Goal: Use online tool/utility: Utilize a website feature to perform a specific function

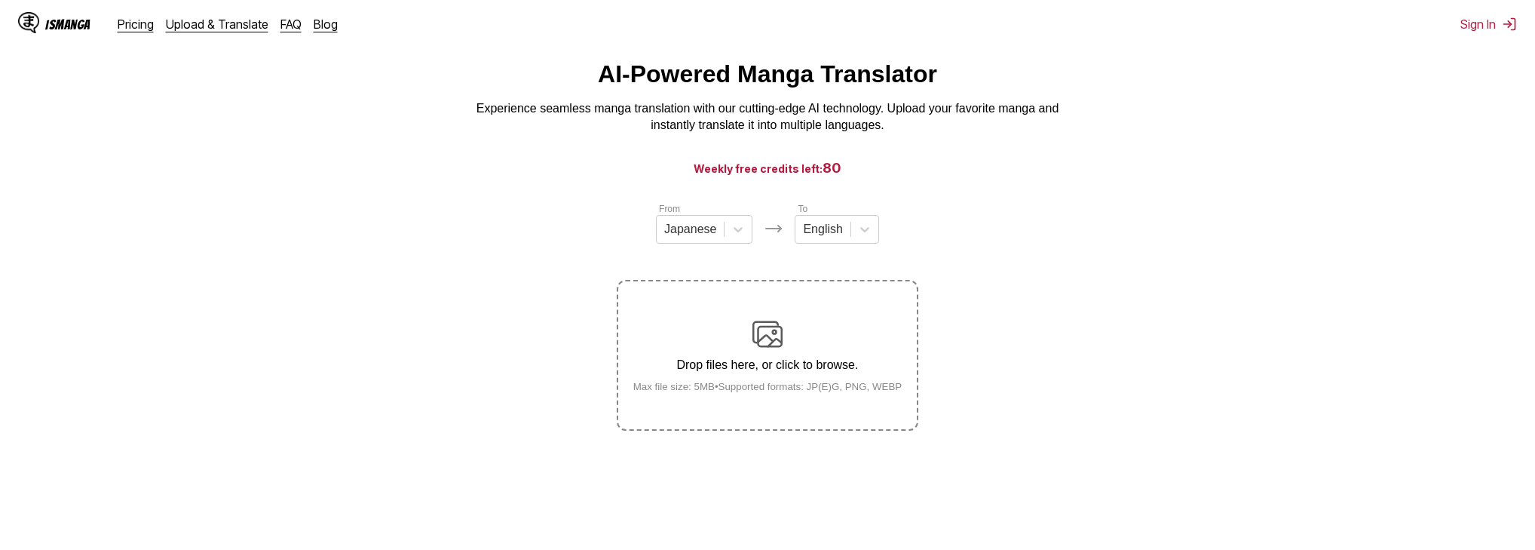
scroll to position [60, 0]
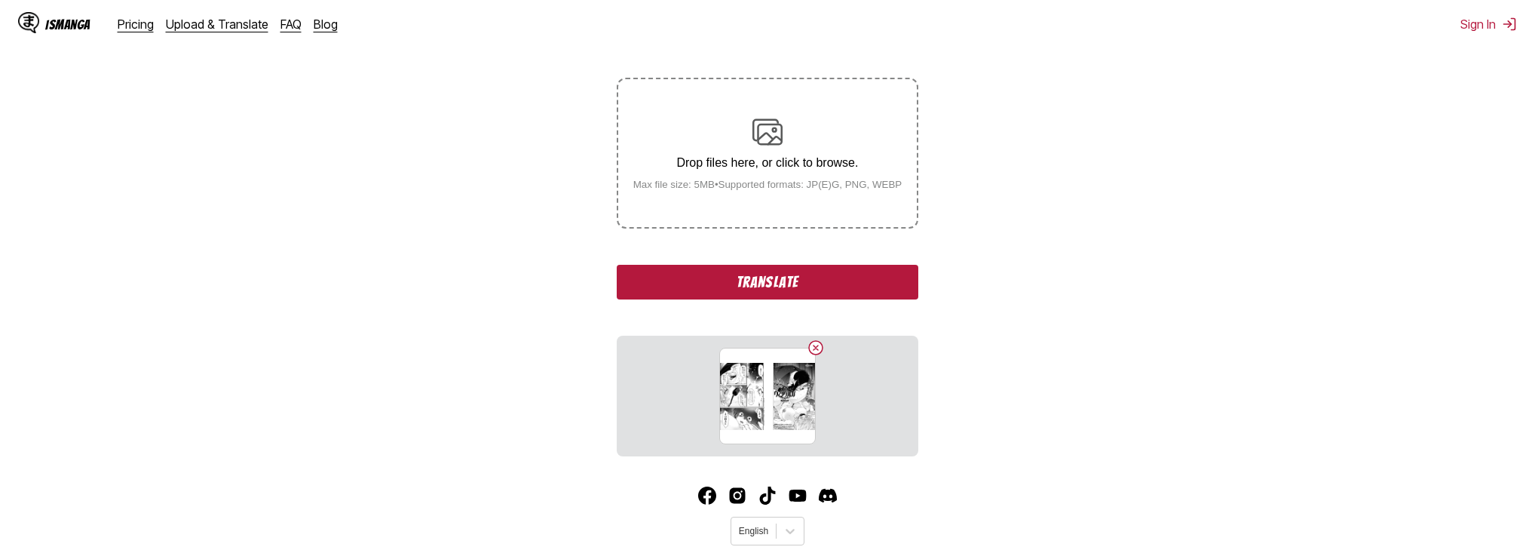
click at [724, 293] on button "Translate" at bounding box center [768, 282] width 302 height 35
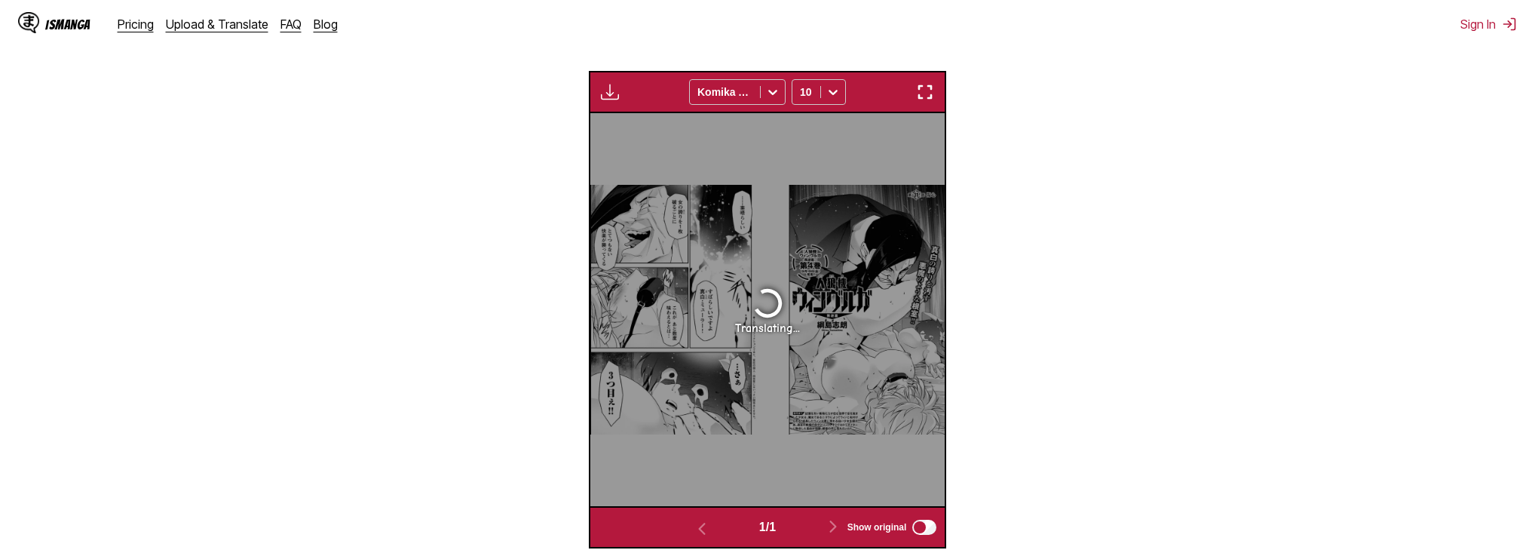
scroll to position [511, 0]
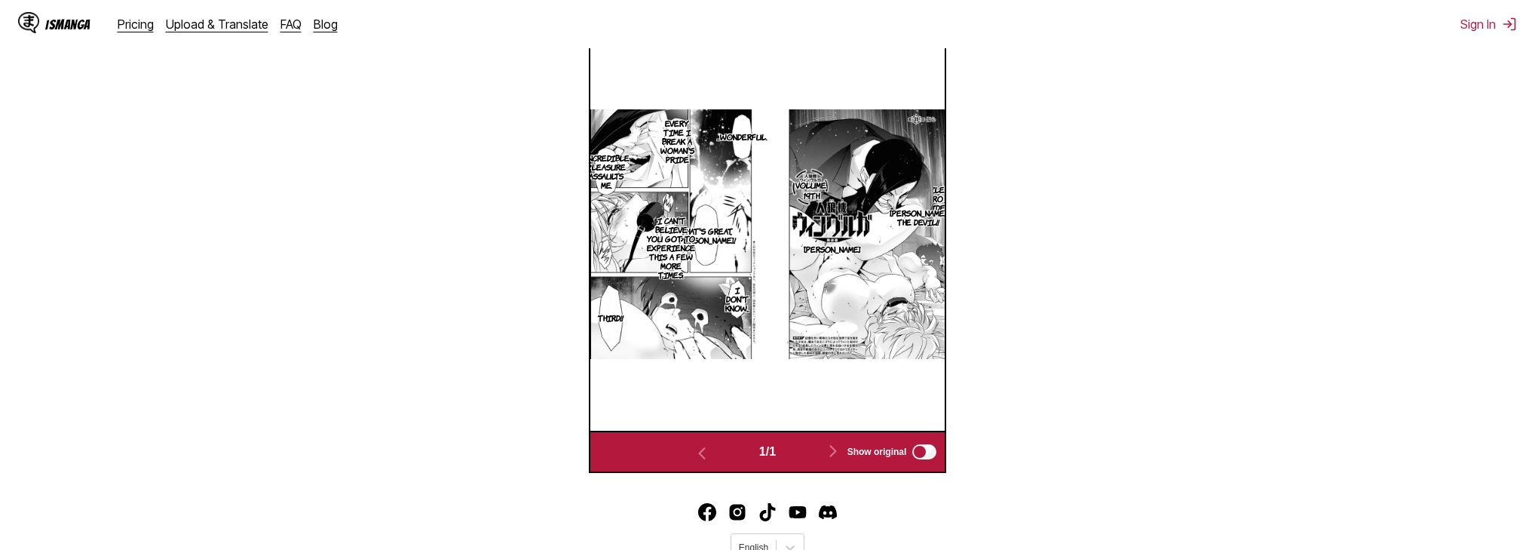
click at [909, 193] on section "[PERSON_NAME] the devil!!" at bounding box center [918, 217] width 30 height 88
click at [920, 196] on section "[PERSON_NAME] the devil!!" at bounding box center [918, 217] width 30 height 88
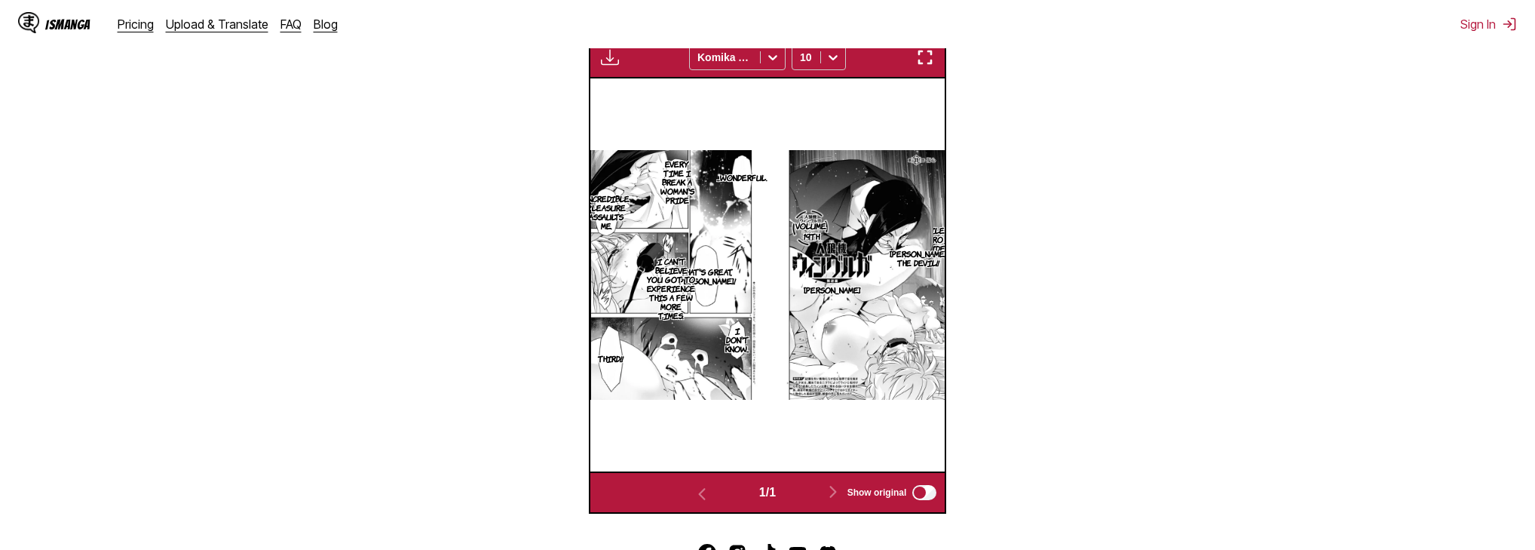
scroll to position [450, 0]
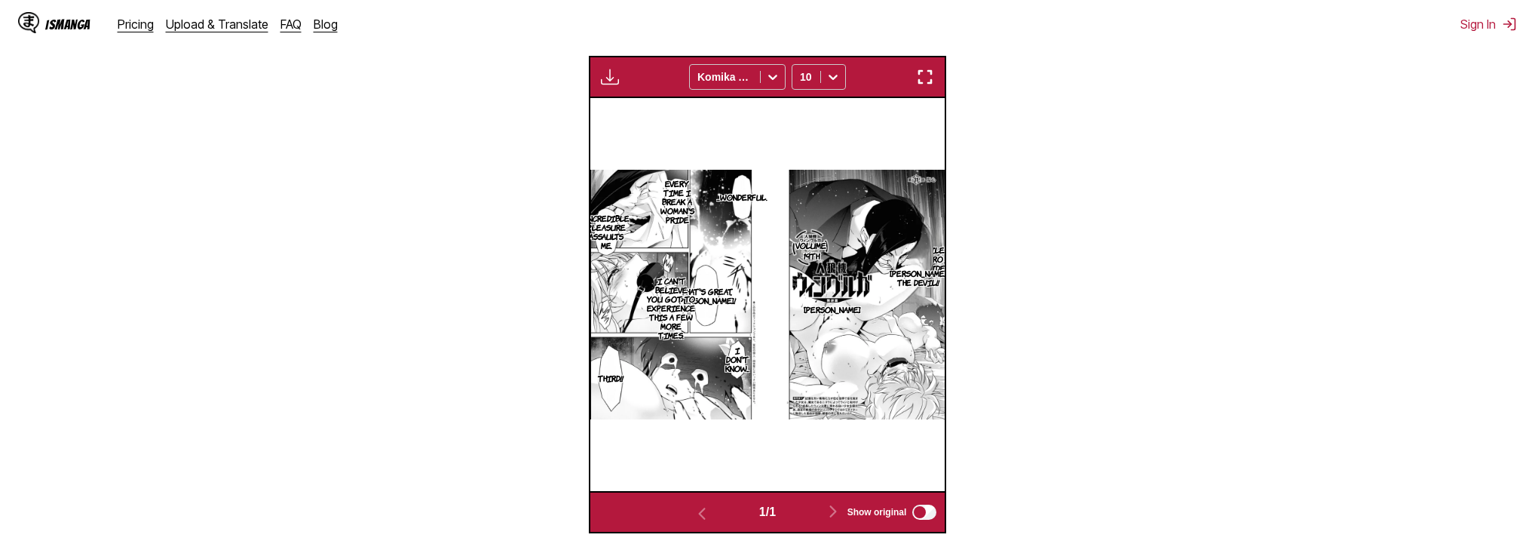
click at [607, 72] on img "button" at bounding box center [610, 77] width 18 height 18
click at [526, 119] on section "From Japanese To English Drop files here, or click to browse. Max file size: 5M…" at bounding box center [767, 161] width 1511 height 743
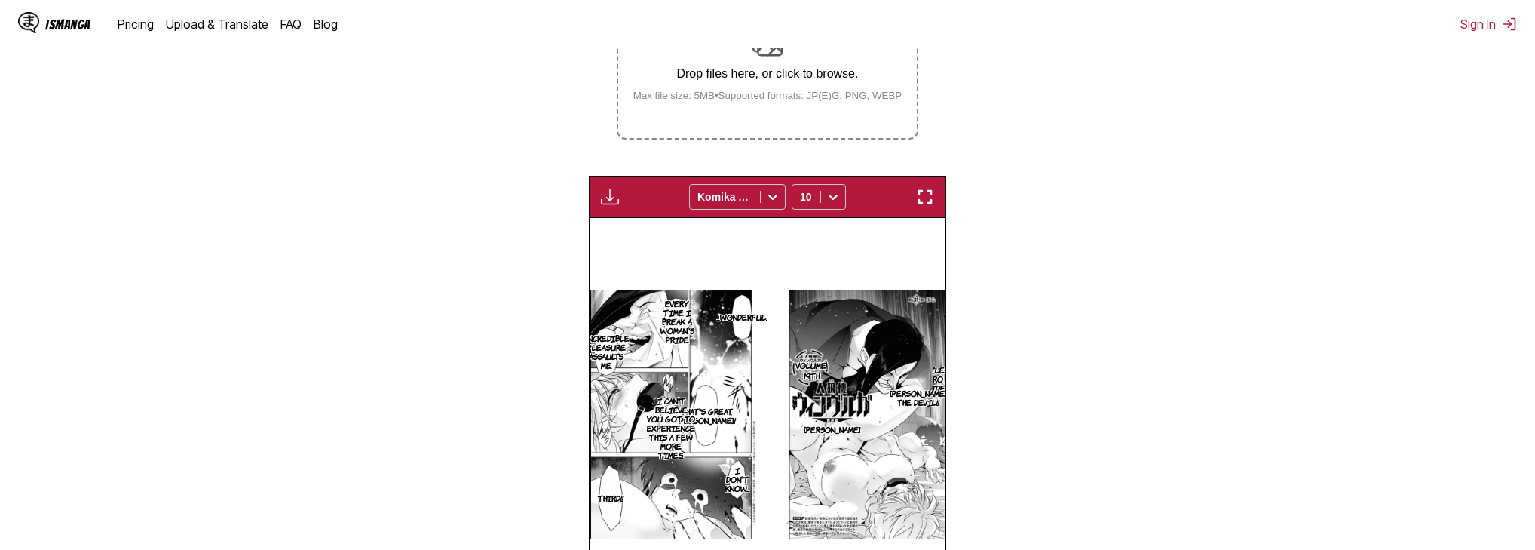
scroll to position [330, 0]
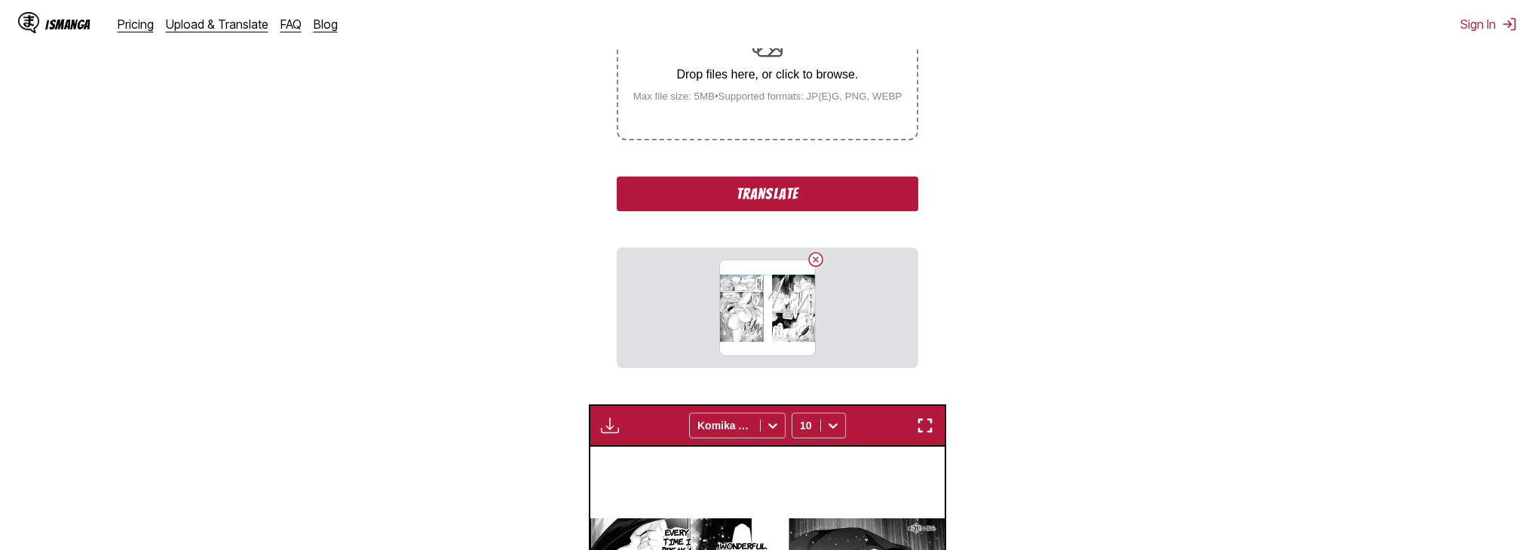
click at [751, 200] on button "Translate" at bounding box center [768, 193] width 302 height 35
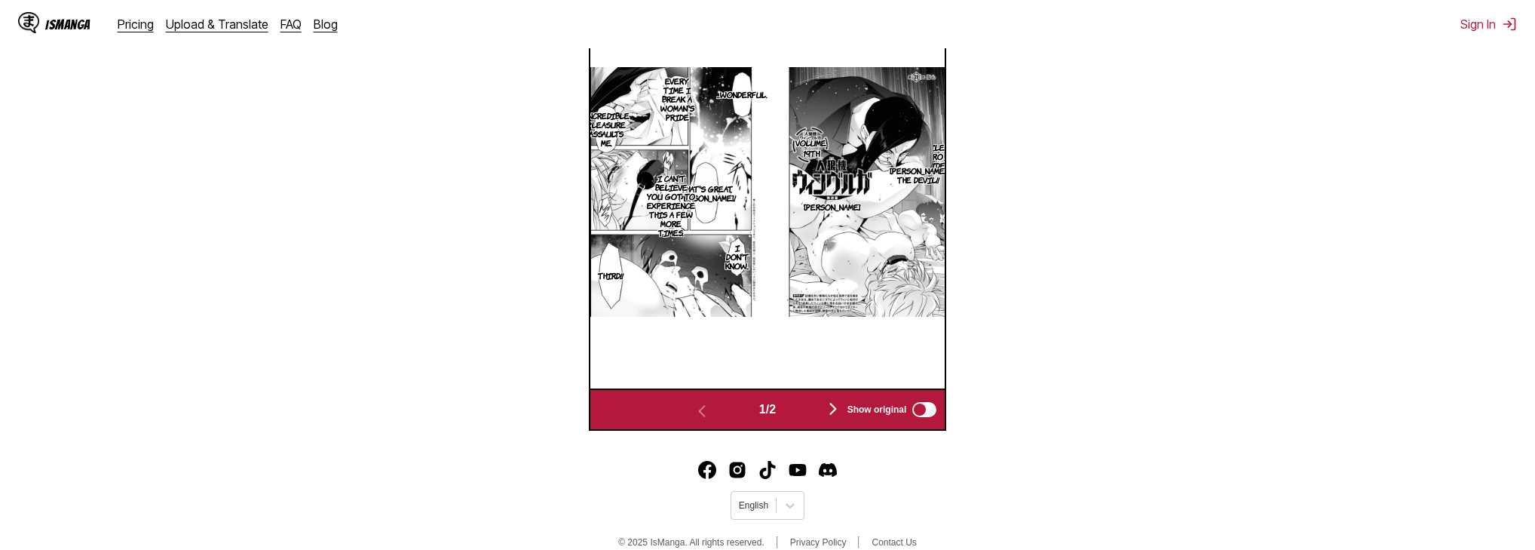
scroll to position [630, 0]
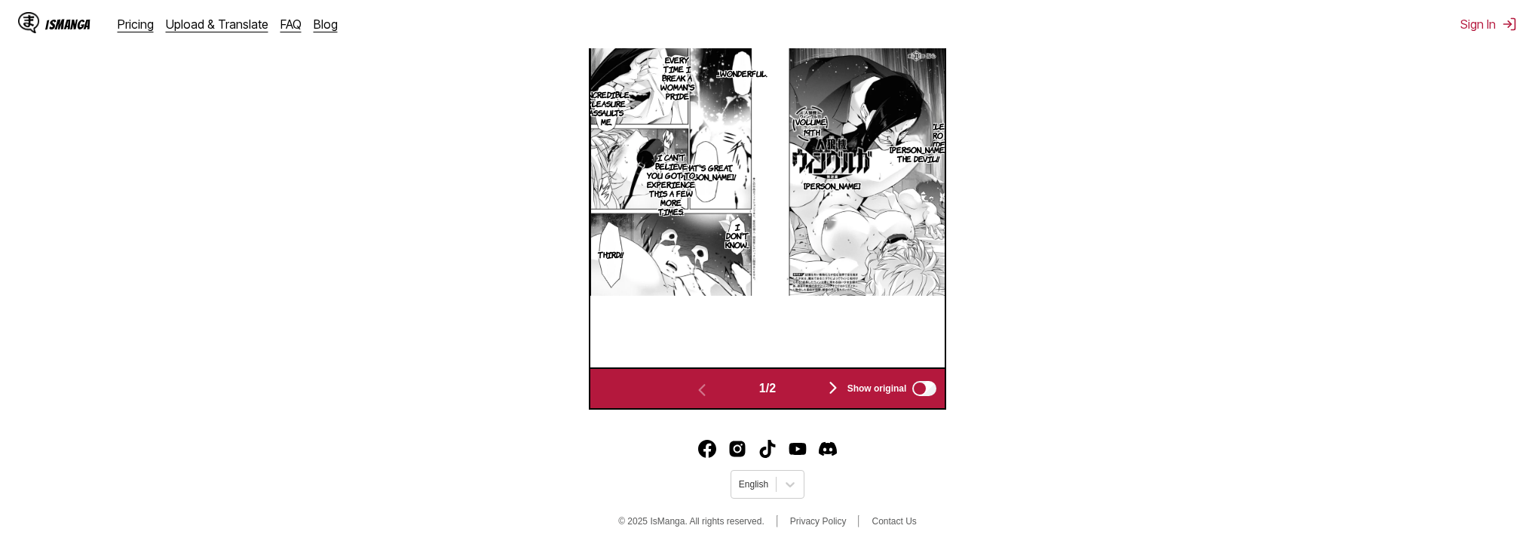
click at [831, 385] on img "button" at bounding box center [833, 388] width 18 height 18
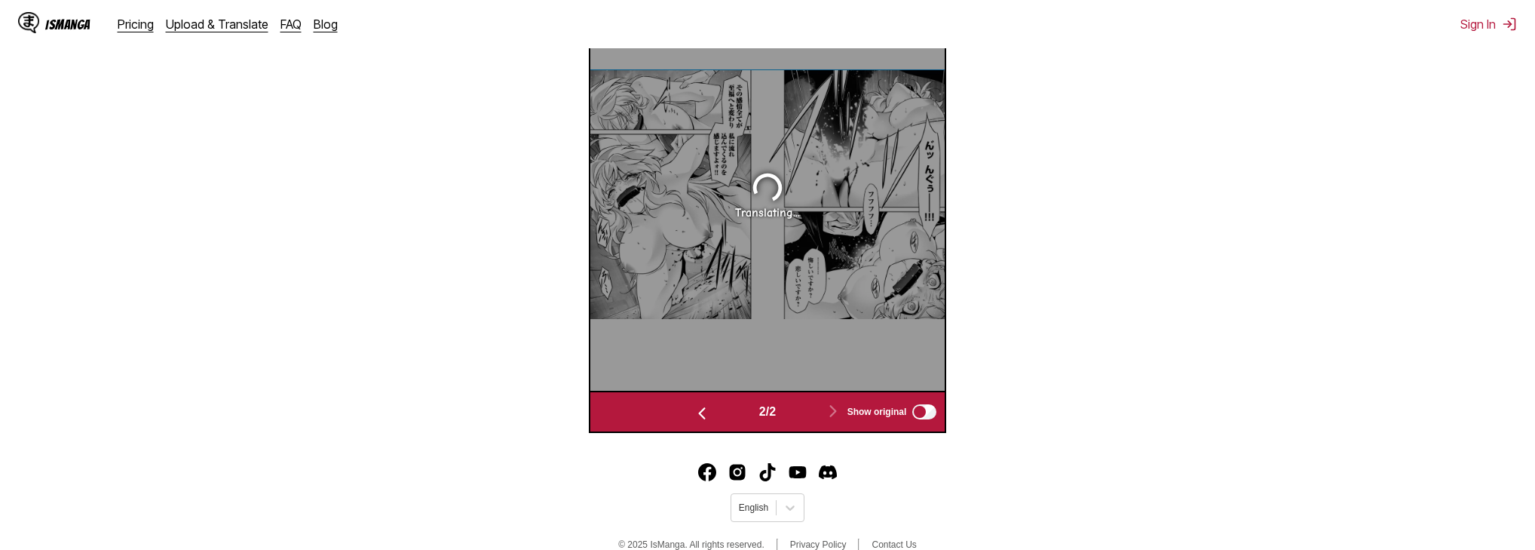
scroll to position [550, 0]
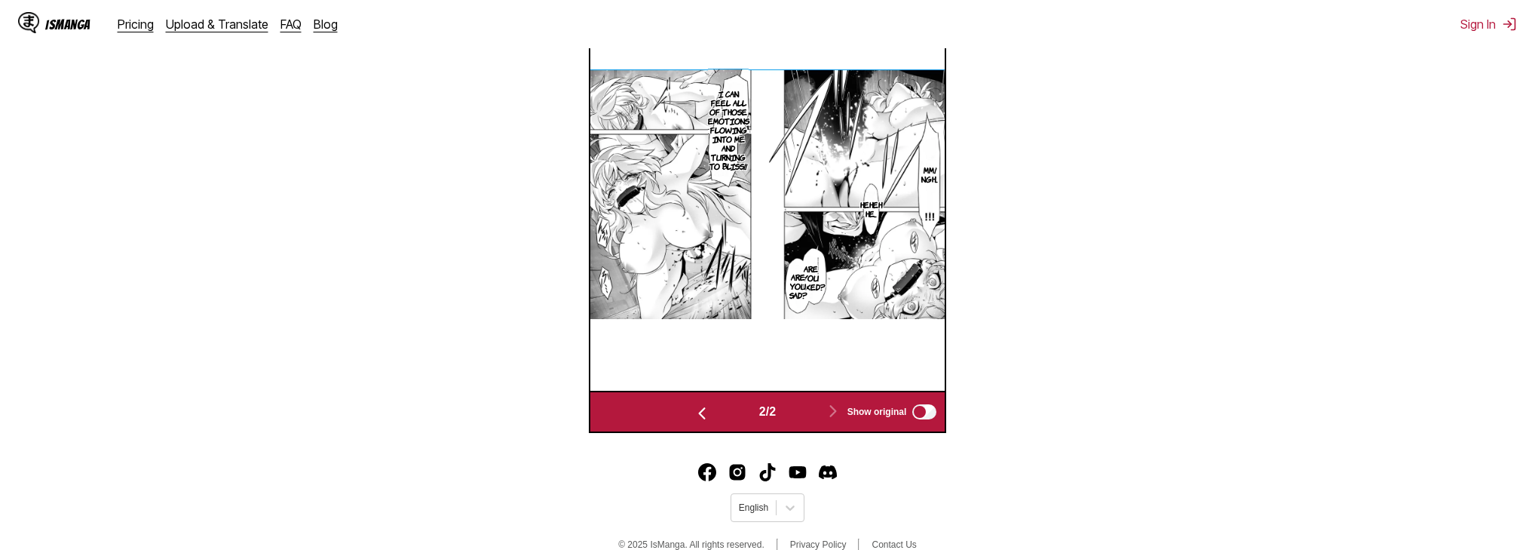
click at [796, 290] on p "Are you sad?" at bounding box center [799, 285] width 24 height 33
click at [801, 244] on img at bounding box center [767, 194] width 355 height 250
click at [805, 236] on img at bounding box center [767, 194] width 355 height 250
click at [904, 270] on icon "close-tooltip" at bounding box center [900, 270] width 11 height 11
click at [808, 274] on p "Are you sad?" at bounding box center [799, 285] width 24 height 33
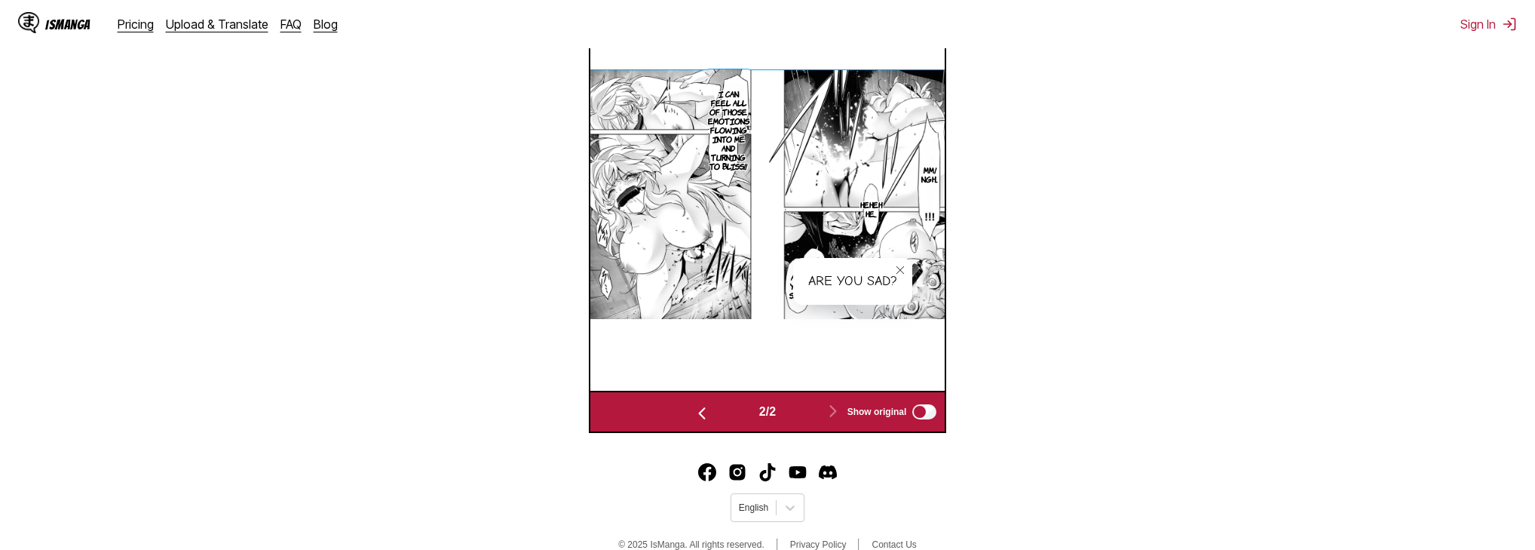
click at [813, 252] on section "Are you vexed?" at bounding box center [810, 277] width 11 height 57
click at [900, 277] on button "close-tooltip" at bounding box center [900, 270] width 24 height 24
click at [868, 215] on p "Heheh he..." at bounding box center [871, 209] width 28 height 24
click at [932, 201] on icon "close-tooltip" at bounding box center [933, 196] width 11 height 11
click at [930, 182] on p "Mm! Ngh..." at bounding box center [929, 174] width 23 height 24
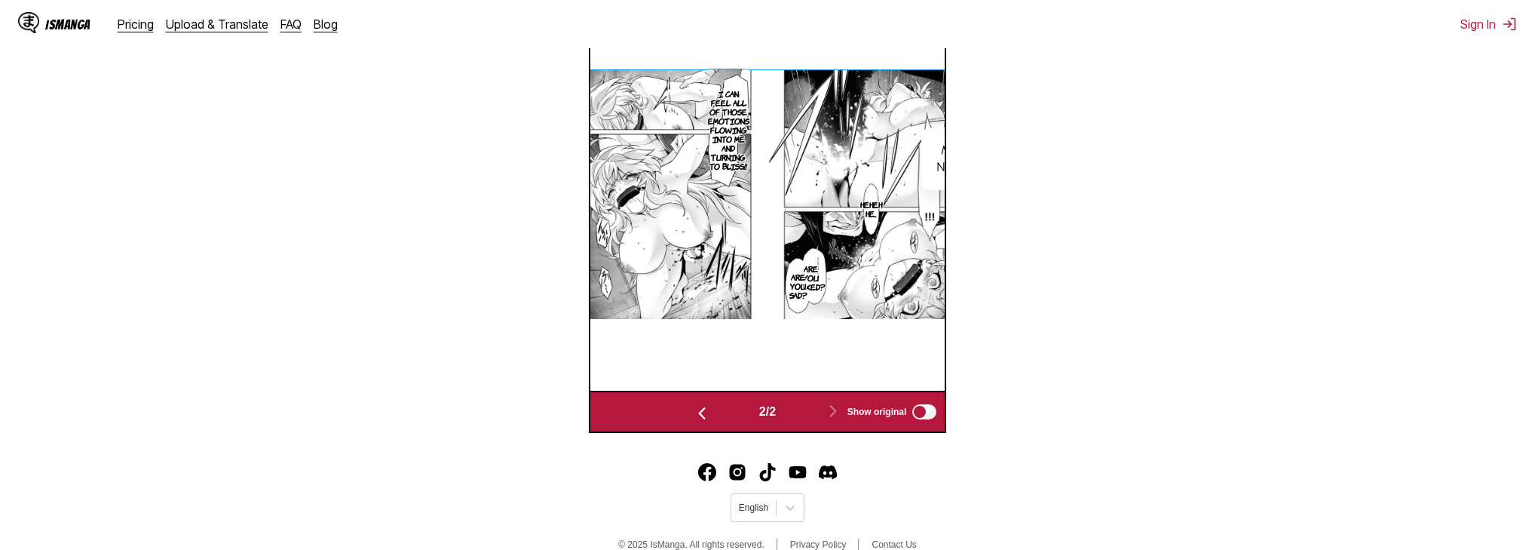
click at [915, 182] on img at bounding box center [767, 194] width 355 height 250
click at [897, 182] on img at bounding box center [767, 194] width 355 height 250
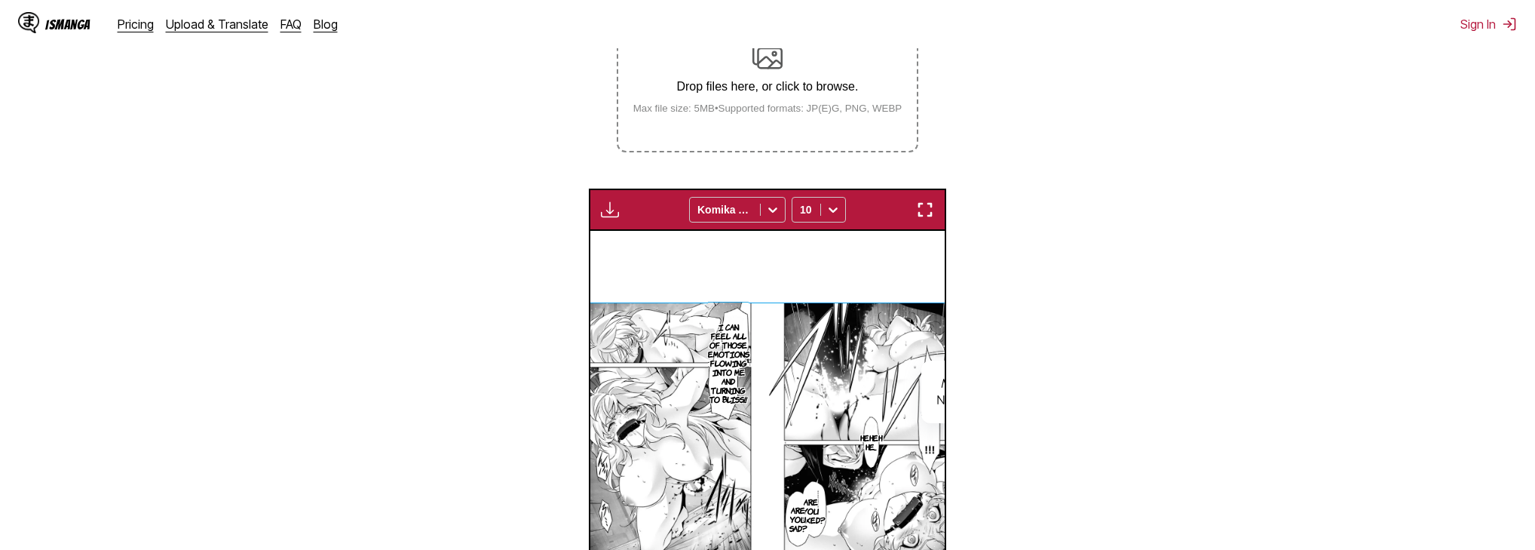
scroll to position [309, 0]
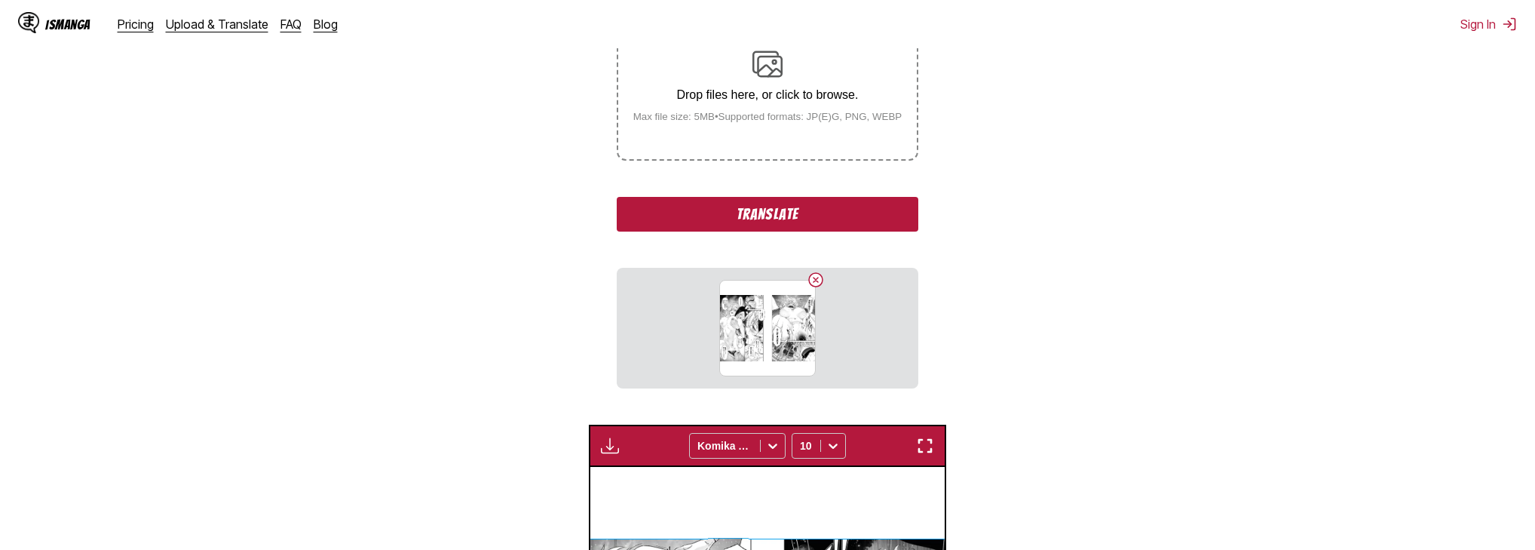
click at [817, 217] on button "Translate" at bounding box center [768, 214] width 302 height 35
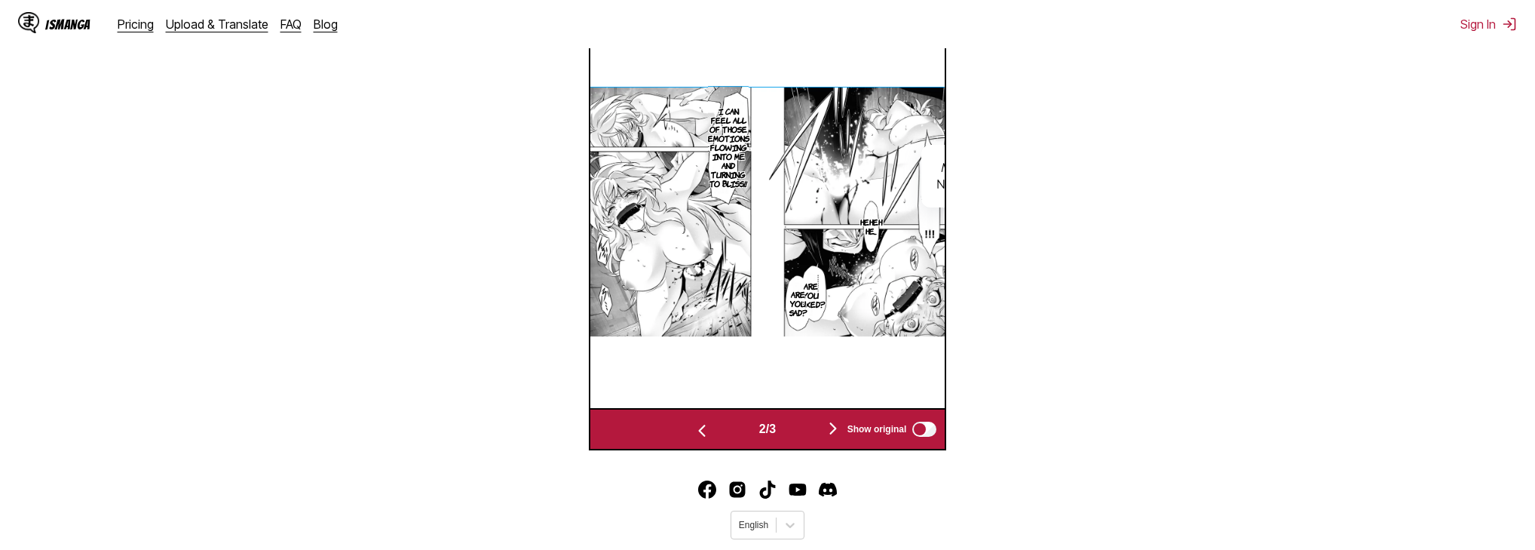
scroll to position [630, 0]
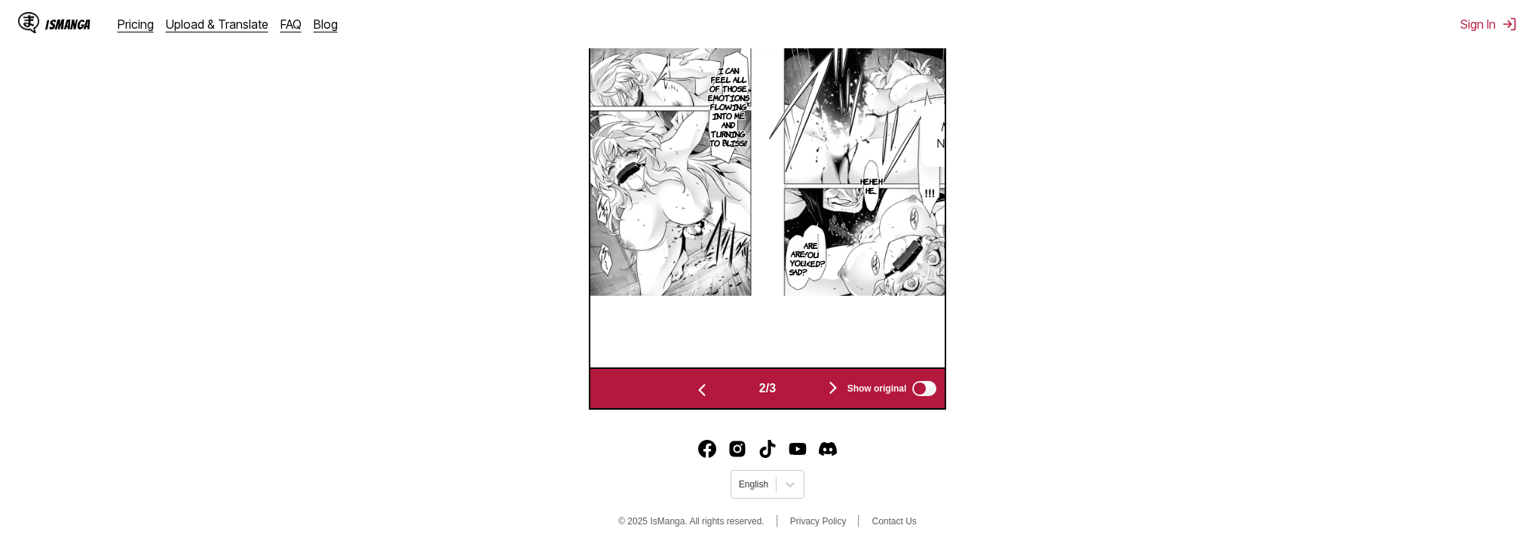
click at [830, 385] on img "button" at bounding box center [833, 388] width 18 height 18
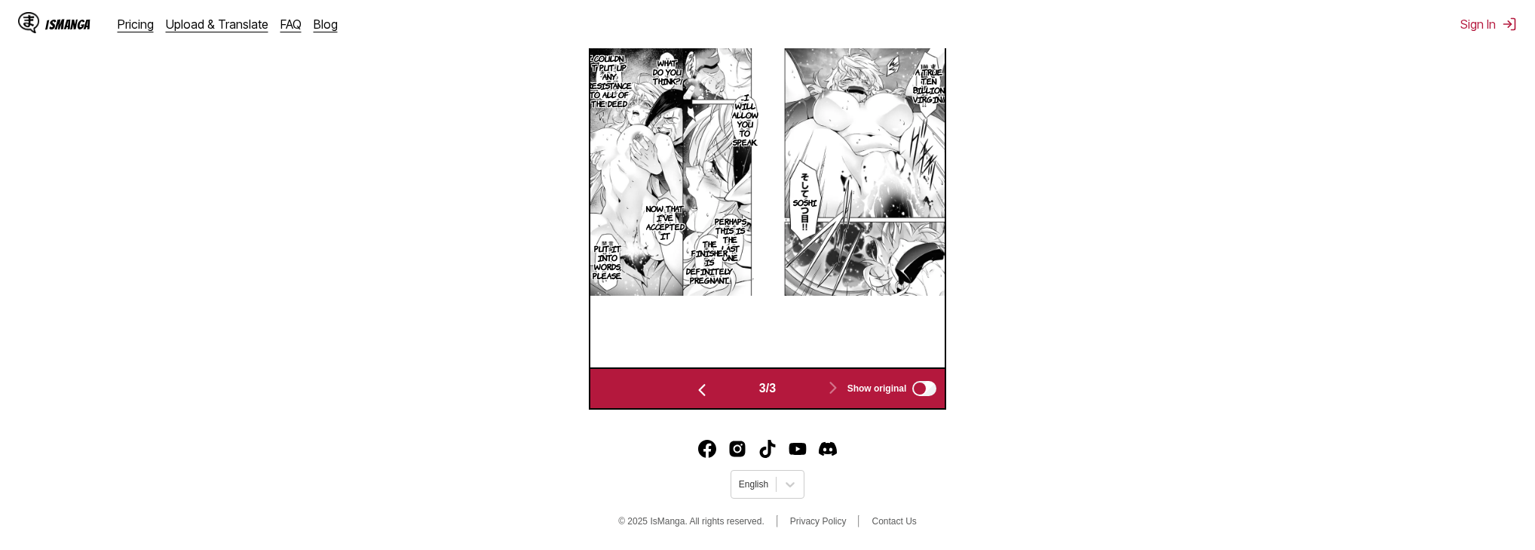
scroll to position [550, 0]
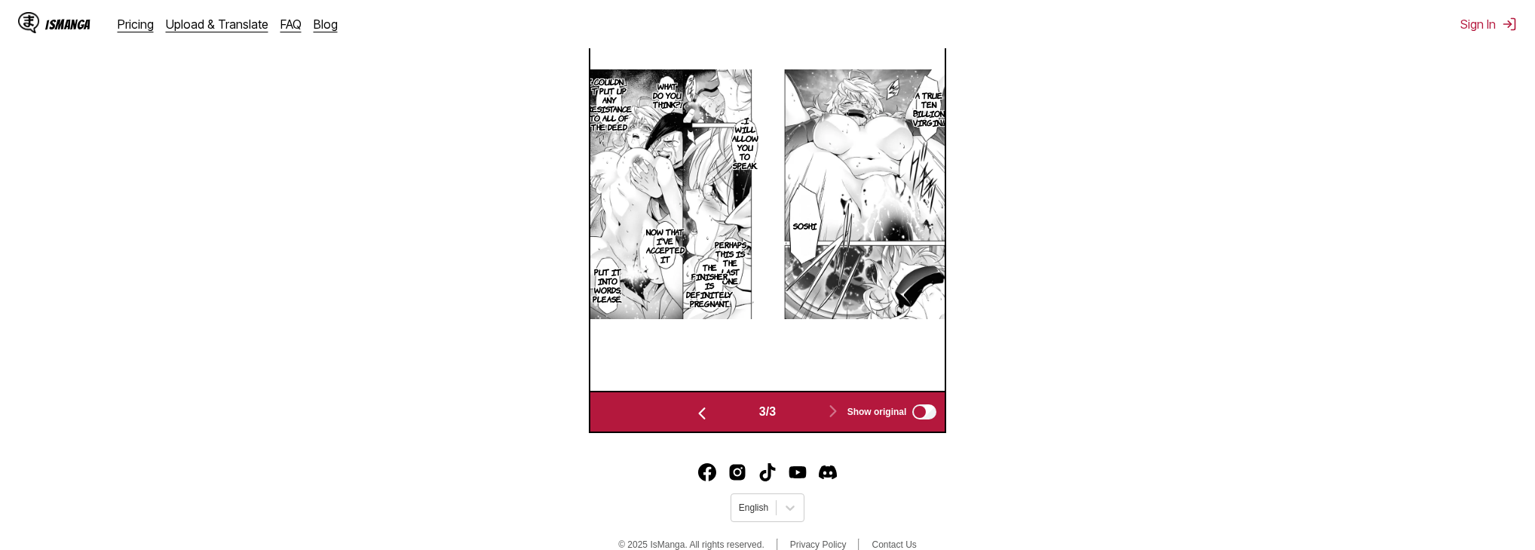
click at [923, 114] on p "A true ten billion virgin!!" at bounding box center [929, 108] width 38 height 42
click at [935, 118] on div "A true ten billion virgin!!" at bounding box center [956, 125] width 81 height 95
click at [739, 253] on p "Perhaps this is the last one" at bounding box center [731, 262] width 38 height 51
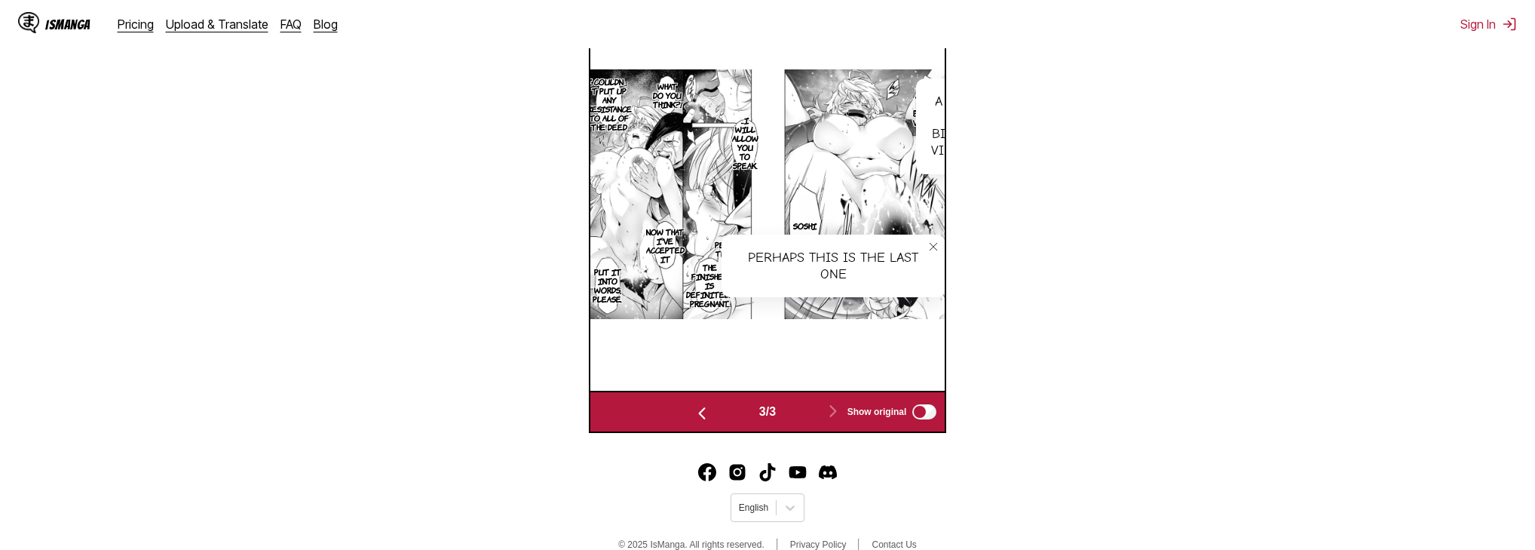
click at [923, 248] on button "close-tooltip" at bounding box center [934, 247] width 24 height 24
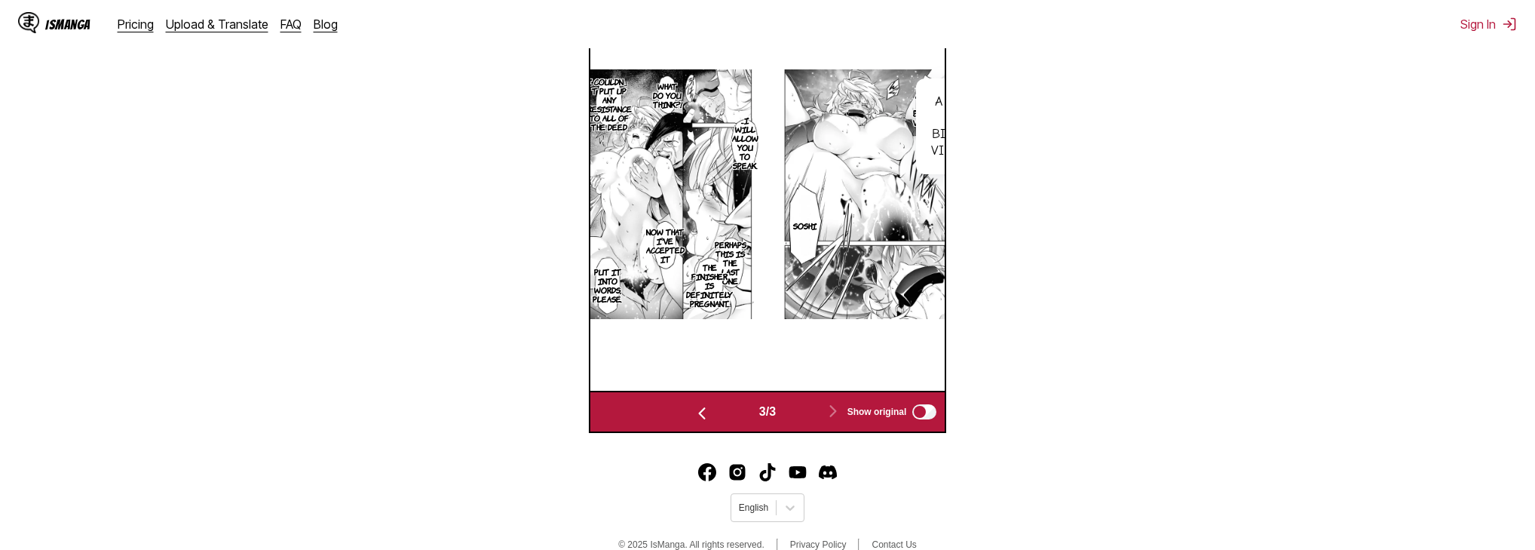
click at [706, 278] on p "The finisher is definitely pregnant..." at bounding box center [709, 284] width 53 height 51
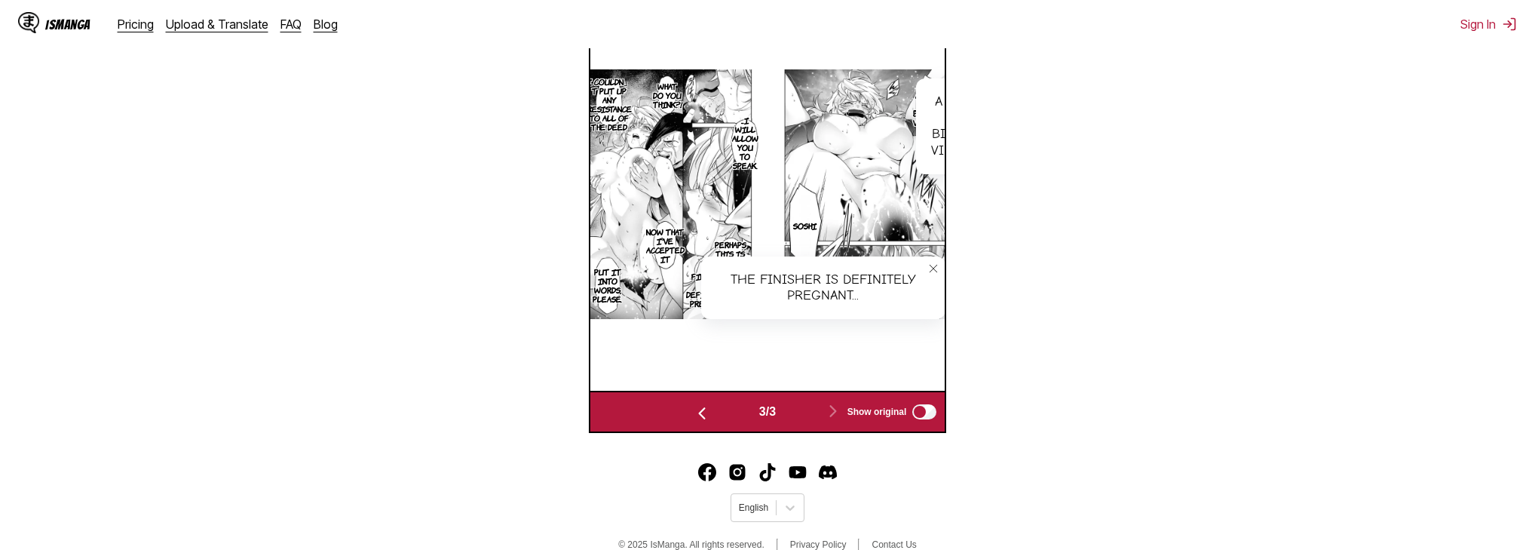
click at [928, 271] on icon "close-tooltip" at bounding box center [933, 268] width 11 height 11
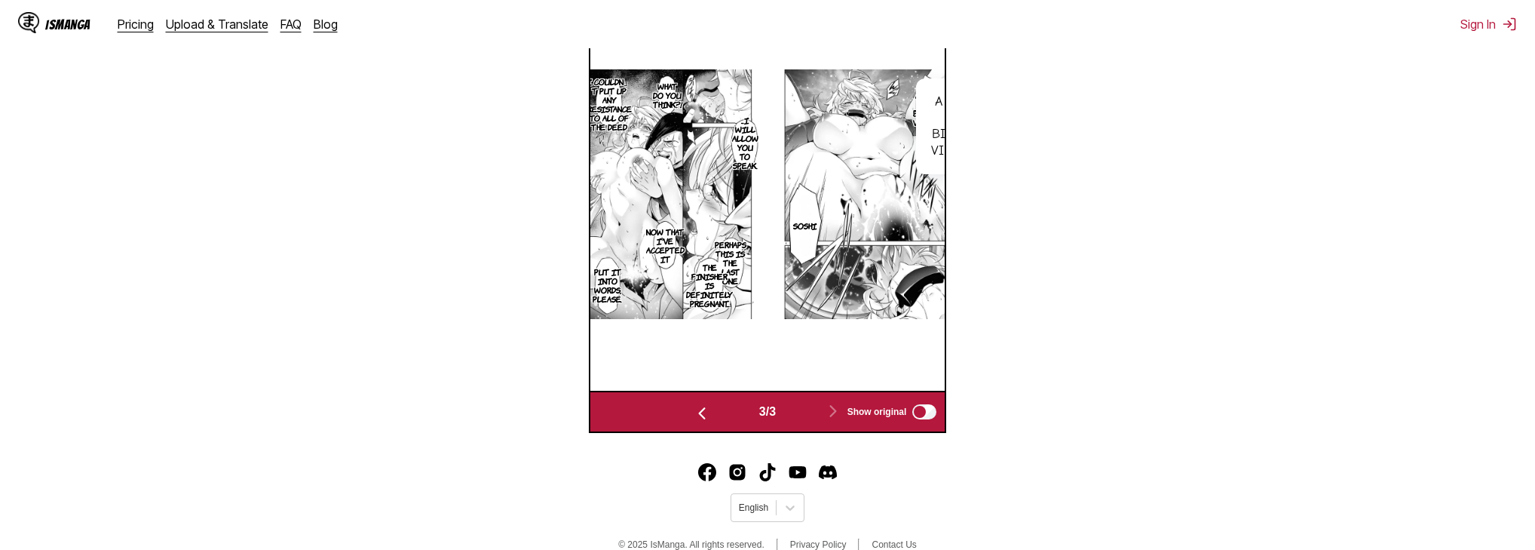
click at [609, 114] on p "I couldn」t put up any resistance to all of the deed" at bounding box center [609, 104] width 51 height 60
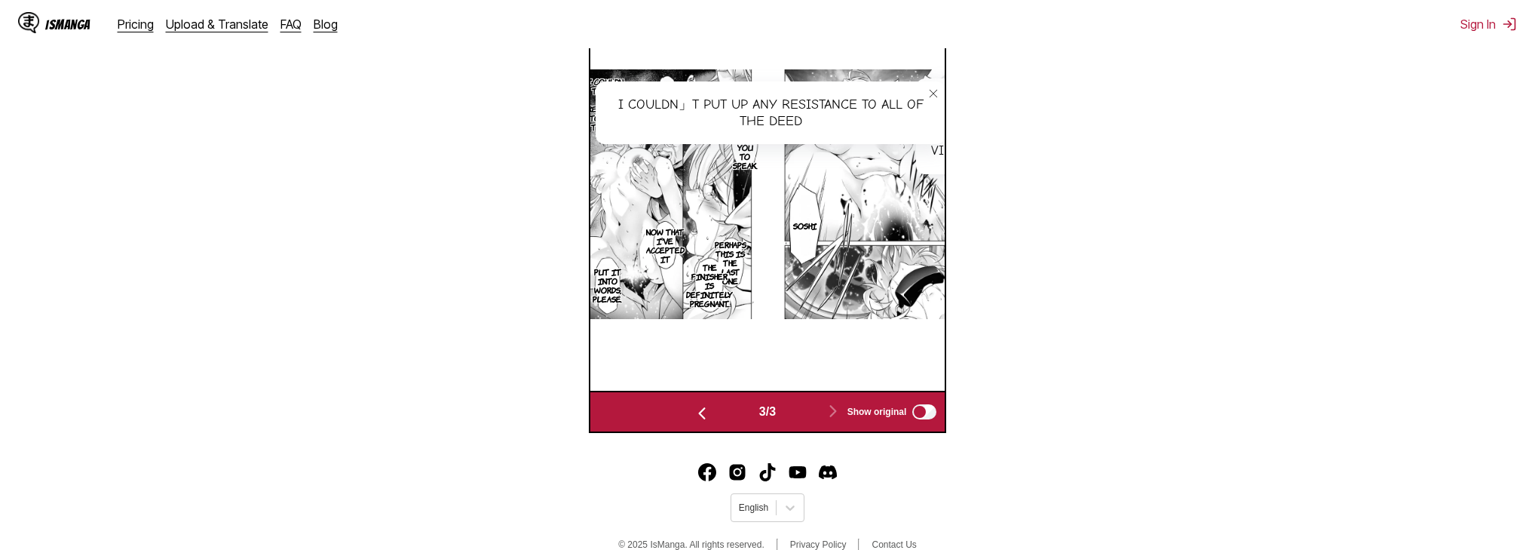
click at [931, 90] on icon "close-tooltip" at bounding box center [933, 93] width 11 height 11
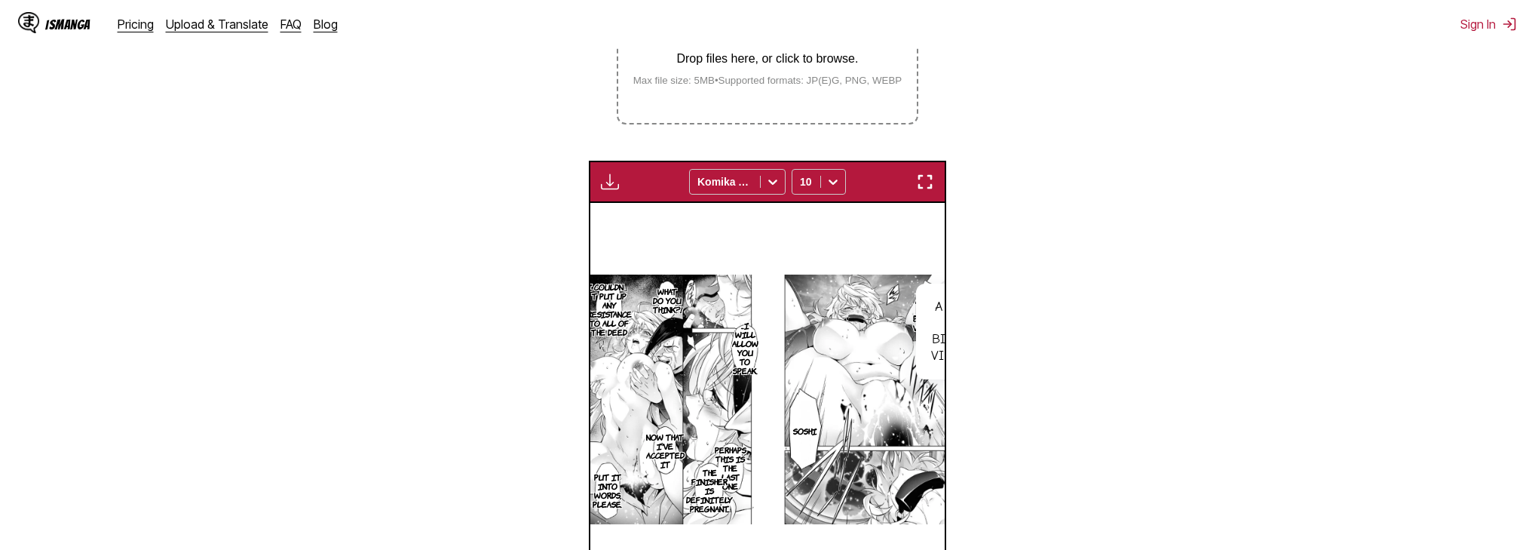
scroll to position [309, 0]
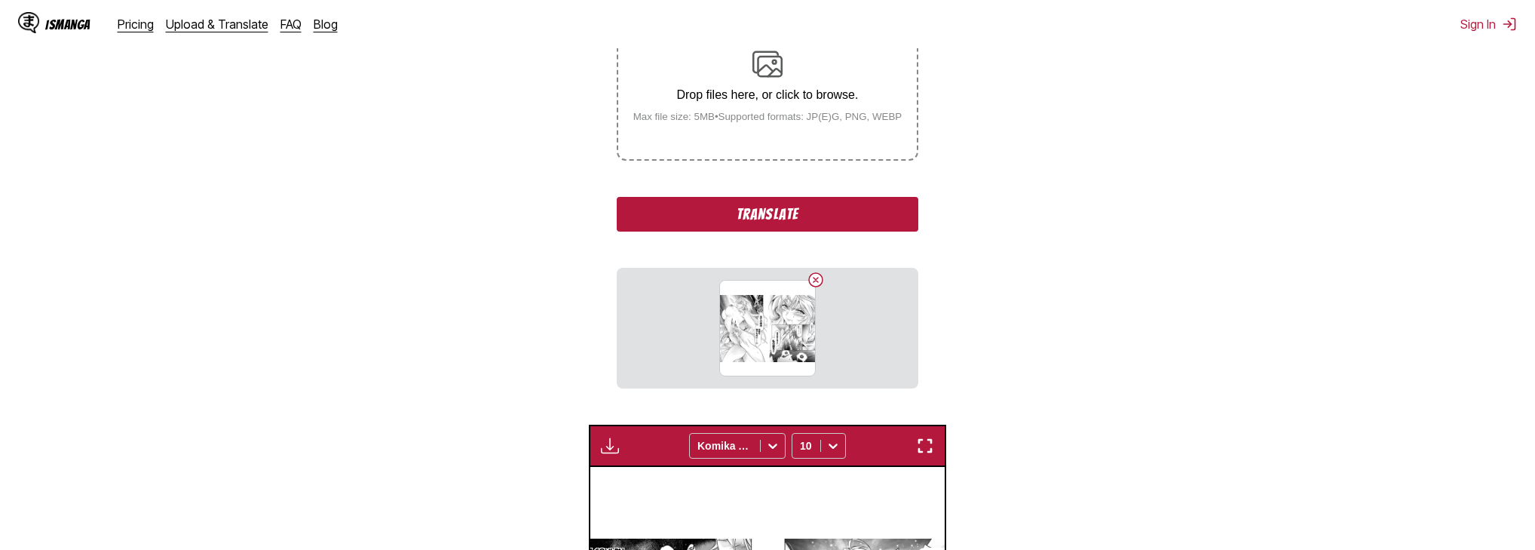
click at [743, 218] on button "Translate" at bounding box center [768, 214] width 302 height 35
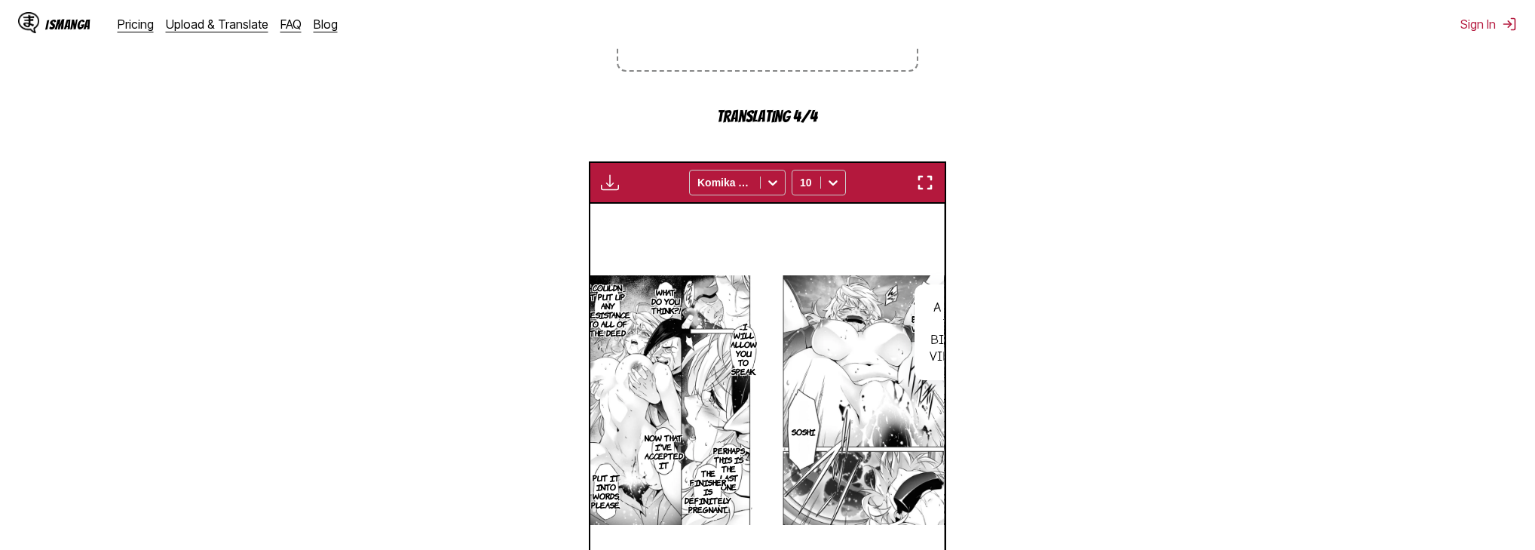
scroll to position [430, 0]
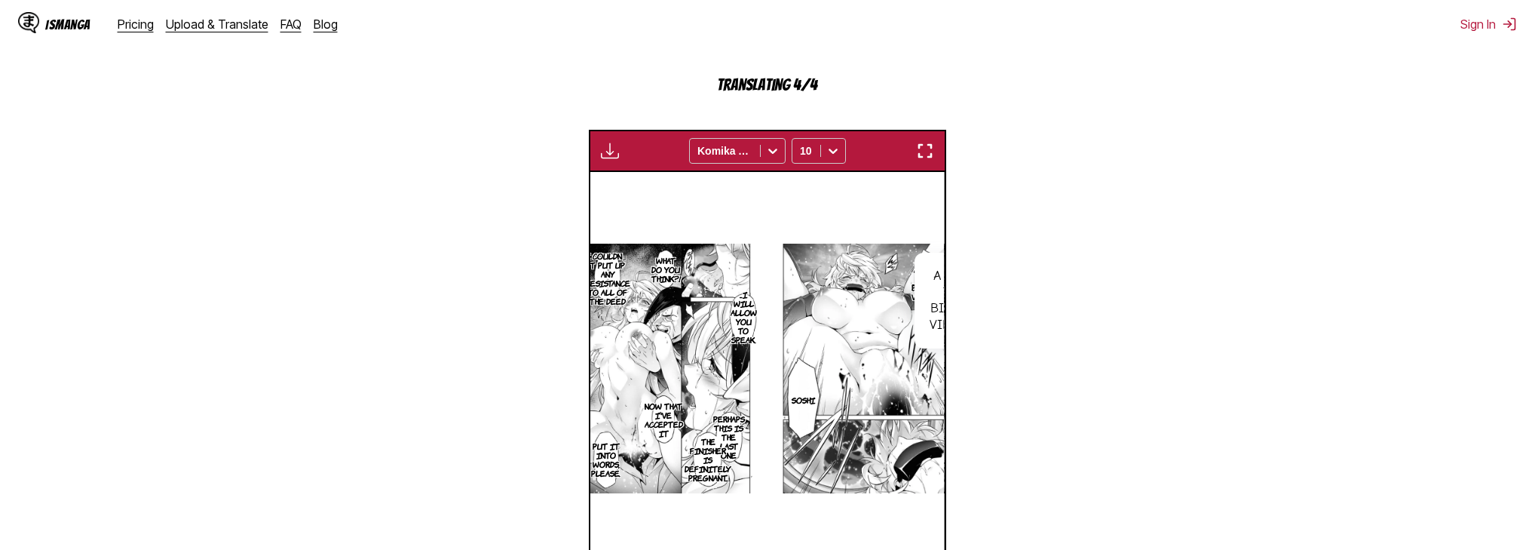
click at [931, 303] on div "A true ten billion virgin!!" at bounding box center [955, 300] width 81 height 95
click at [918, 288] on div "A true ten billion virgin!!" at bounding box center [955, 300] width 81 height 95
click at [909, 287] on p "A true ten billion virgin!!" at bounding box center [928, 283] width 38 height 42
click at [877, 284] on img at bounding box center [766, 369] width 355 height 250
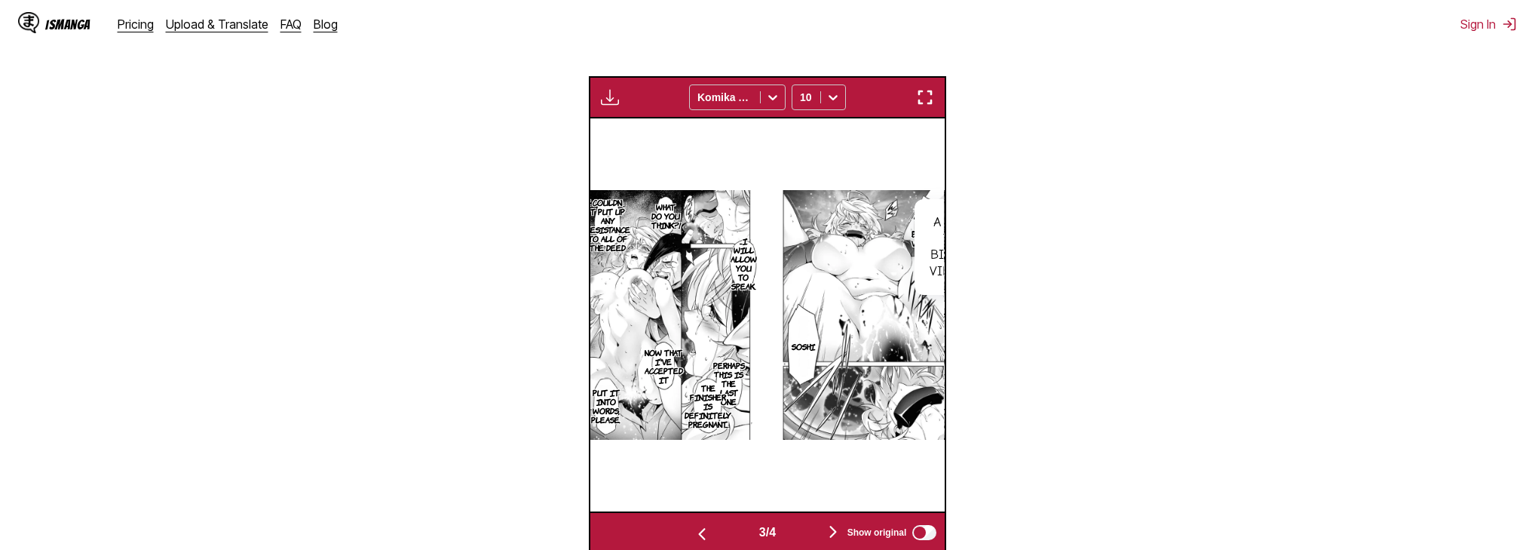
click at [835, 529] on img "button" at bounding box center [833, 532] width 18 height 18
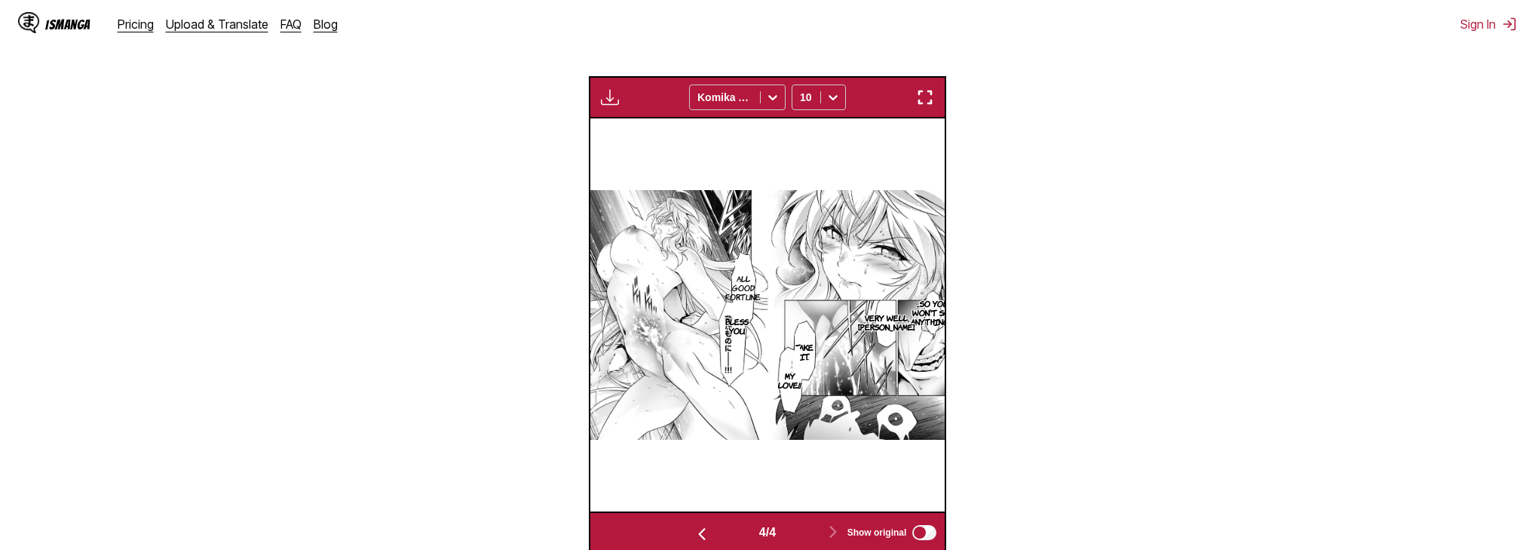
click at [912, 327] on p "...So you won't say anything?" at bounding box center [933, 312] width 50 height 33
click at [915, 321] on p "...So you won't say anything?" at bounding box center [933, 312] width 50 height 33
click at [923, 97] on img "button" at bounding box center [925, 97] width 18 height 18
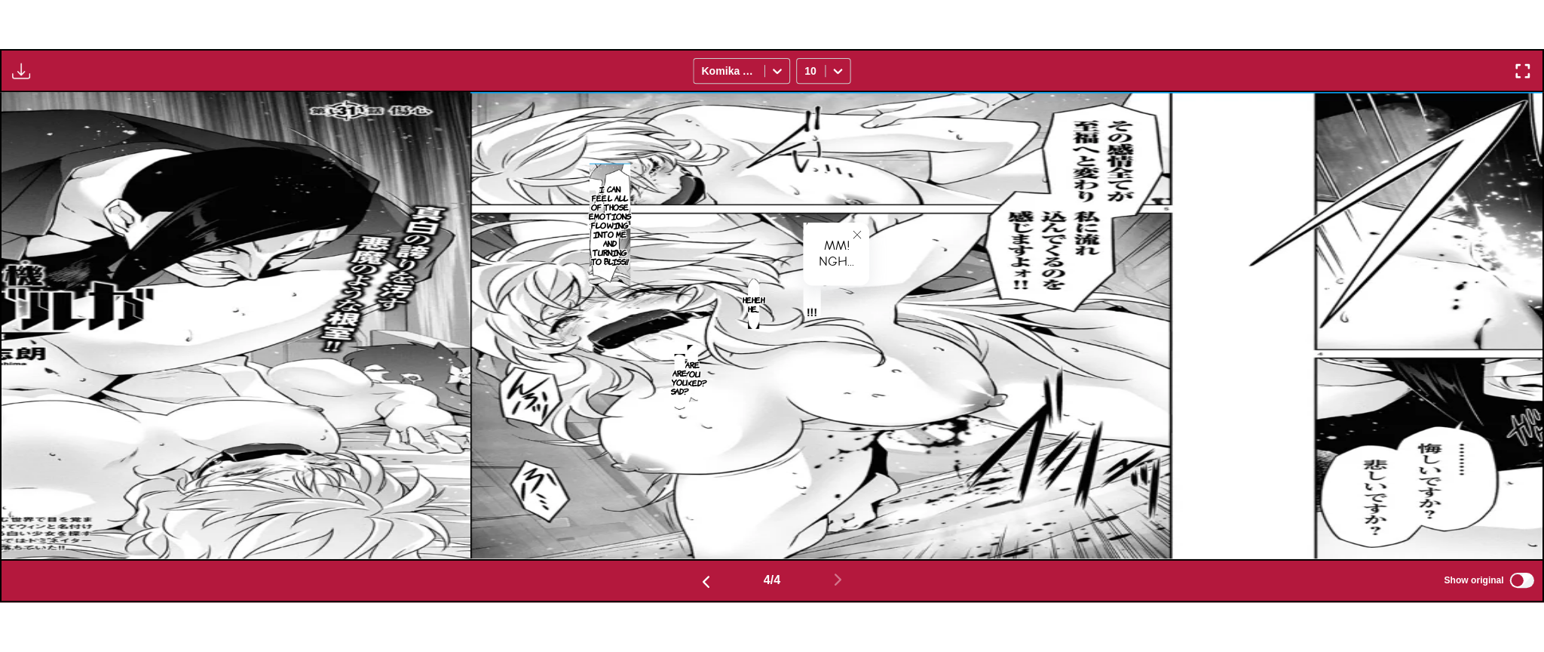
scroll to position [0, 4626]
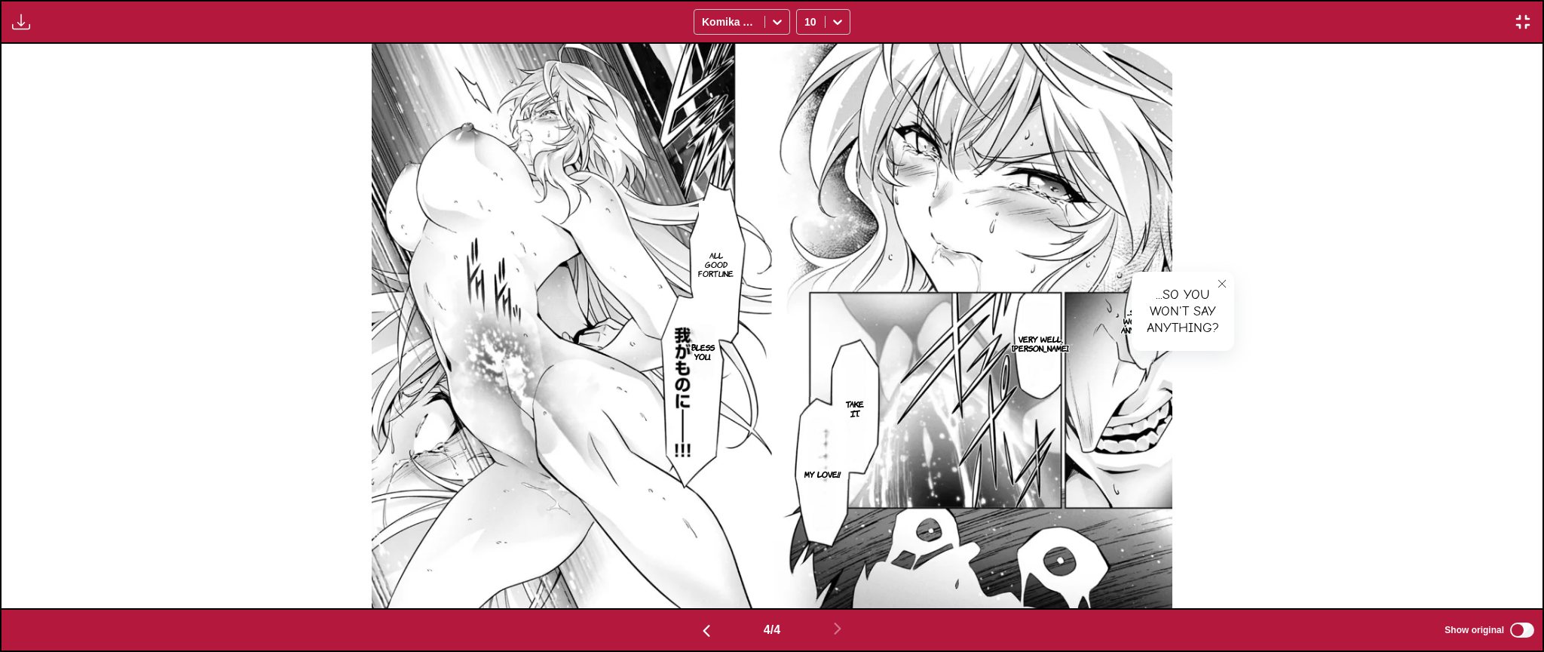
click at [1518, 22] on img "button" at bounding box center [1523, 22] width 18 height 18
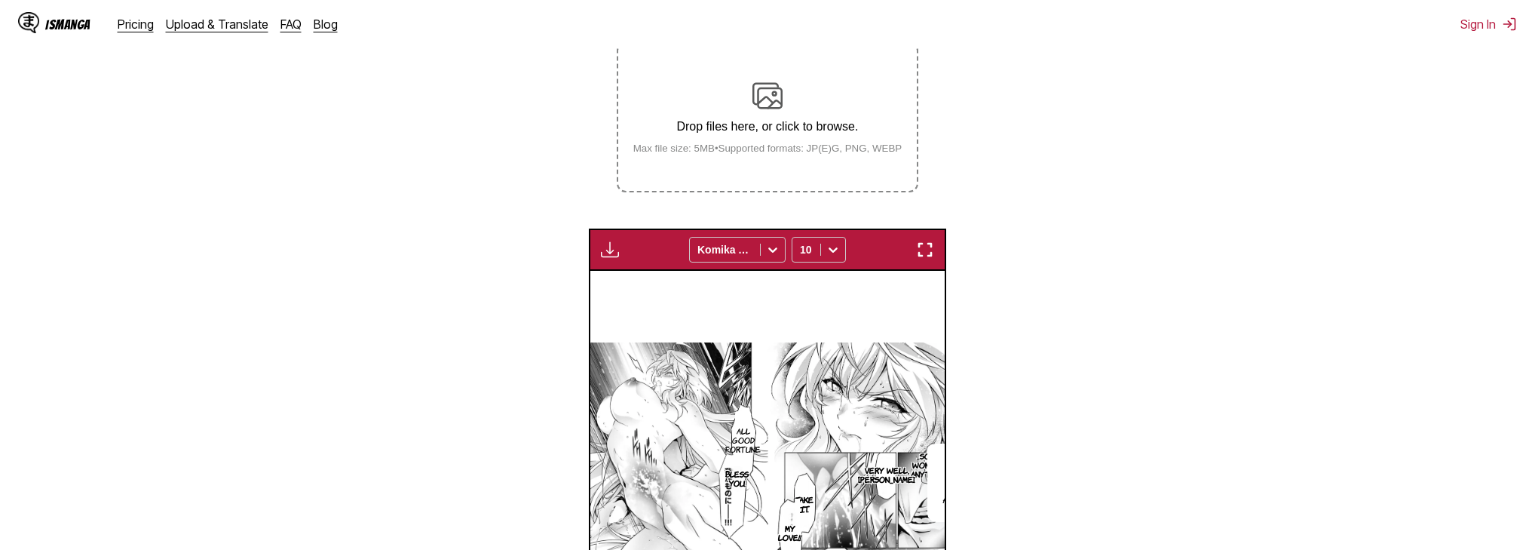
scroll to position [273, 0]
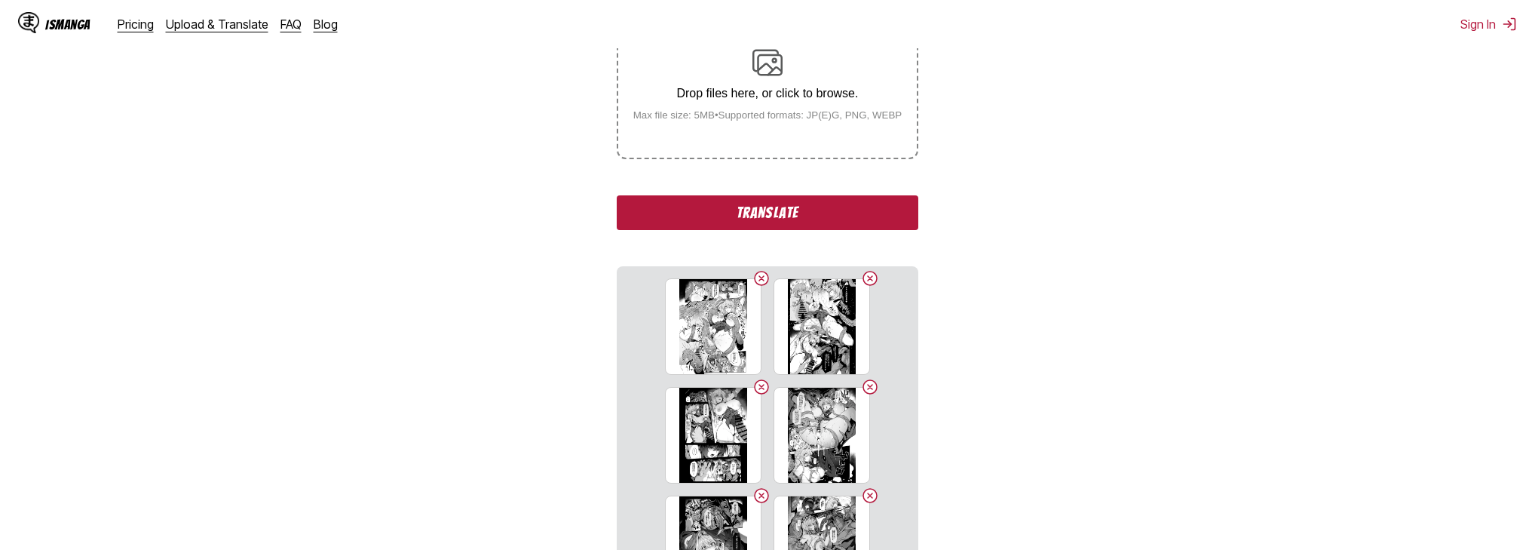
scroll to position [244, 0]
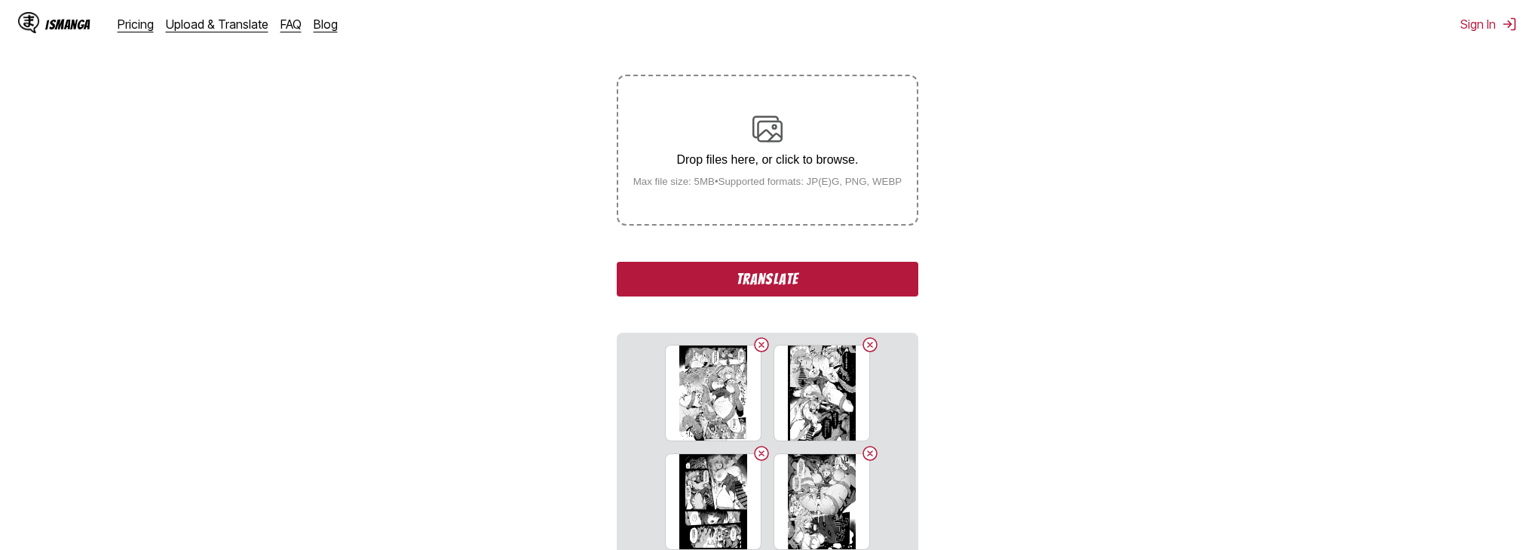
click at [764, 281] on button "Translate" at bounding box center [768, 279] width 302 height 35
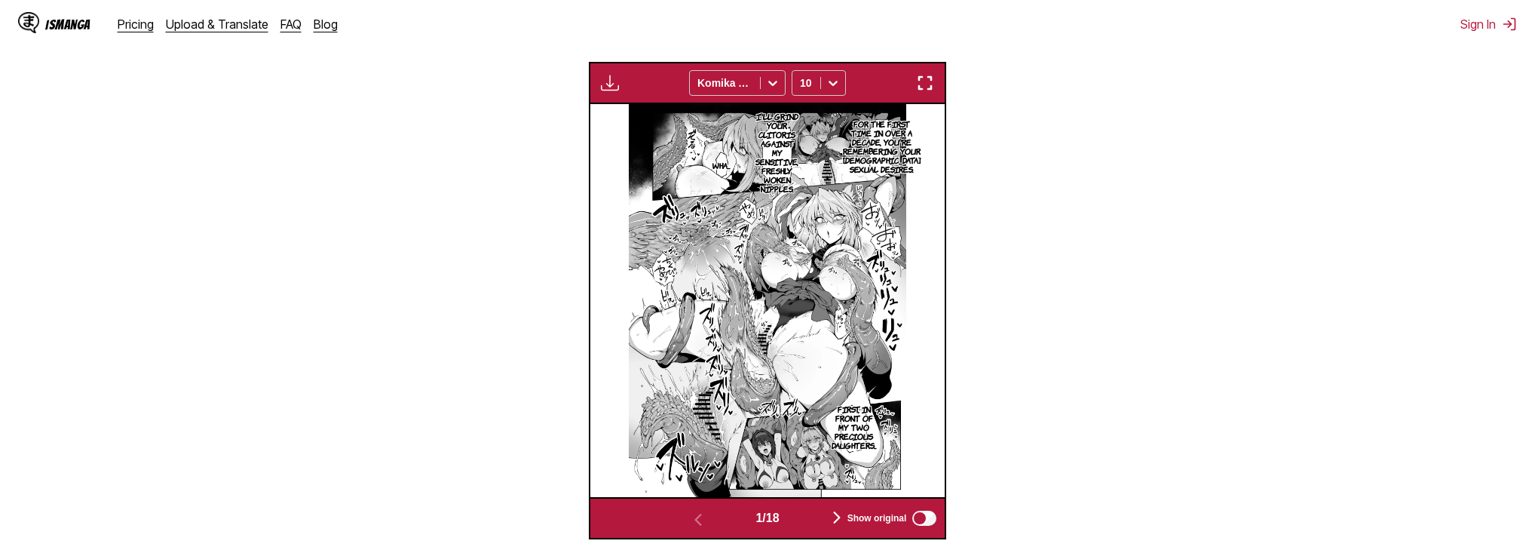
scroll to position [516, 0]
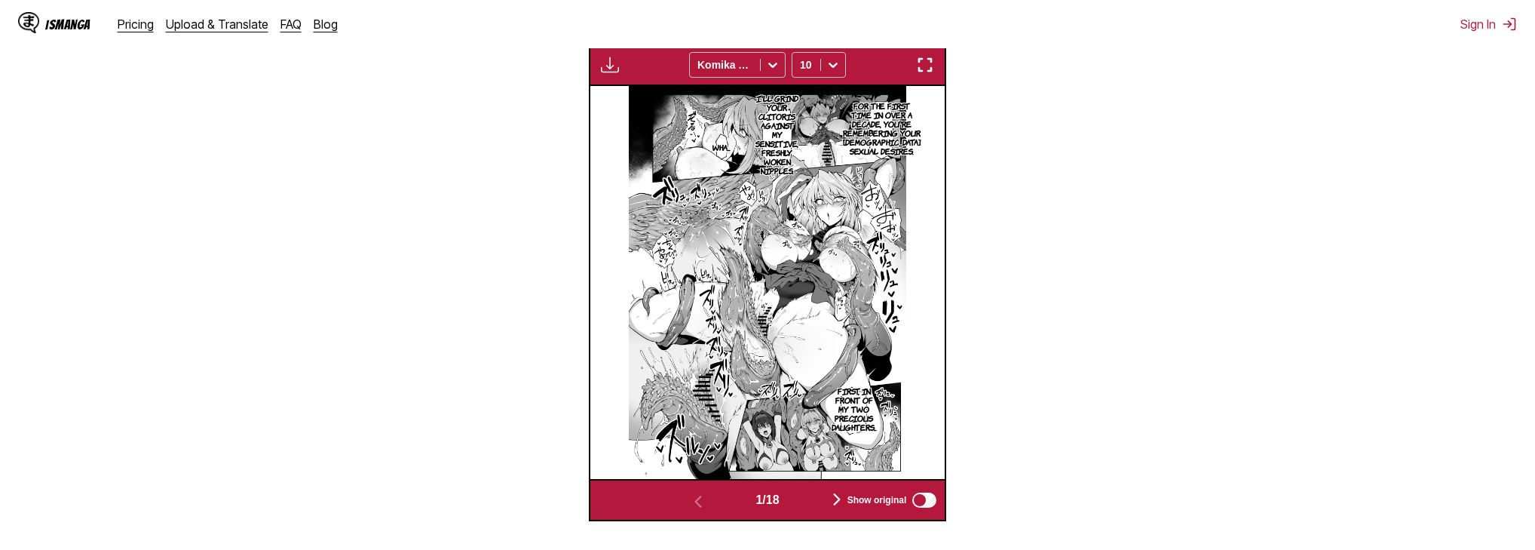
click at [840, 495] on img "button" at bounding box center [837, 499] width 18 height 18
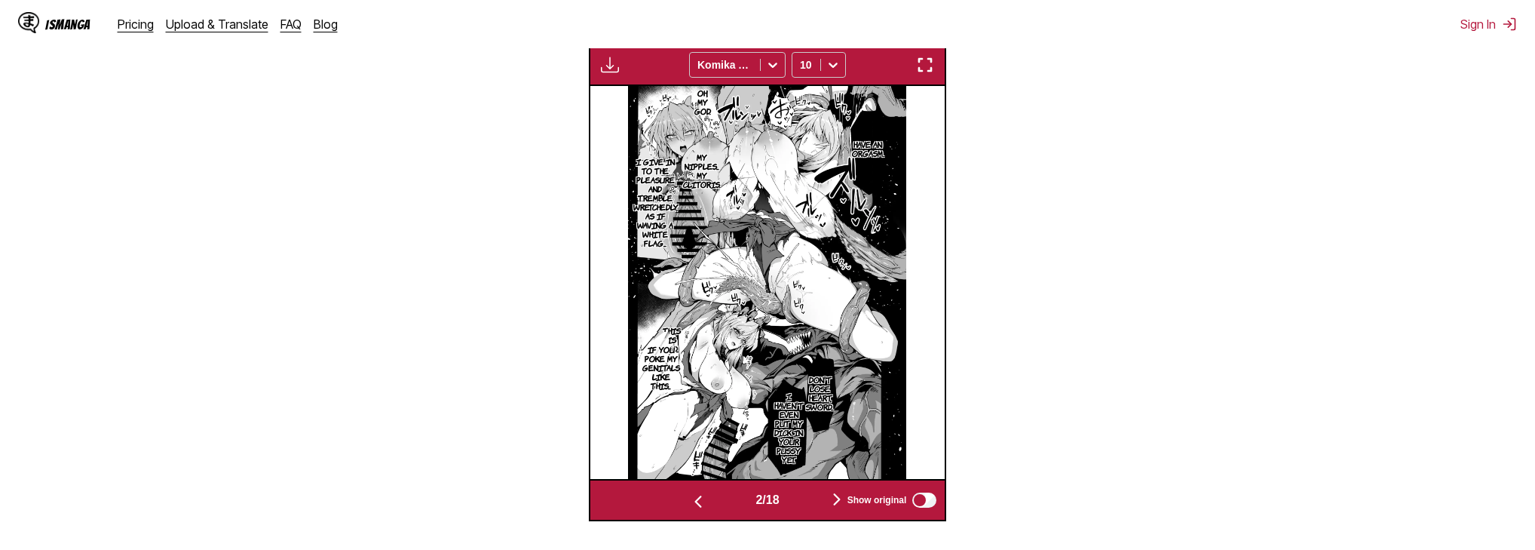
click at [664, 354] on p "If you poke my genitals like this..." at bounding box center [661, 367] width 44 height 51
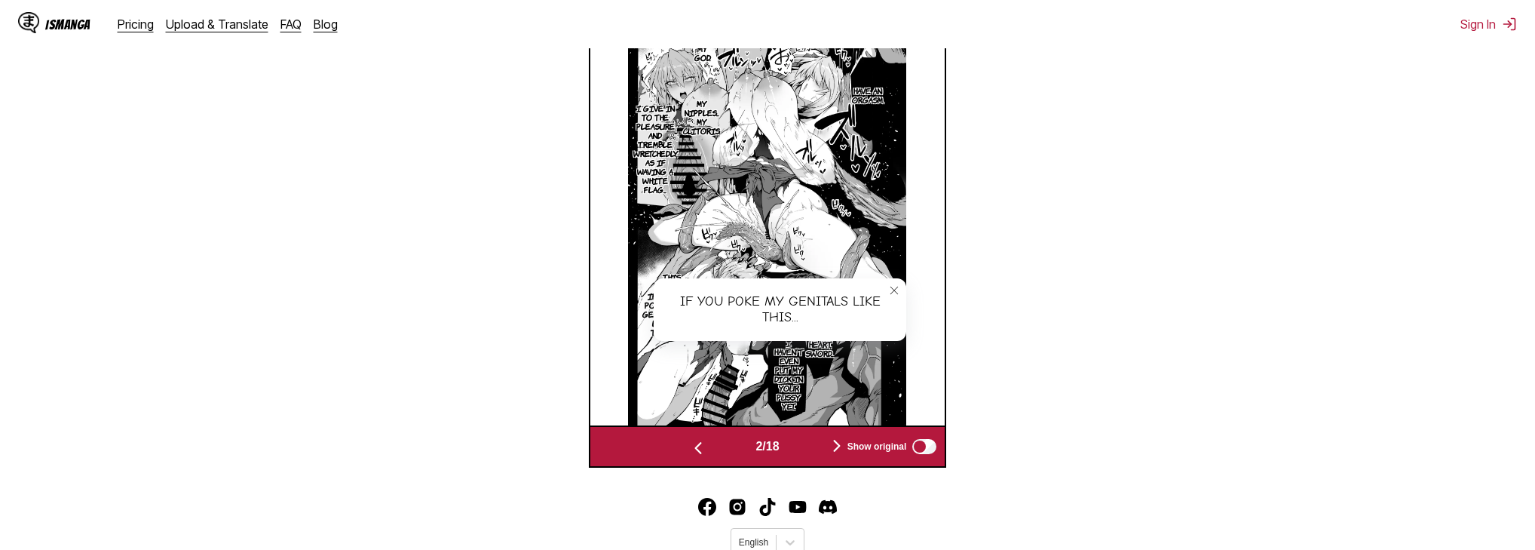
click at [891, 345] on img at bounding box center [767, 228] width 278 height 393
click at [895, 293] on icon "close-tooltip" at bounding box center [894, 290] width 11 height 11
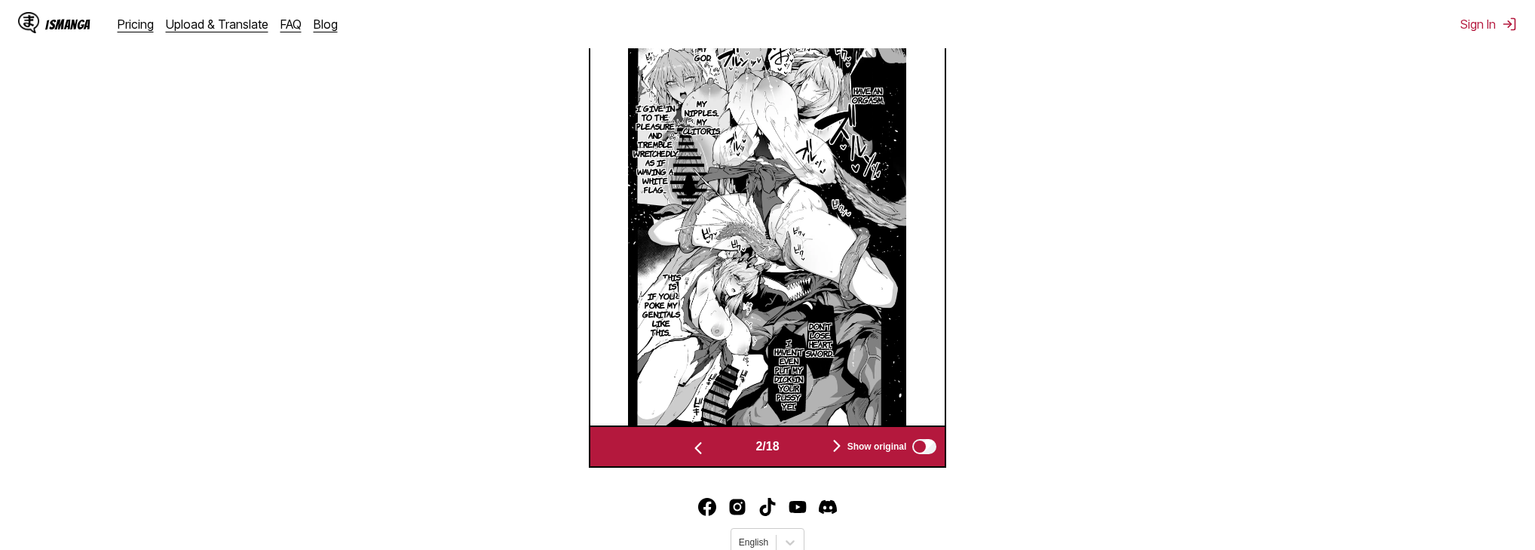
click at [676, 278] on p "This is bad..." at bounding box center [672, 285] width 24 height 33
click at [768, 284] on icon "close-tooltip" at bounding box center [768, 284] width 11 height 11
click at [838, 446] on img "button" at bounding box center [837, 446] width 18 height 18
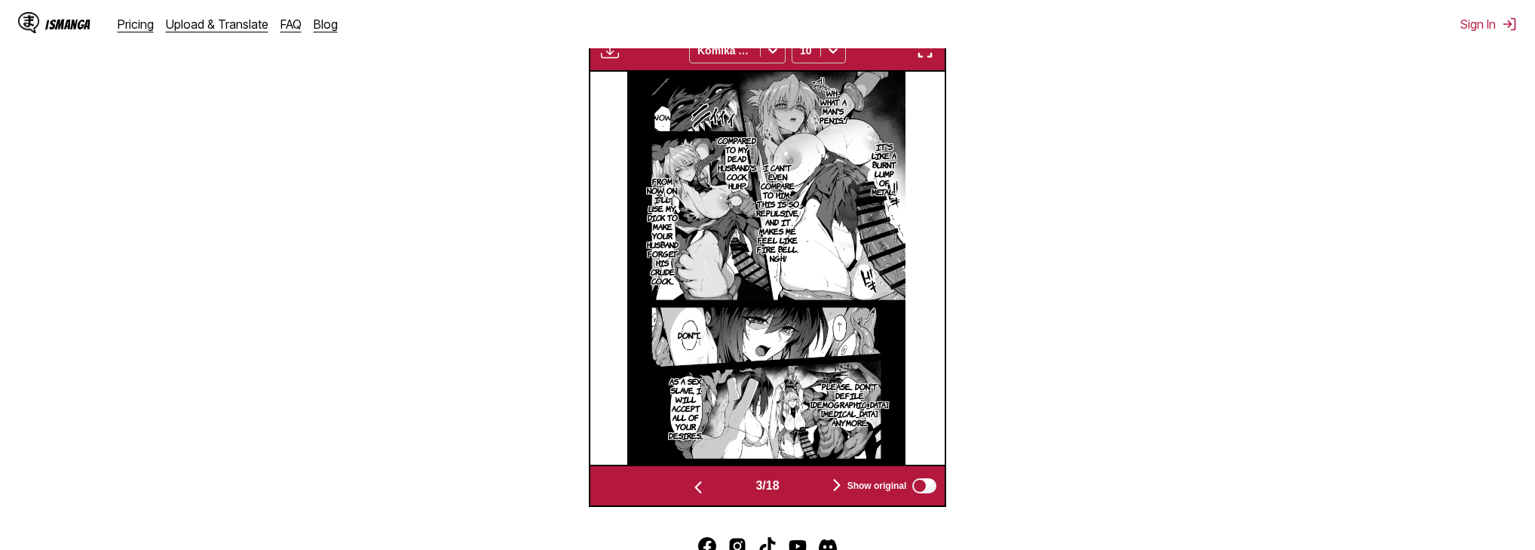
scroll to position [455, 0]
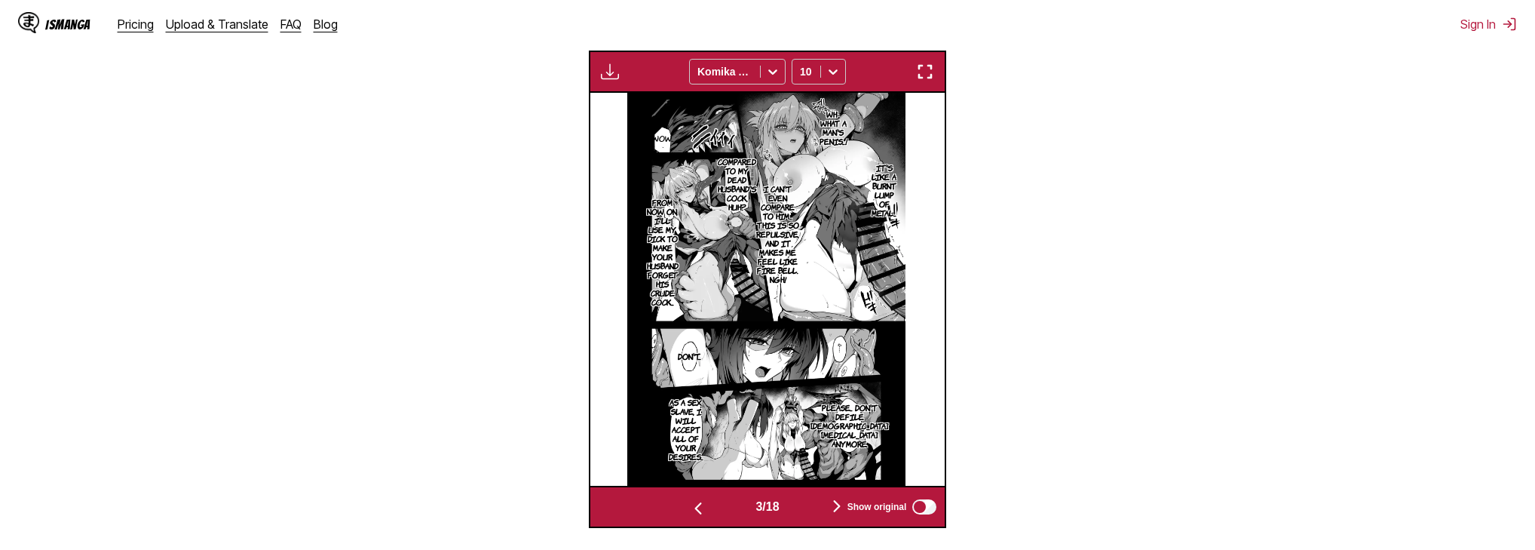
click at [840, 503] on img "button" at bounding box center [837, 506] width 18 height 18
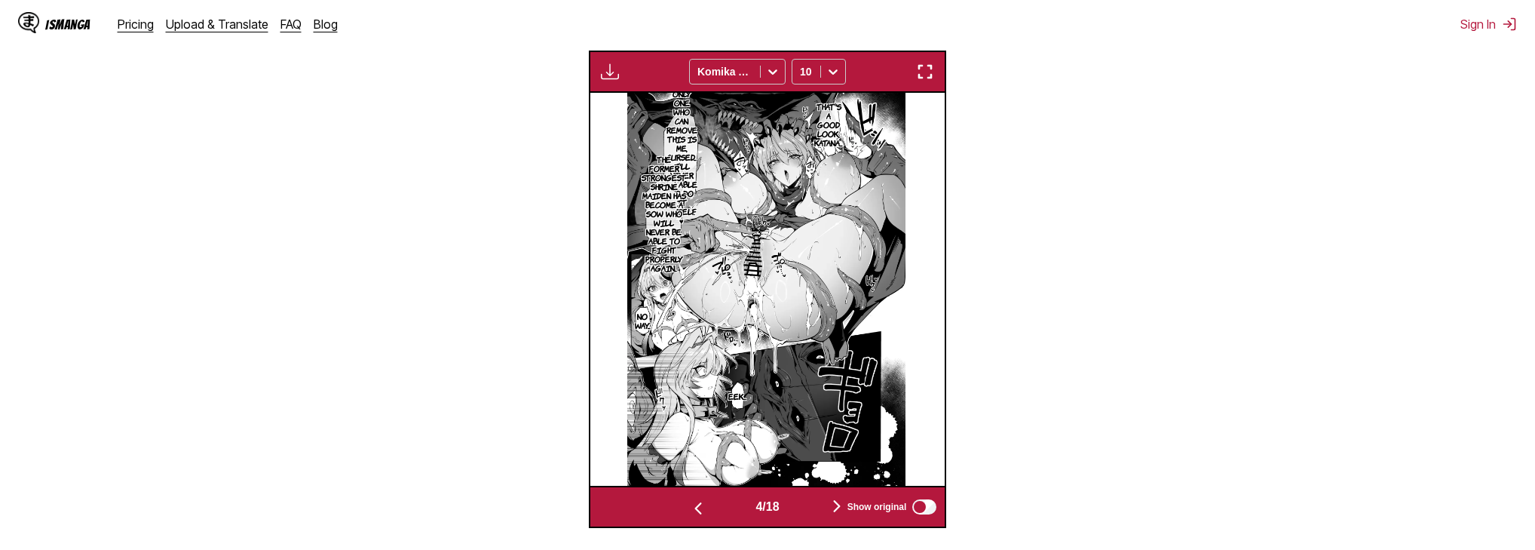
click at [700, 507] on img "button" at bounding box center [698, 508] width 18 height 18
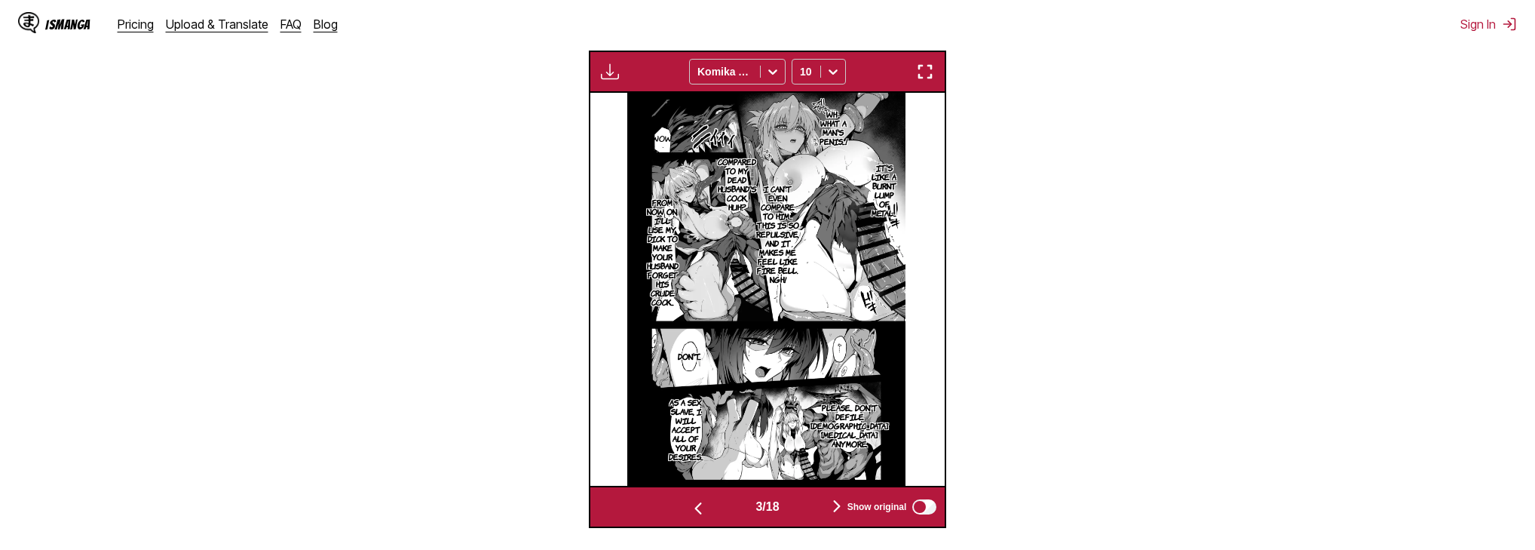
click at [837, 504] on img "button" at bounding box center [837, 506] width 18 height 18
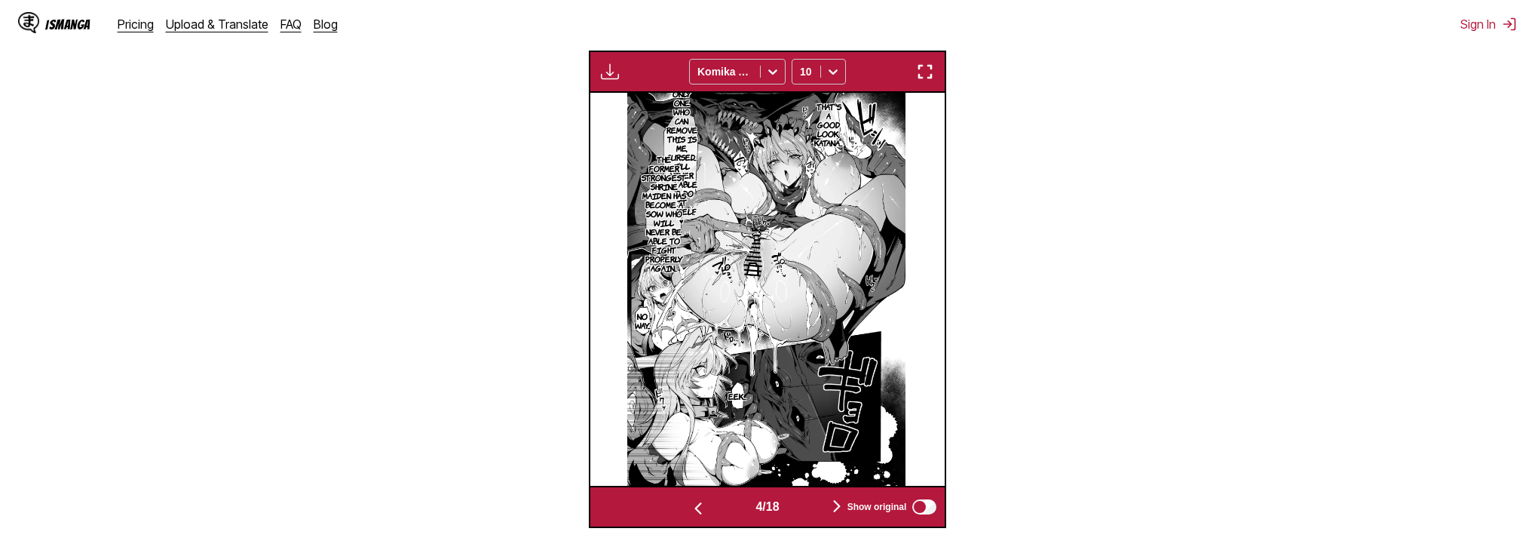
click at [837, 504] on img "button" at bounding box center [837, 506] width 18 height 18
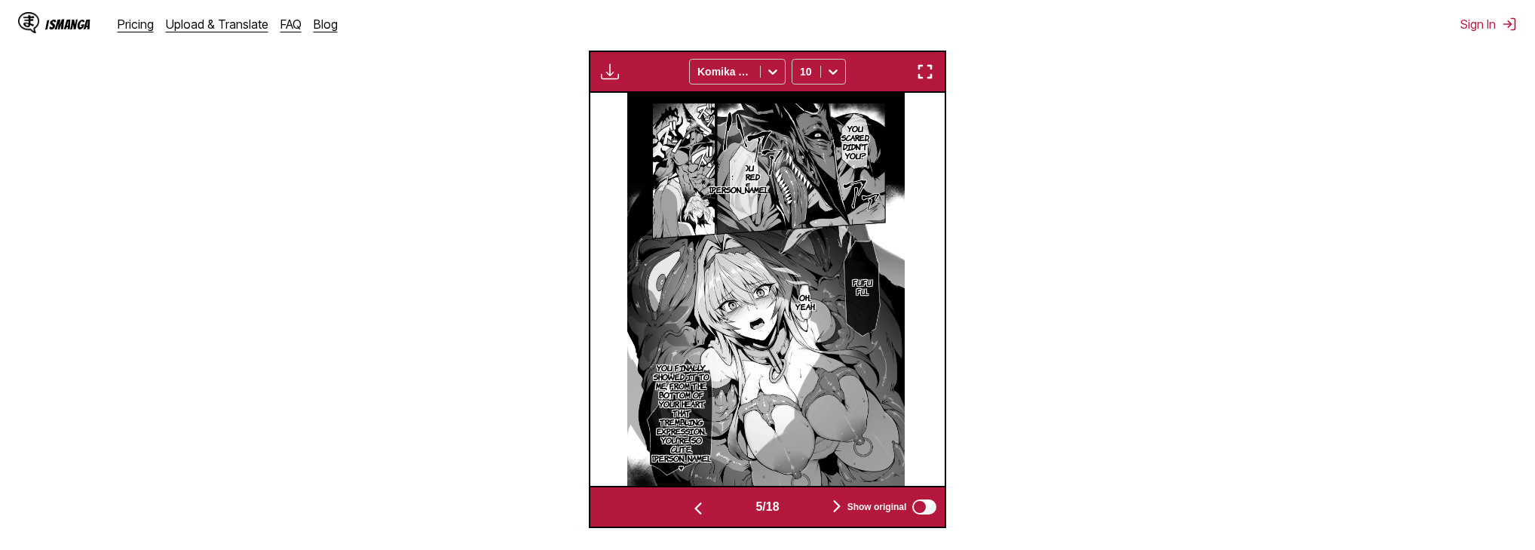
click at [837, 504] on img "button" at bounding box center [837, 506] width 18 height 18
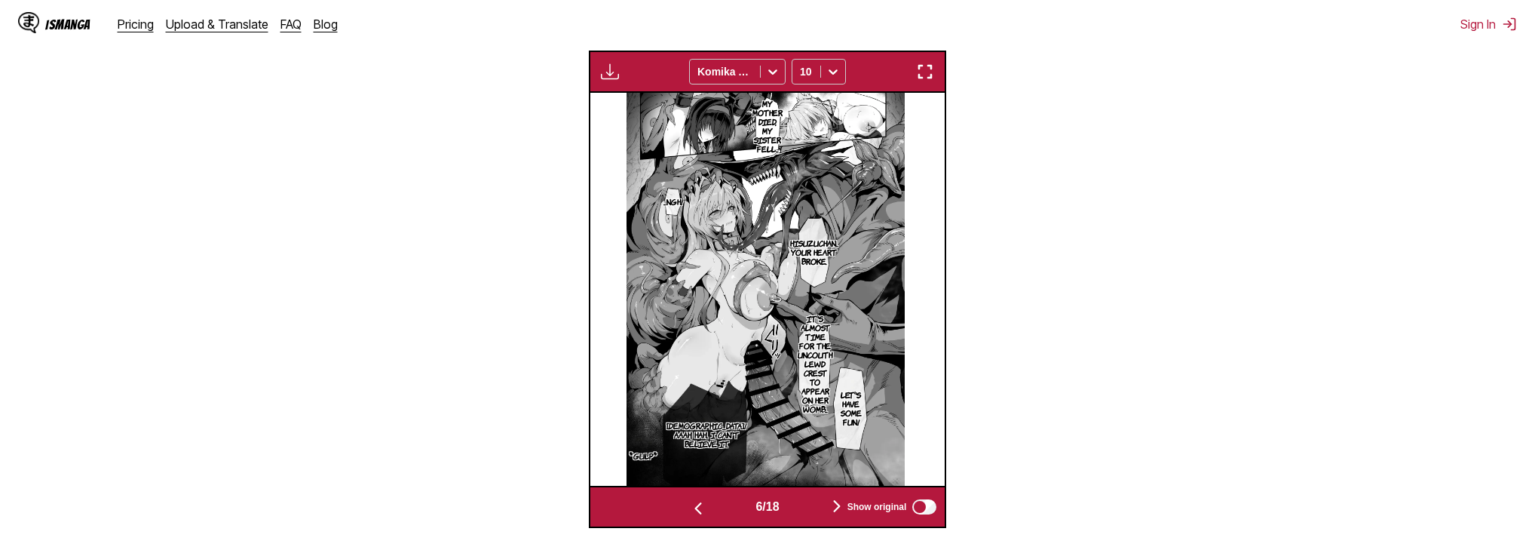
click at [837, 504] on img "button" at bounding box center [837, 506] width 18 height 18
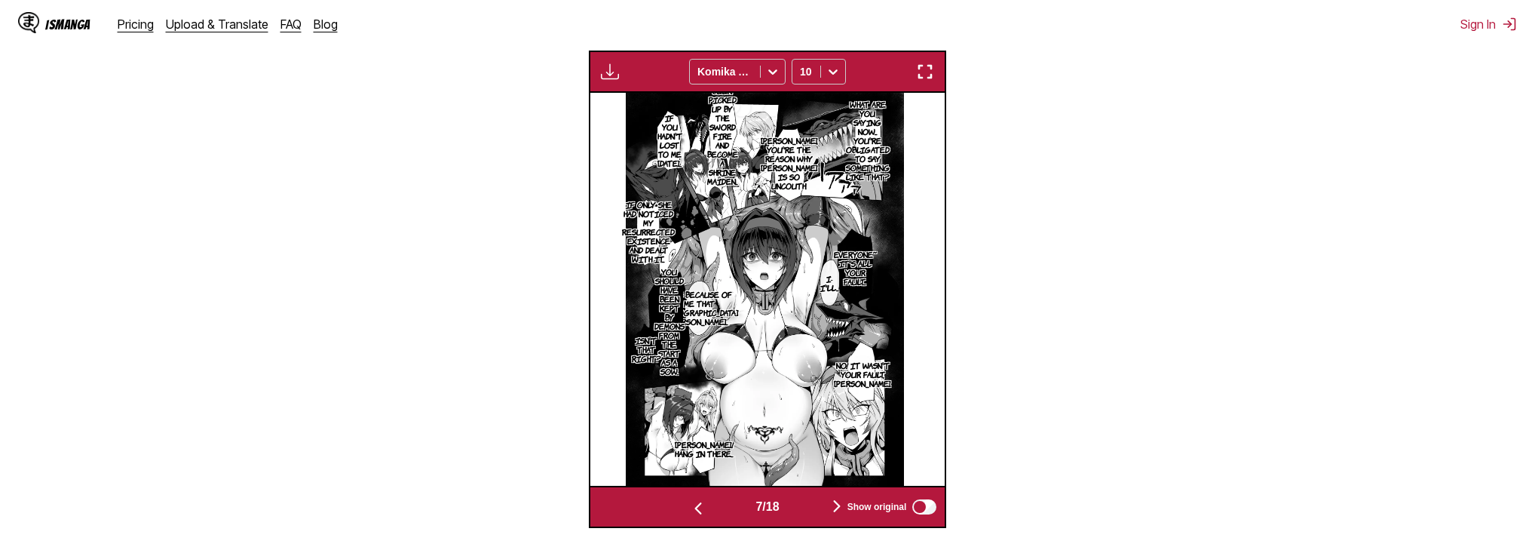
click at [726, 154] on p "If you hadn't been picked up by the sword fire and become a shrine maiden..." at bounding box center [722, 127] width 37 height 124
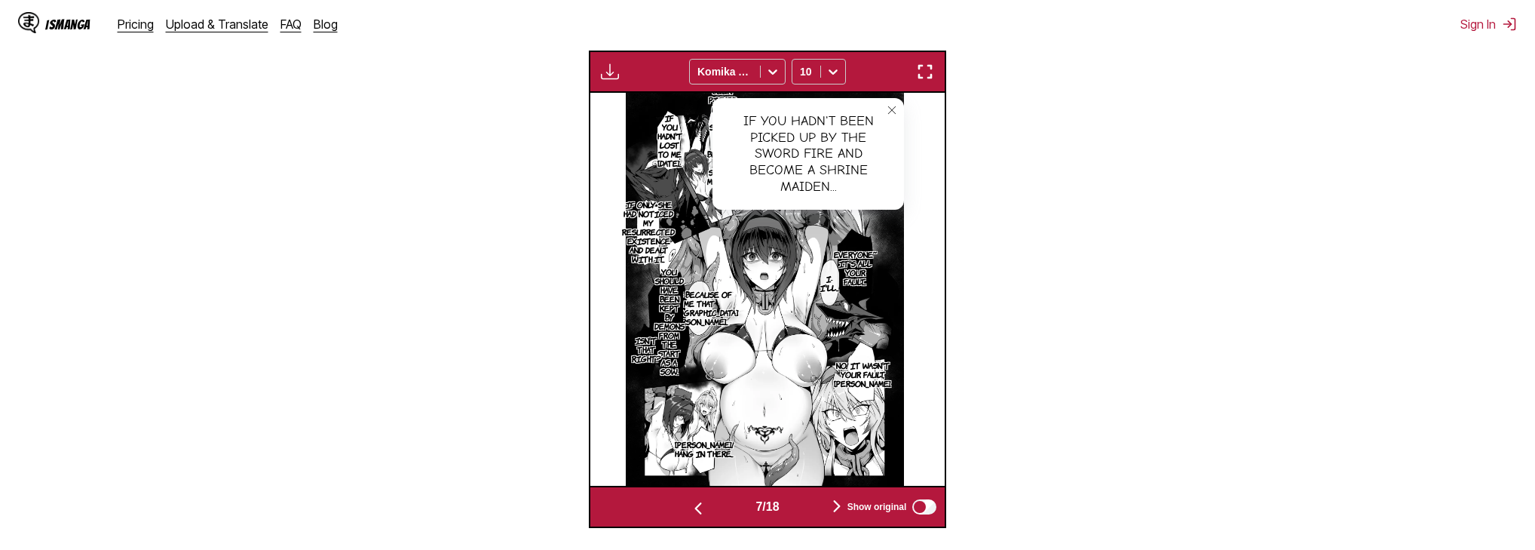
click at [892, 114] on icon "close-tooltip" at bounding box center [892, 110] width 8 height 8
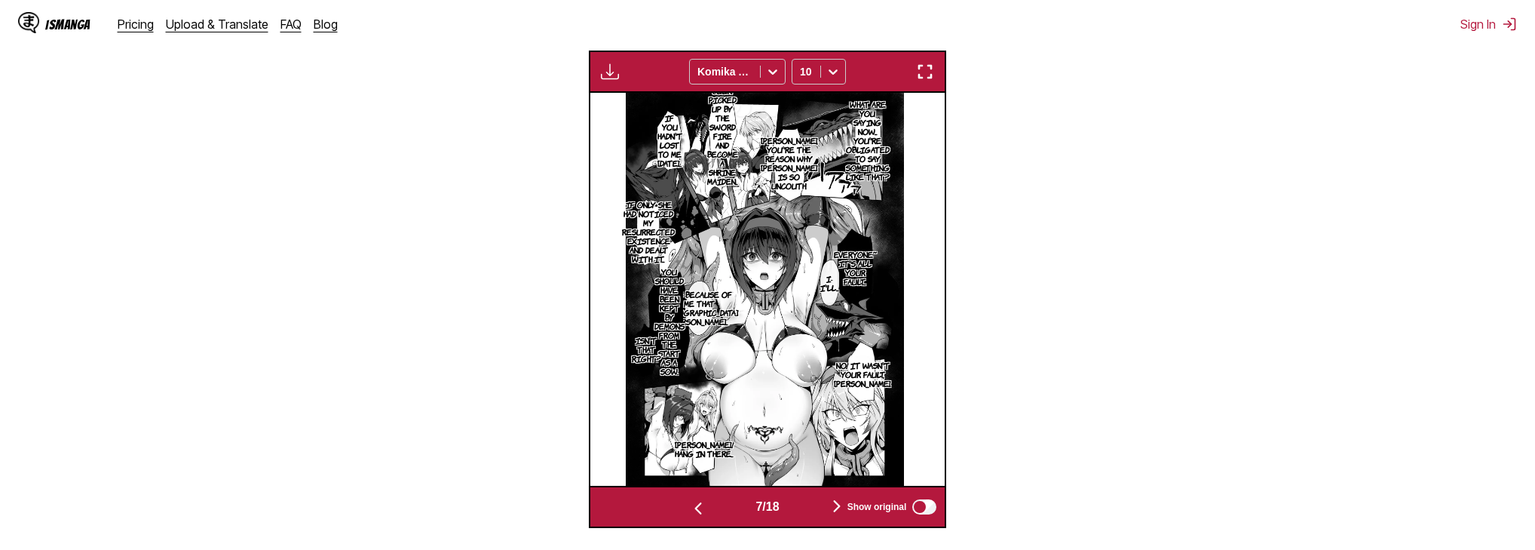
click at [697, 512] on img "button" at bounding box center [698, 508] width 18 height 18
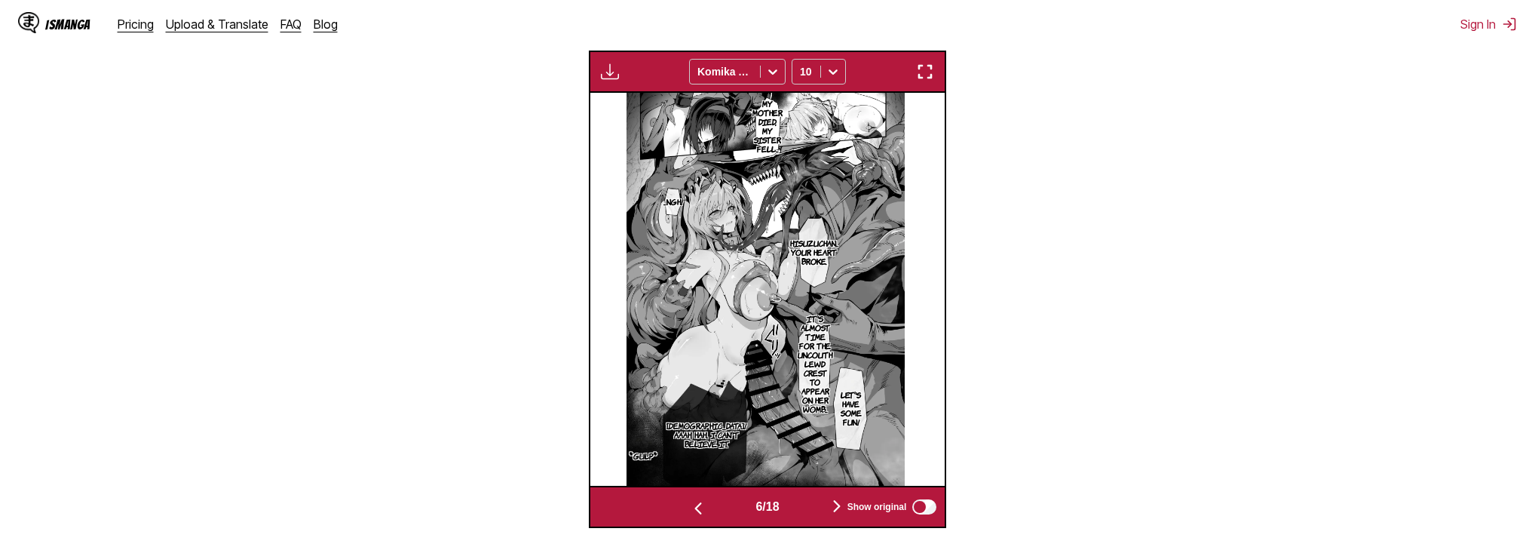
click at [697, 512] on img "button" at bounding box center [698, 508] width 18 height 18
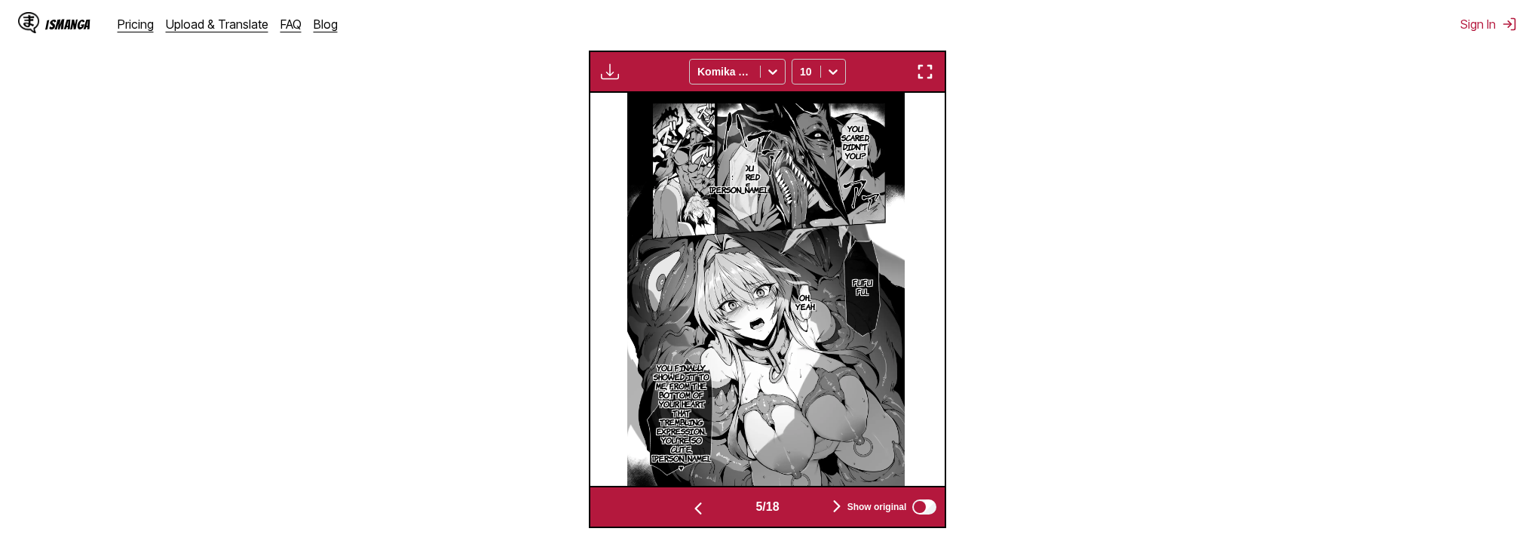
click at [697, 512] on img "button" at bounding box center [698, 508] width 18 height 18
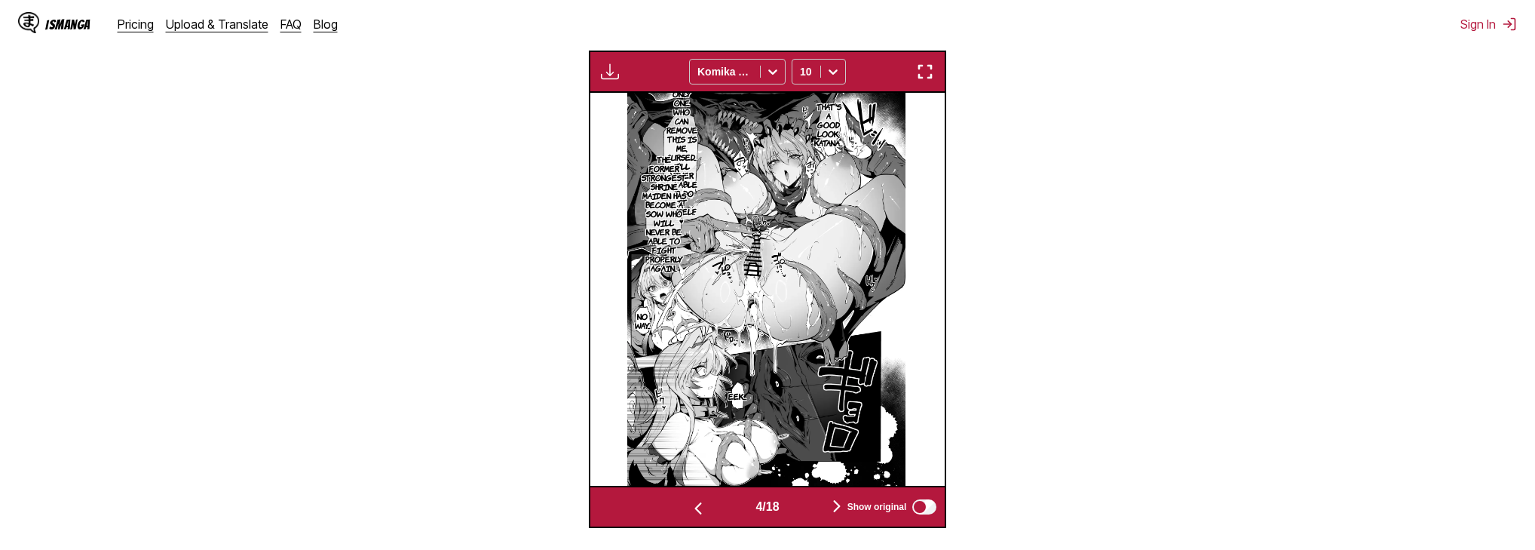
click at [839, 508] on img "button" at bounding box center [837, 506] width 18 height 18
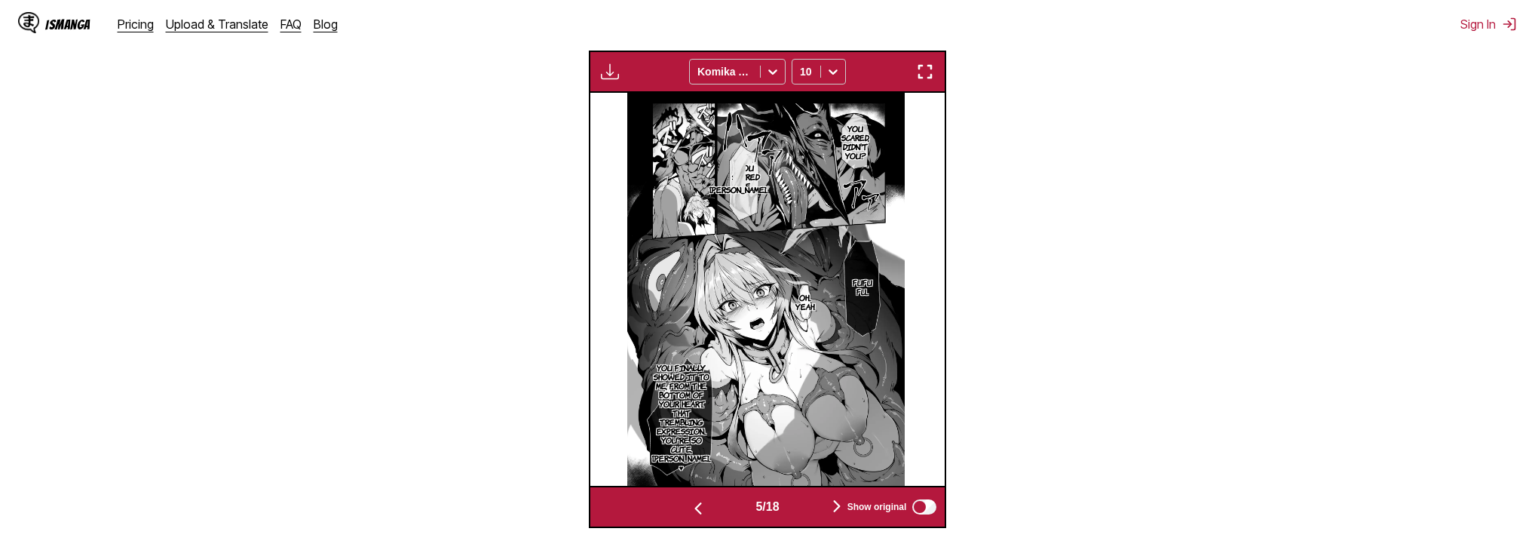
click at [839, 508] on img "button" at bounding box center [837, 506] width 18 height 18
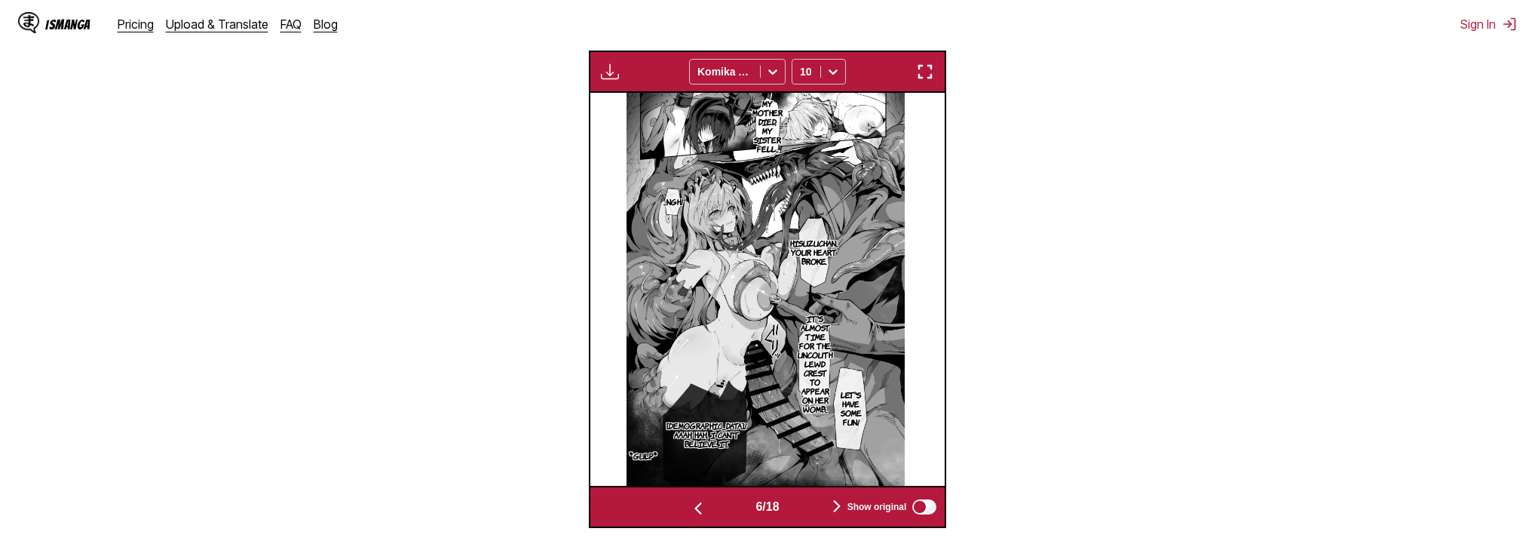
click at [839, 508] on img "button" at bounding box center [837, 506] width 18 height 18
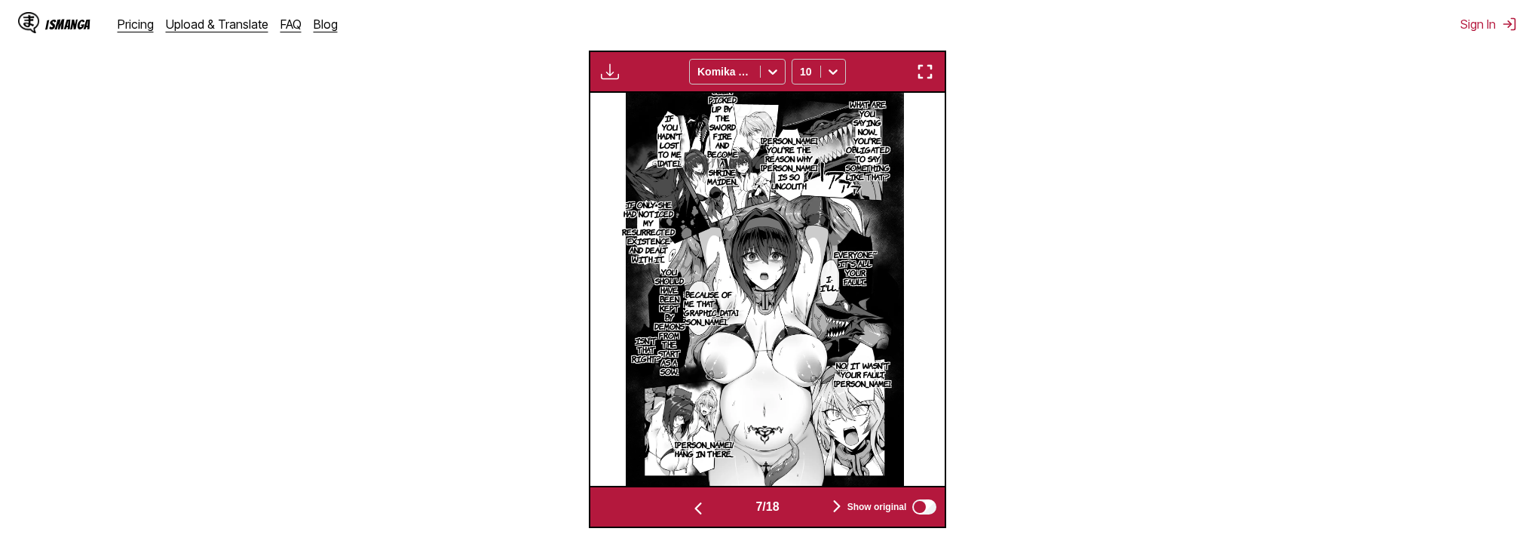
click at [839, 508] on img "button" at bounding box center [837, 506] width 18 height 18
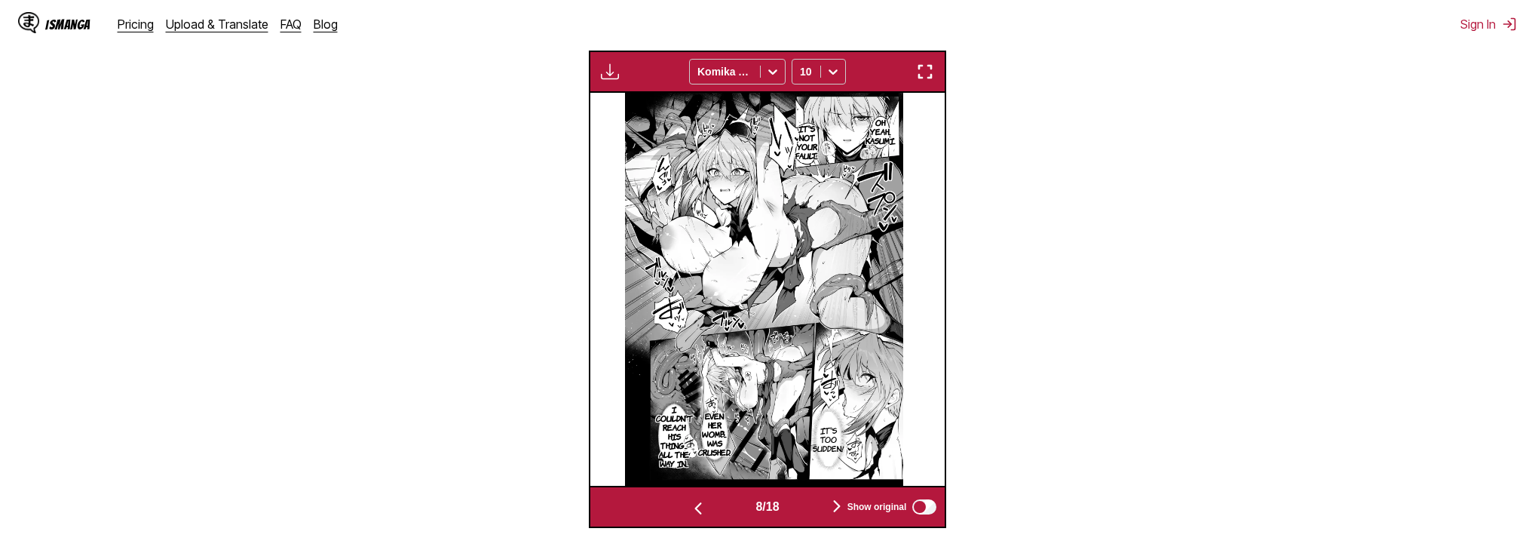
click at [835, 504] on img "button" at bounding box center [837, 506] width 18 height 18
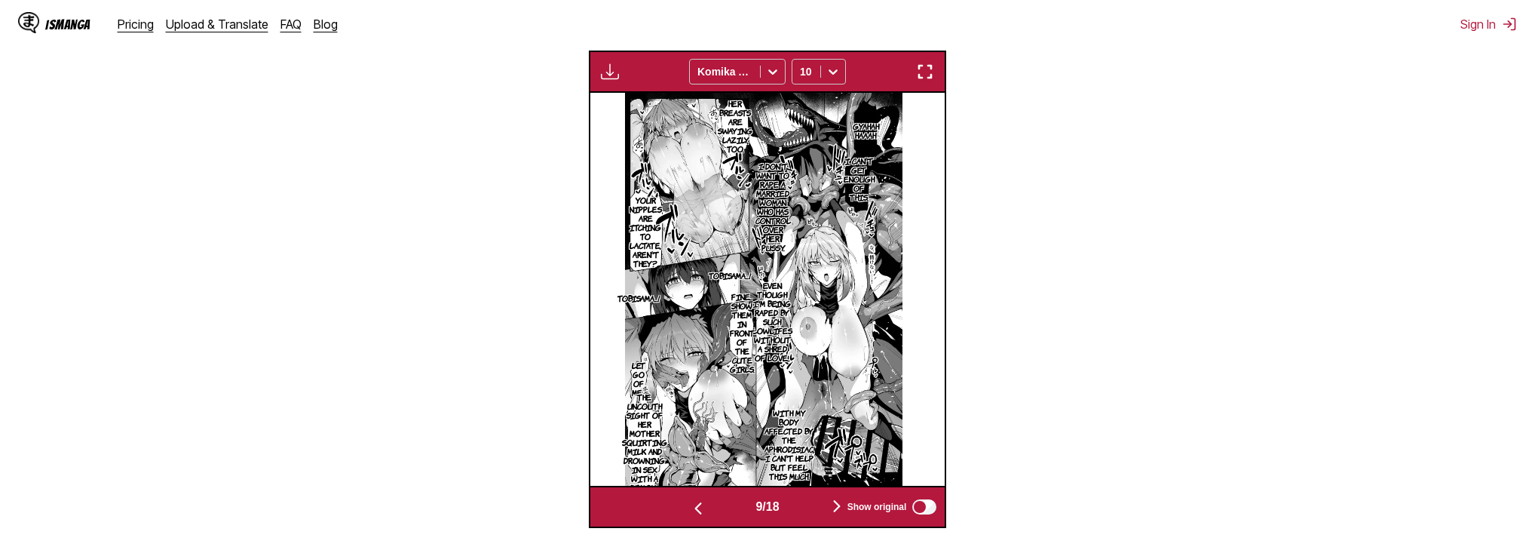
click at [777, 341] on p "Even though I'm being raped by such lowlifes without a shred of love..." at bounding box center [773, 321] width 46 height 87
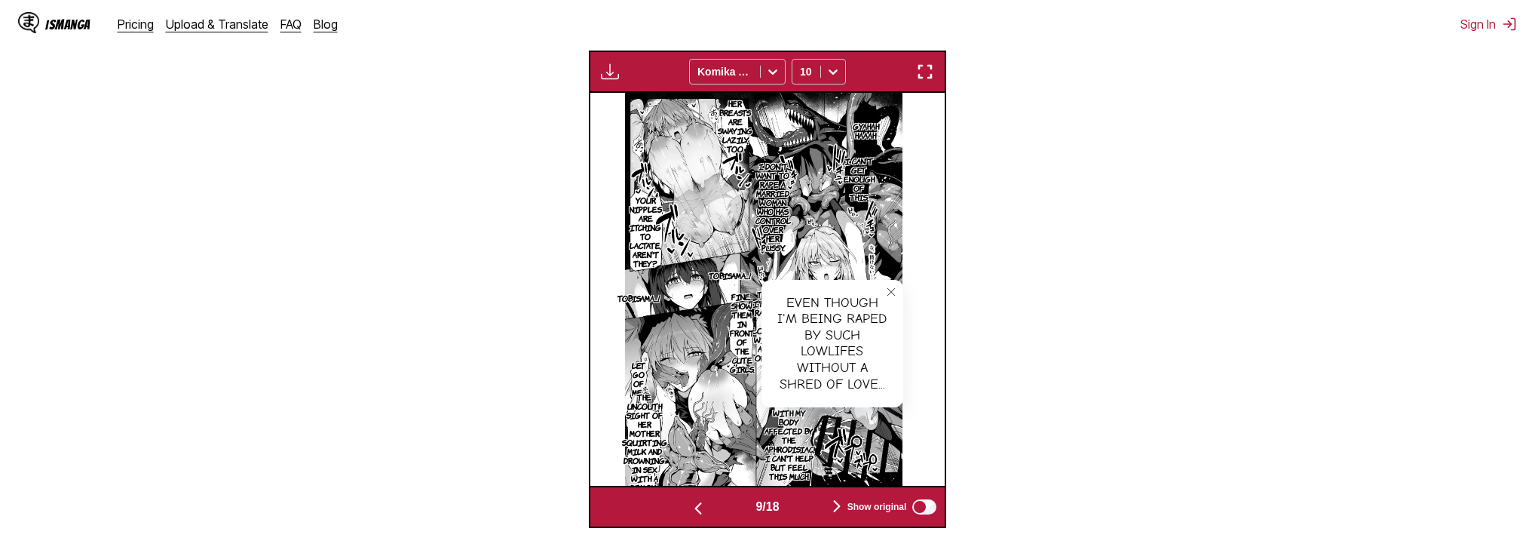
click at [890, 288] on icon "close-tooltip" at bounding box center [891, 292] width 11 height 11
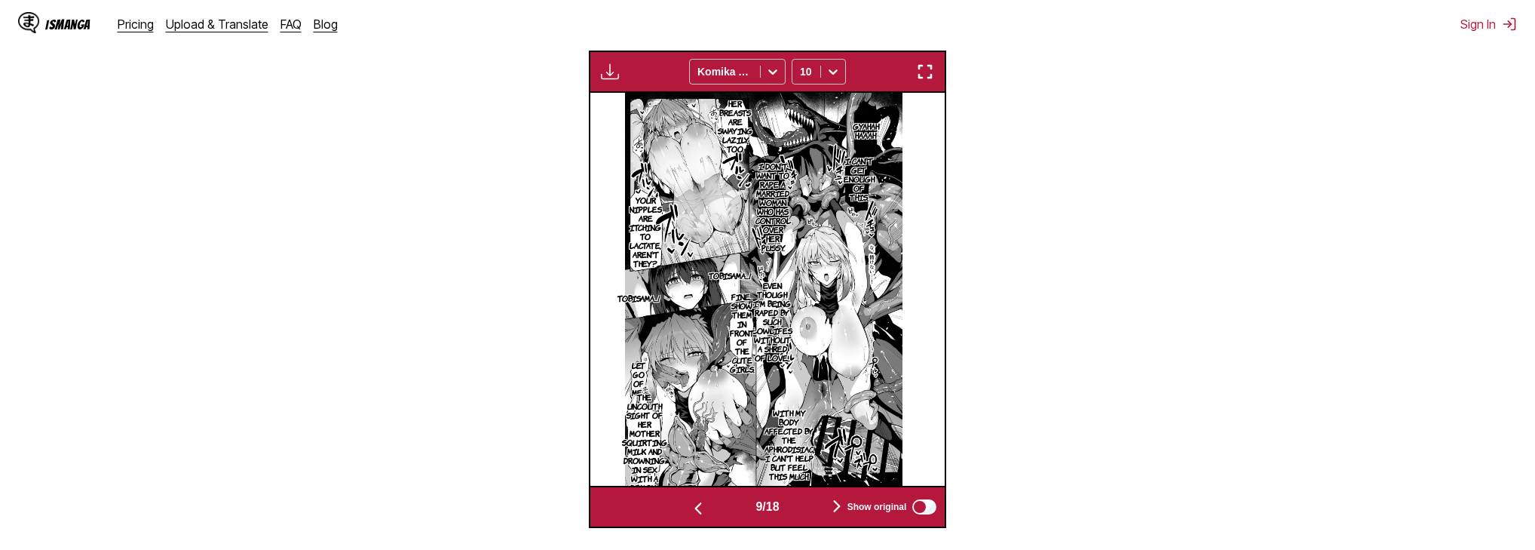
click at [840, 504] on img "button" at bounding box center [837, 506] width 18 height 18
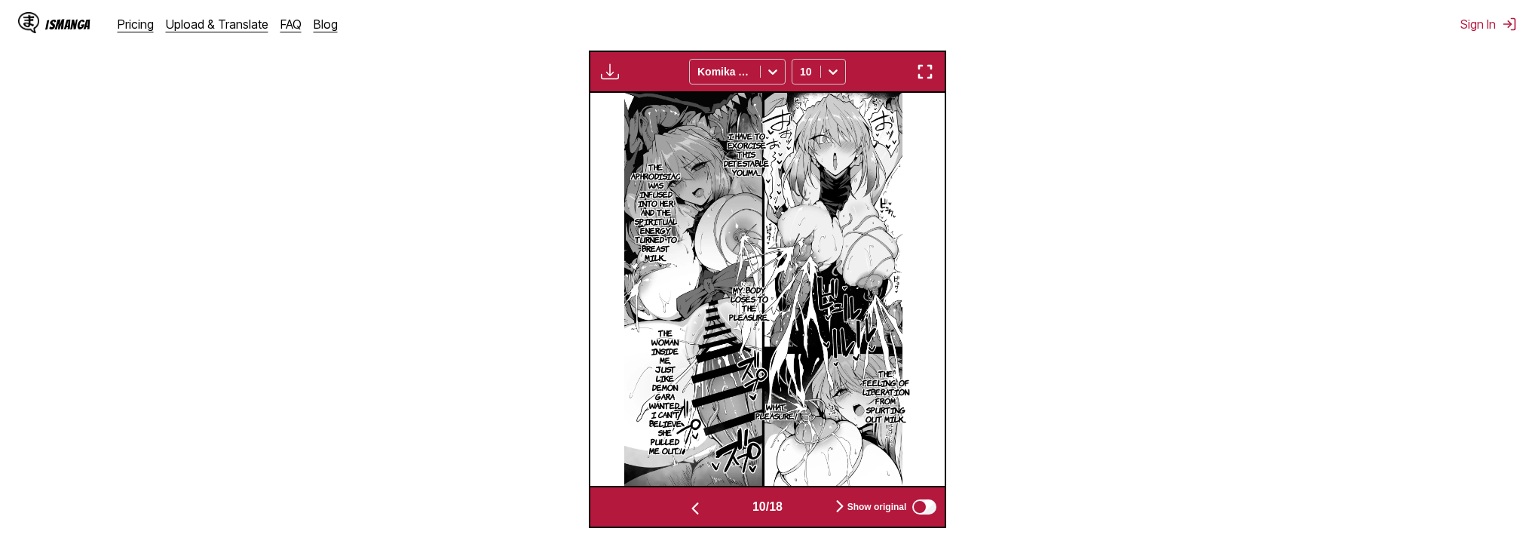
click at [690, 507] on img "button" at bounding box center [695, 508] width 18 height 18
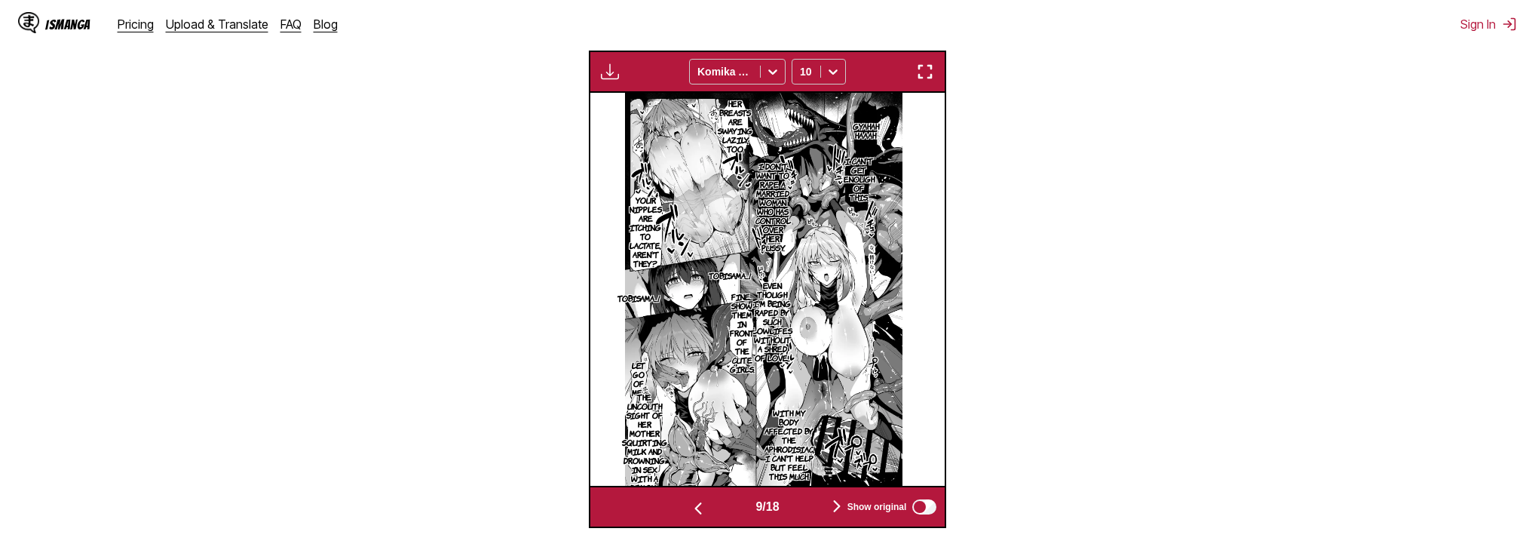
click at [690, 507] on img "button" at bounding box center [698, 508] width 18 height 18
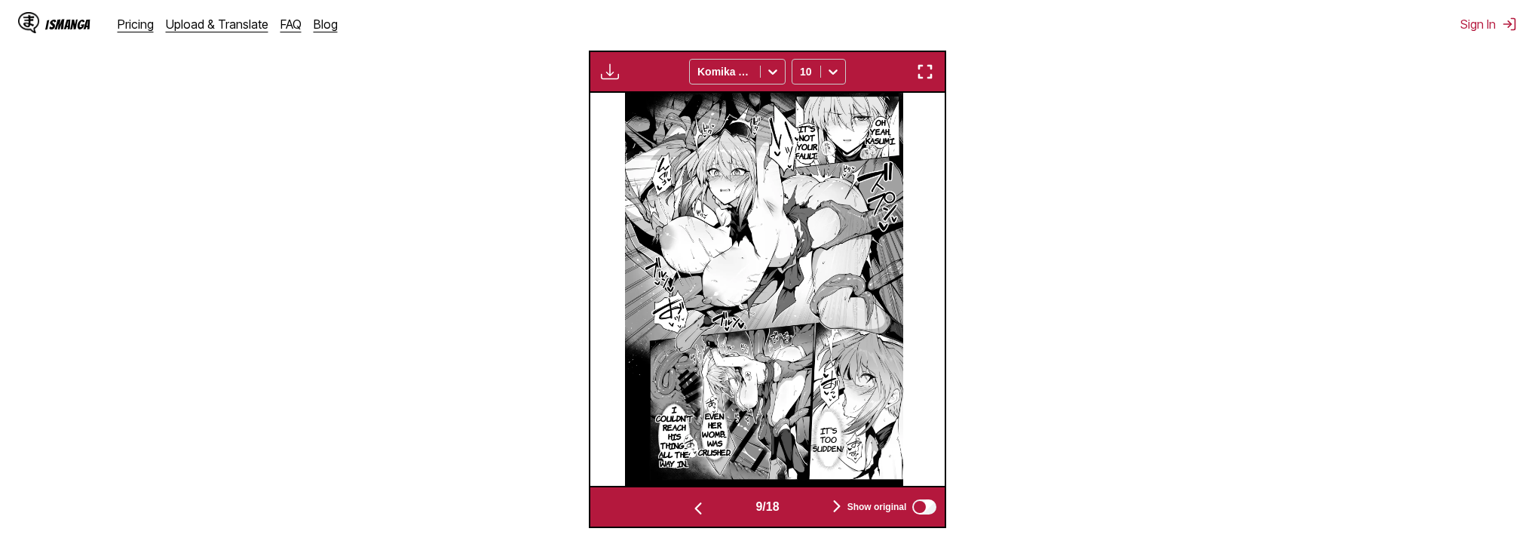
click at [690, 507] on img "button" at bounding box center [698, 508] width 18 height 18
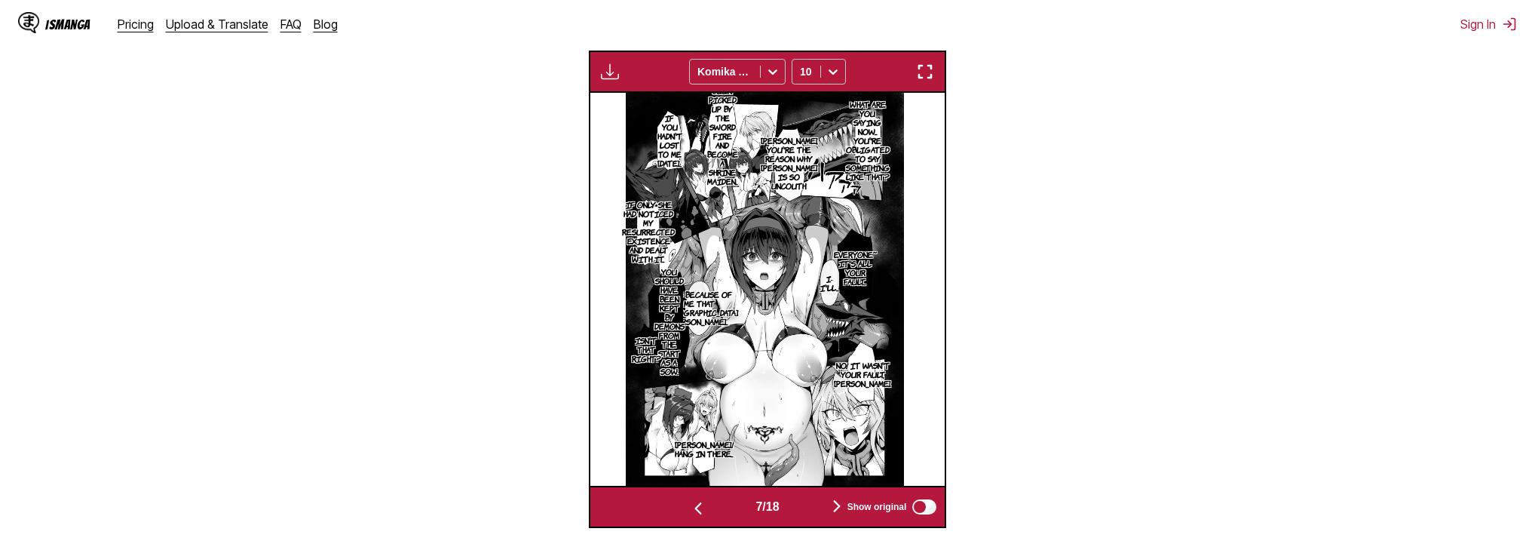
click at [690, 507] on img "button" at bounding box center [698, 508] width 18 height 18
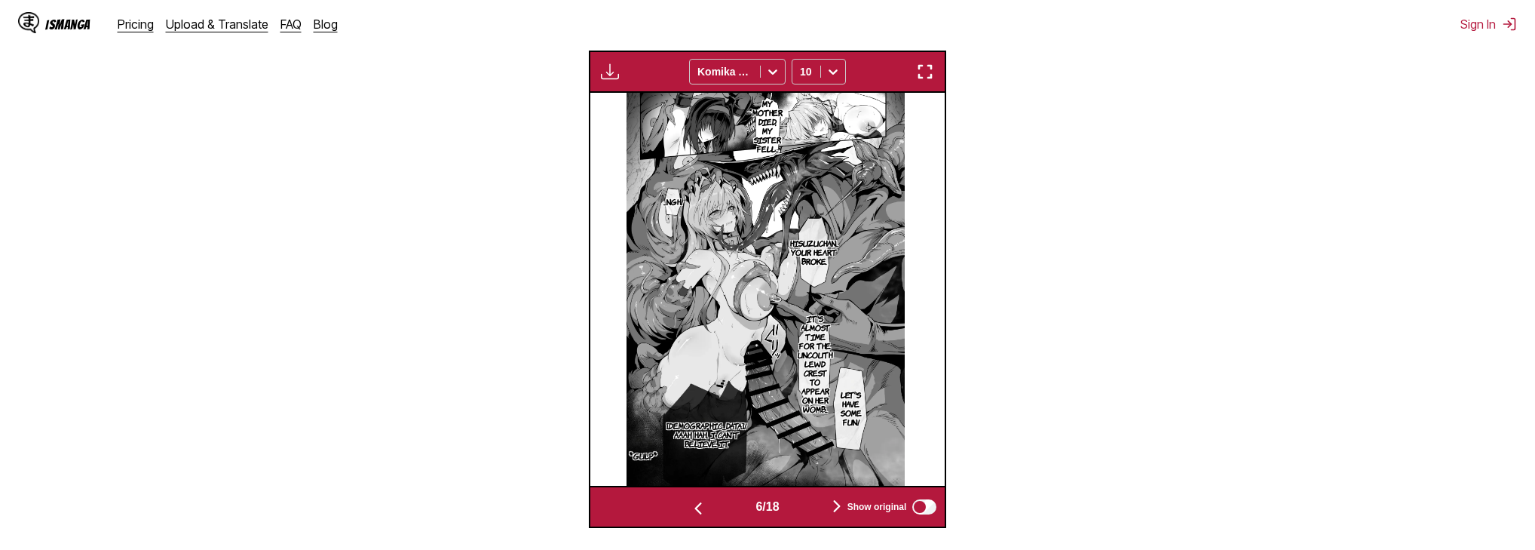
click at [690, 507] on img "button" at bounding box center [698, 508] width 18 height 18
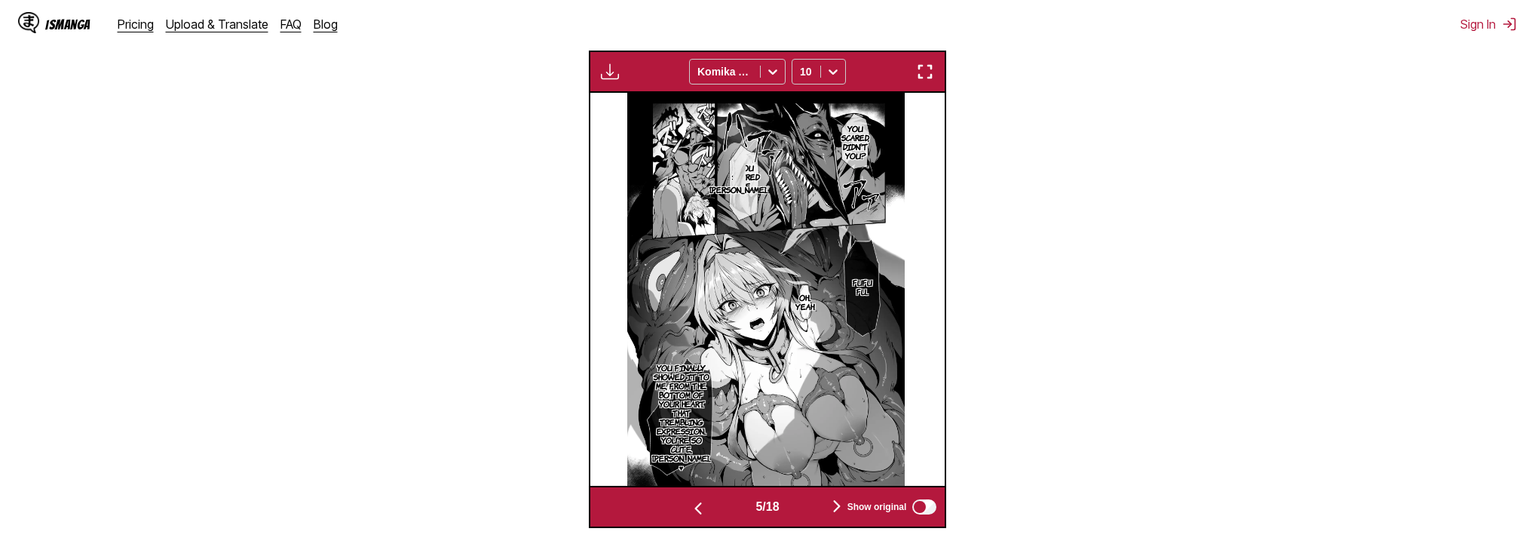
click at [690, 507] on img "button" at bounding box center [698, 508] width 18 height 18
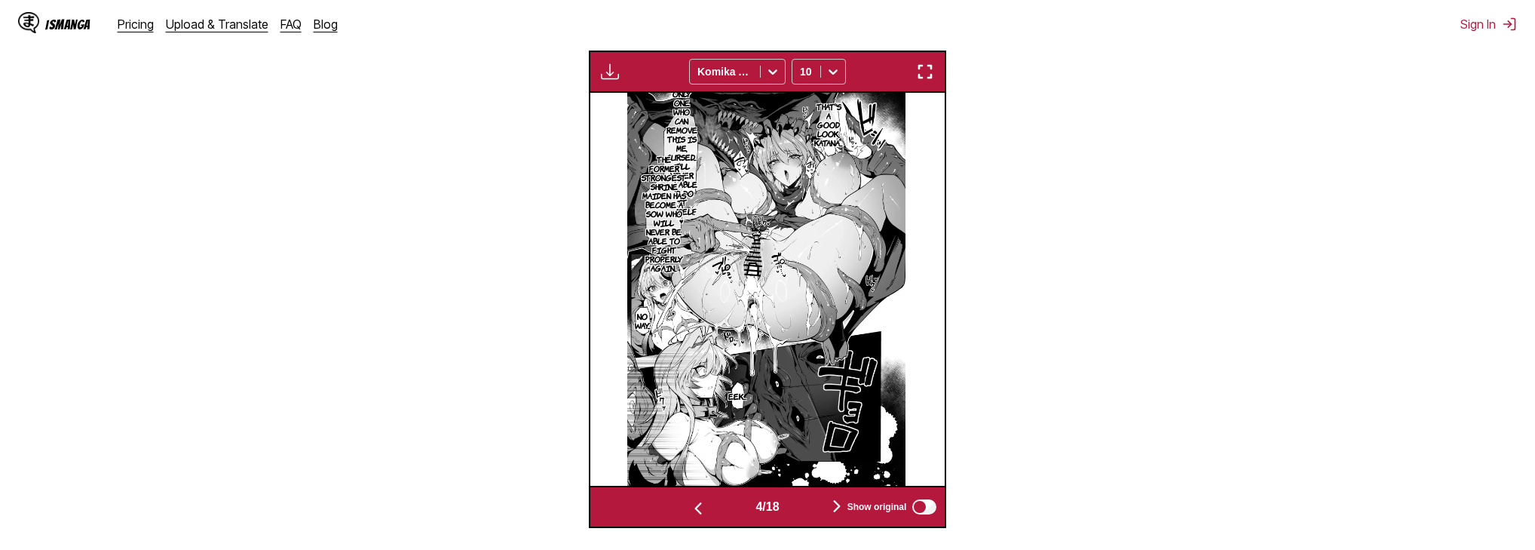
click at [687, 115] on p "The only one who can remove this is me, cursed... I'll never be able to do it m…" at bounding box center [682, 152] width 37 height 151
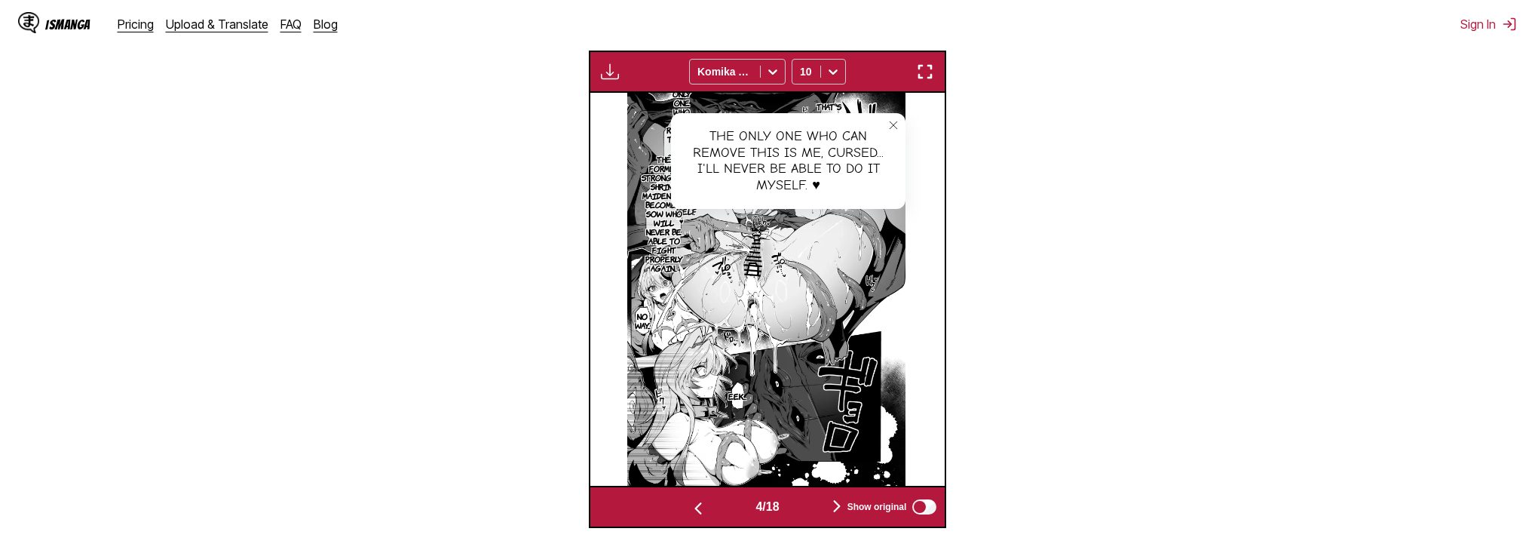
click at [896, 127] on icon "close-tooltip" at bounding box center [893, 125] width 11 height 11
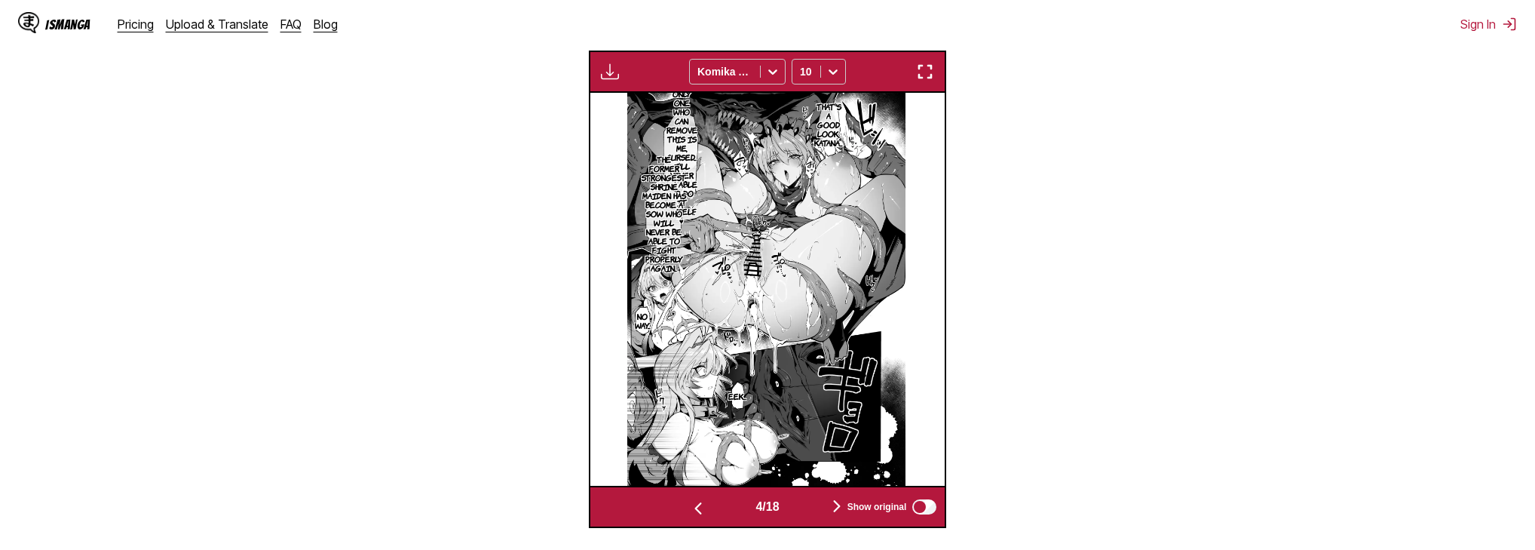
click at [836, 504] on img "button" at bounding box center [837, 506] width 18 height 18
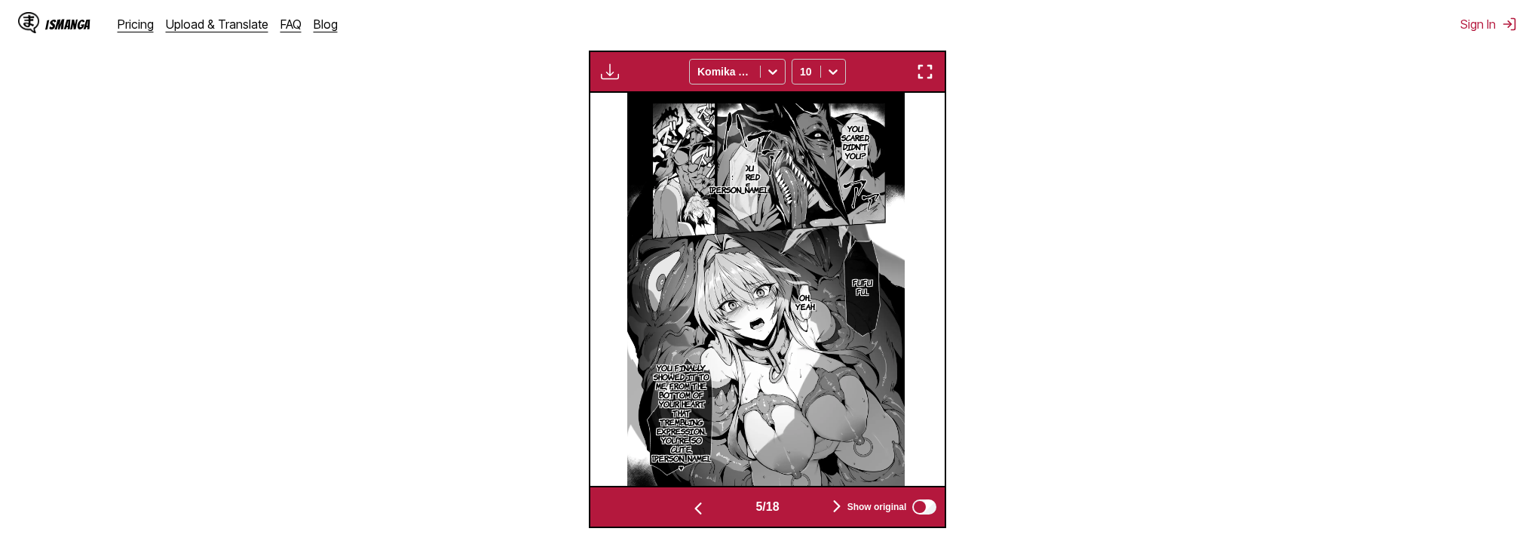
click at [836, 502] on img "button" at bounding box center [837, 506] width 18 height 18
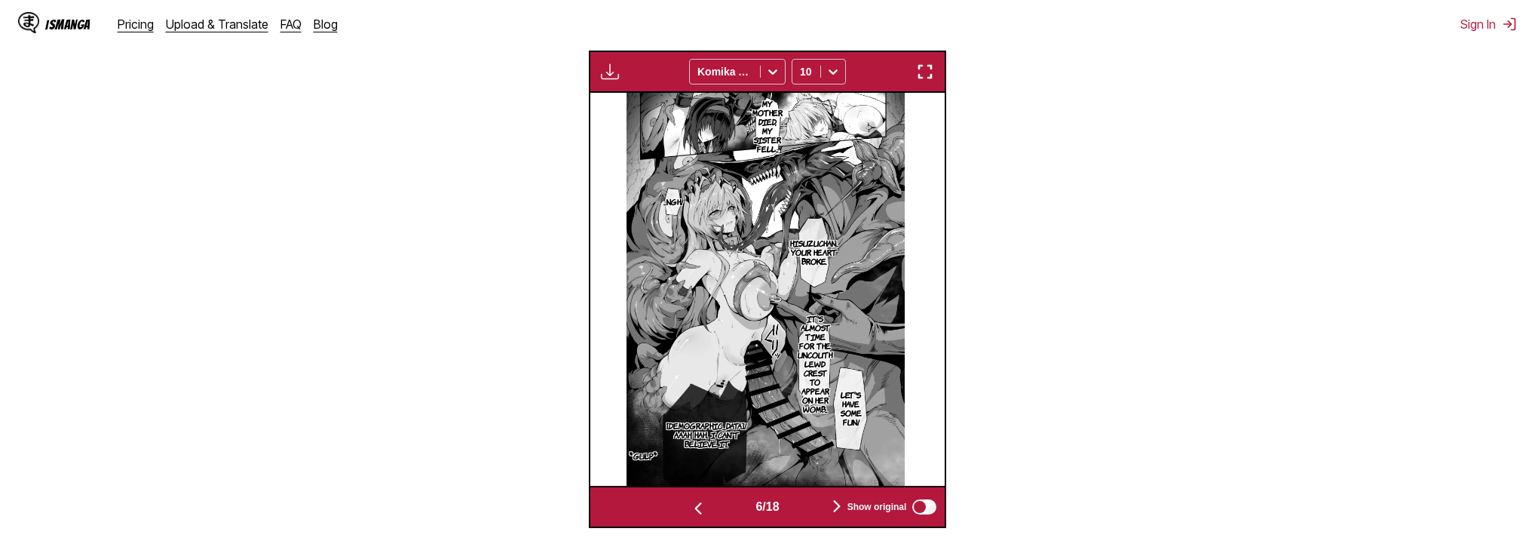
click at [836, 502] on img "button" at bounding box center [837, 506] width 18 height 18
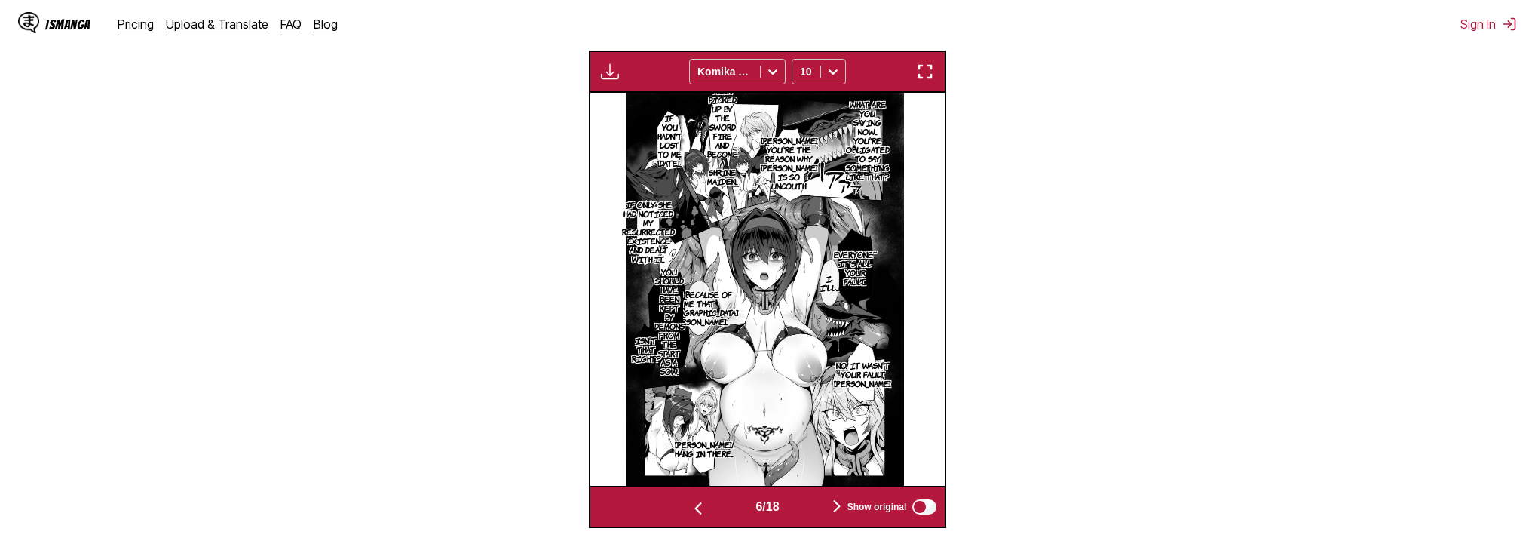
click at [836, 502] on img "button" at bounding box center [837, 506] width 18 height 18
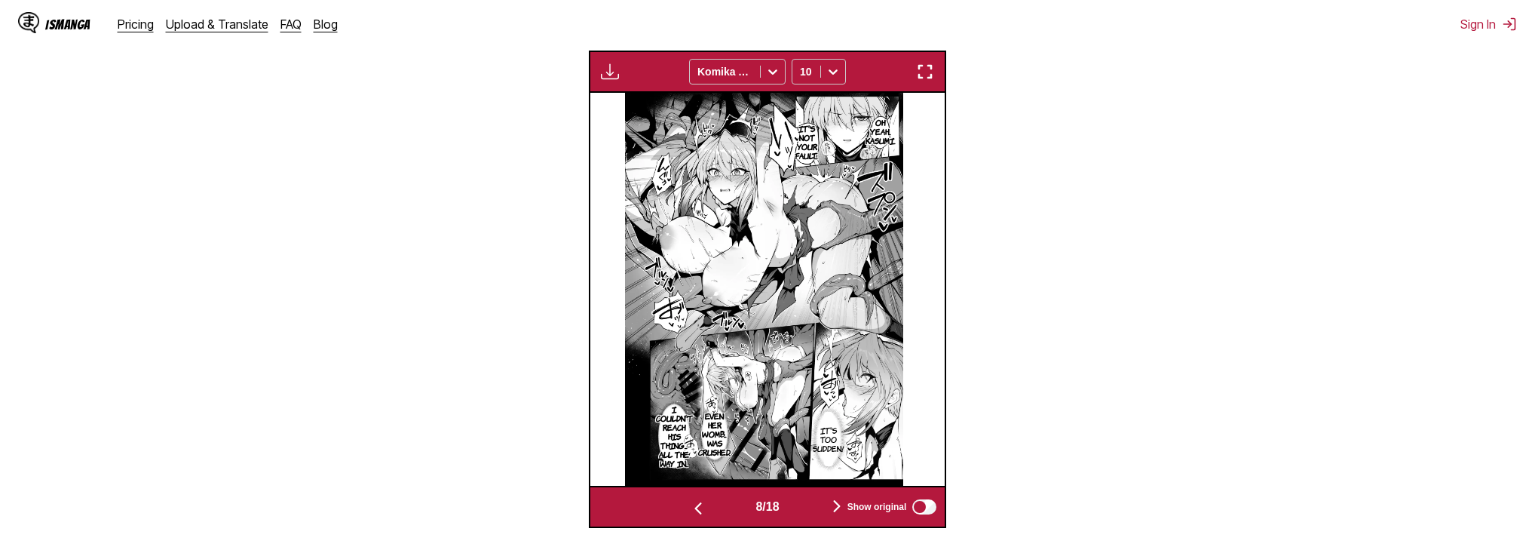
click at [836, 502] on img "button" at bounding box center [837, 506] width 18 height 18
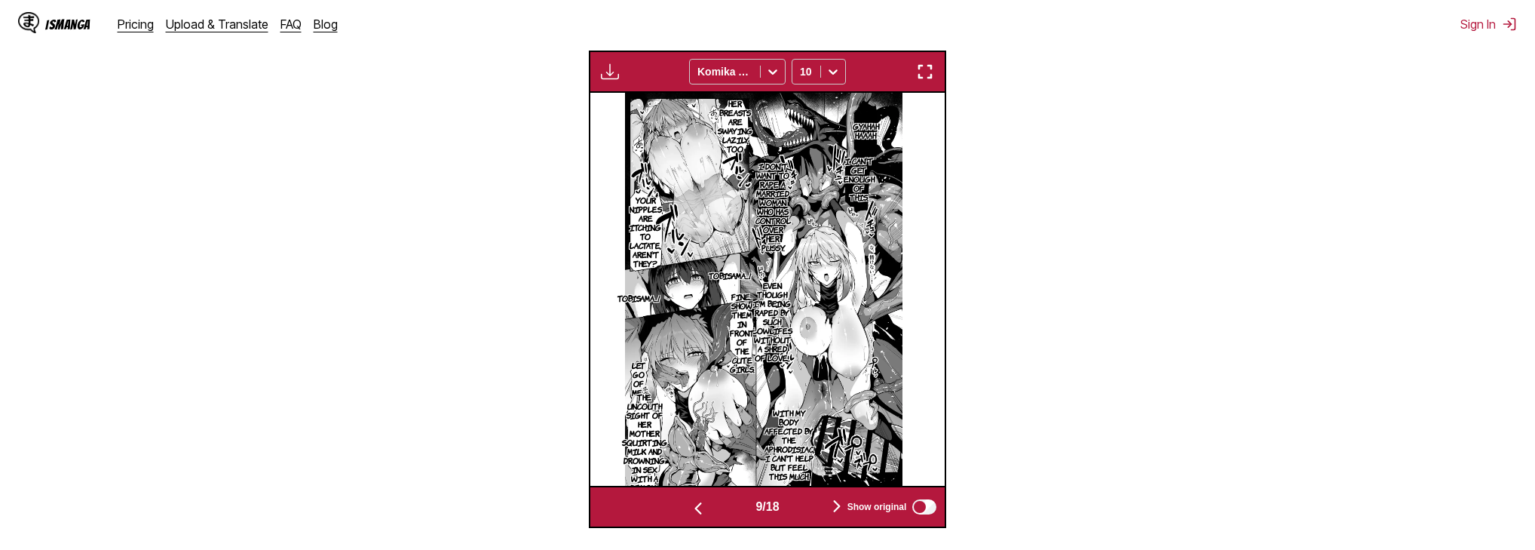
click at [836, 502] on img "button" at bounding box center [837, 506] width 18 height 18
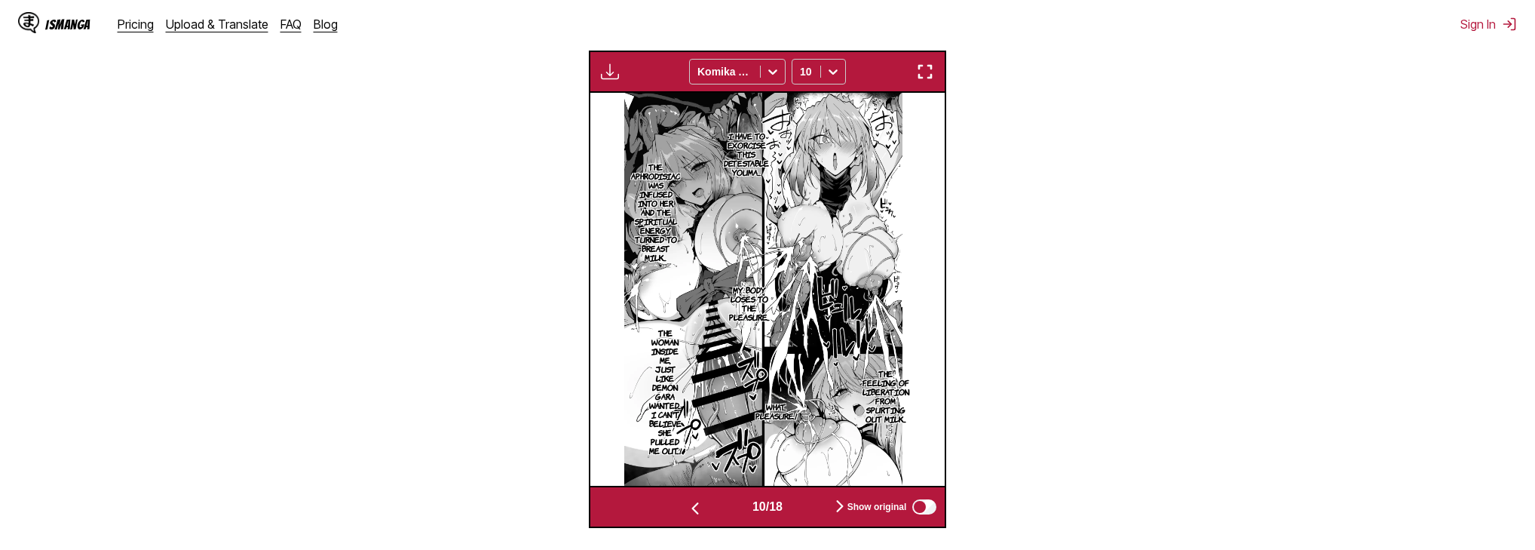
click at [836, 502] on img "button" at bounding box center [840, 506] width 18 height 18
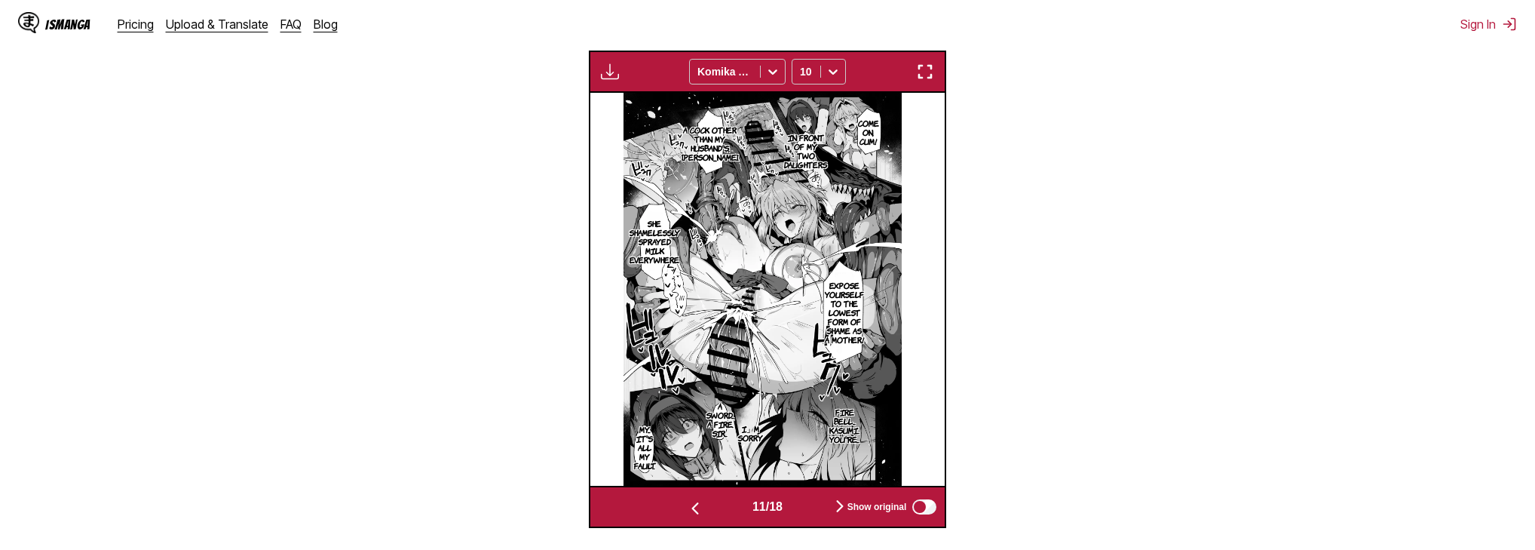
click at [839, 504] on img "button" at bounding box center [840, 506] width 18 height 18
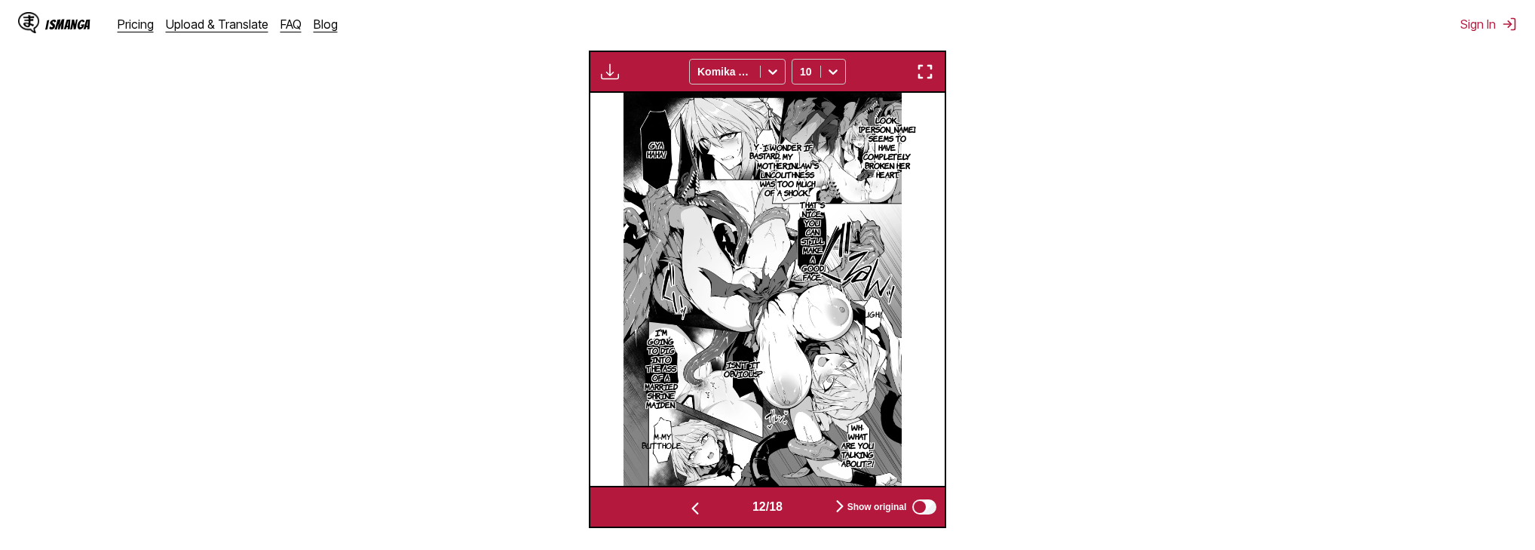
click at [806, 163] on p "I wonder if my motherinlaw's uncouthness was too much of a shock..." at bounding box center [788, 170] width 68 height 60
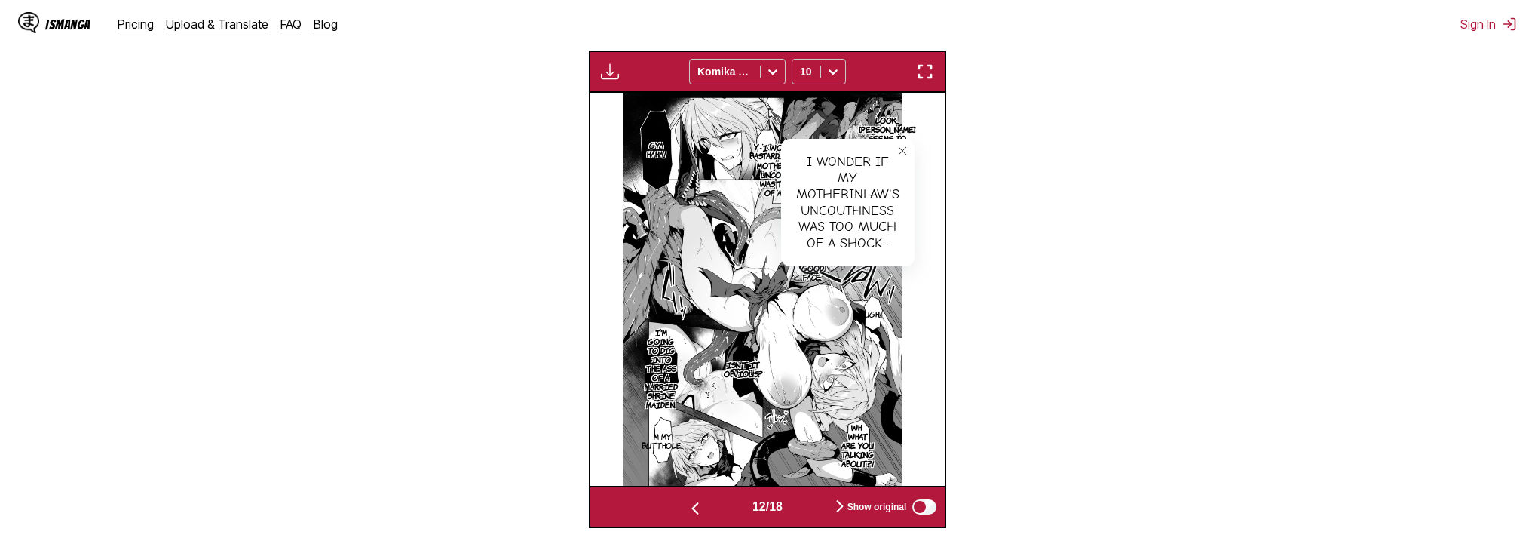
click at [905, 150] on icon "close-tooltip" at bounding box center [902, 151] width 11 height 11
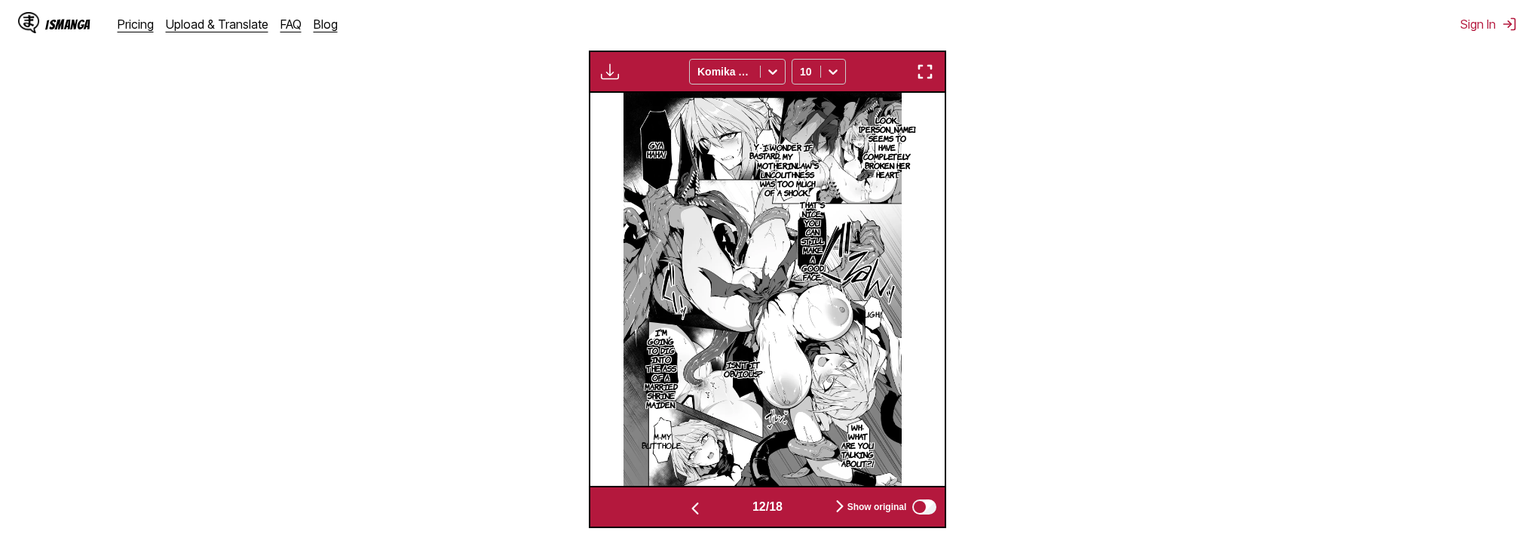
click at [763, 145] on p "Y-You bastard...!" at bounding box center [767, 151] width 40 height 24
click at [887, 140] on icon "close-tooltip" at bounding box center [884, 140] width 11 height 11
click at [843, 504] on div "Show original" at bounding box center [889, 507] width 101 height 20
click at [839, 510] on img "button" at bounding box center [840, 506] width 18 height 18
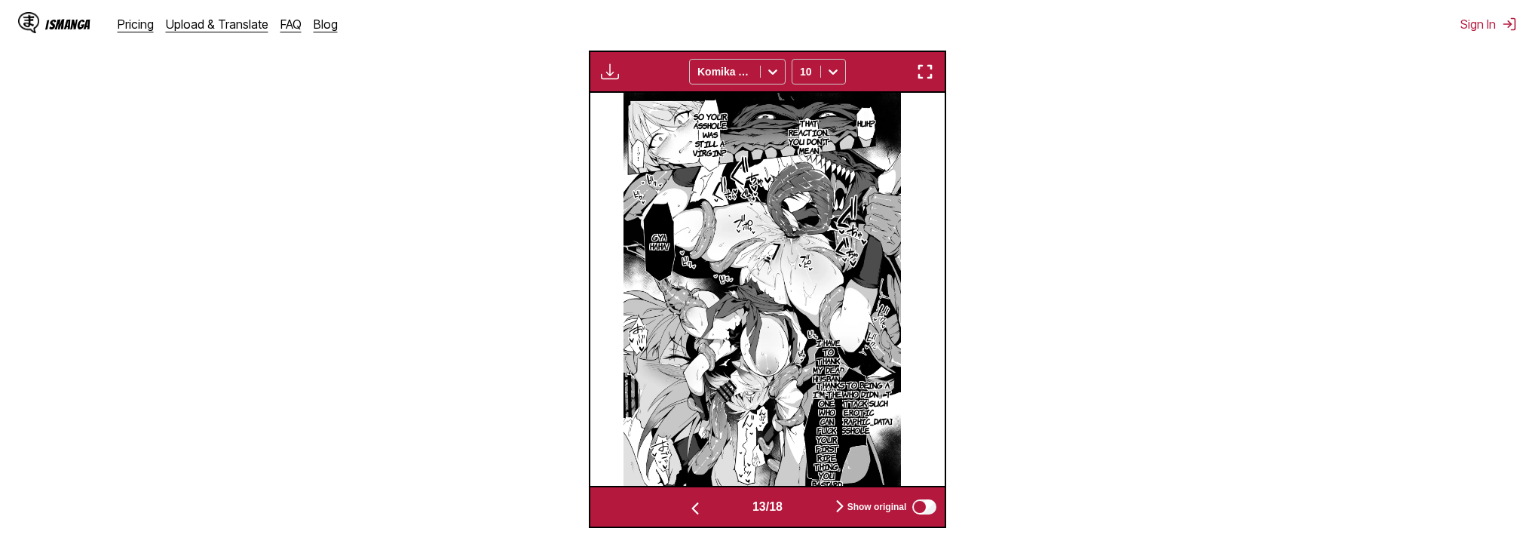
click at [863, 407] on p "Thanks to being a loser who didn」t even attack such an erotic female asshole" at bounding box center [853, 407] width 84 height 60
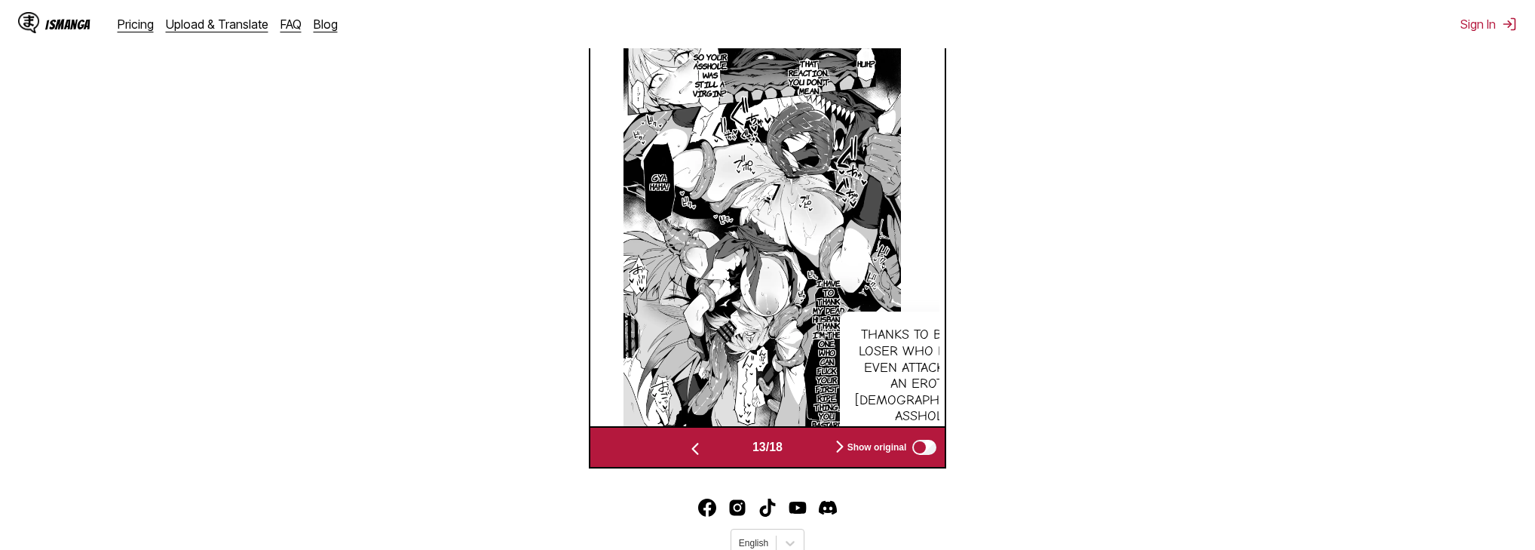
scroll to position [516, 0]
click at [890, 384] on div "Thanks to being a loser who didn」t even attack such an erotic female asshole" at bounding box center [923, 375] width 167 height 128
click at [989, 327] on icon "close-tooltip" at bounding box center [994, 322] width 11 height 11
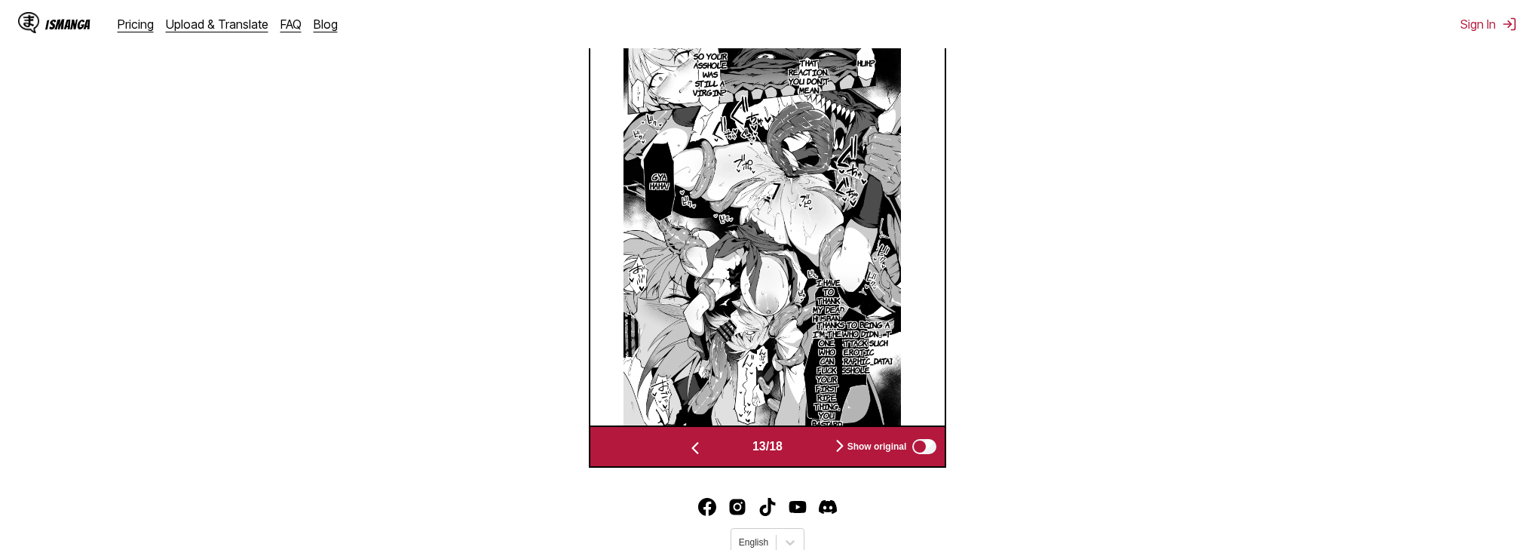
click at [862, 377] on p "Thanks to being a loser who didn」t even attack such an erotic female asshole" at bounding box center [853, 347] width 84 height 60
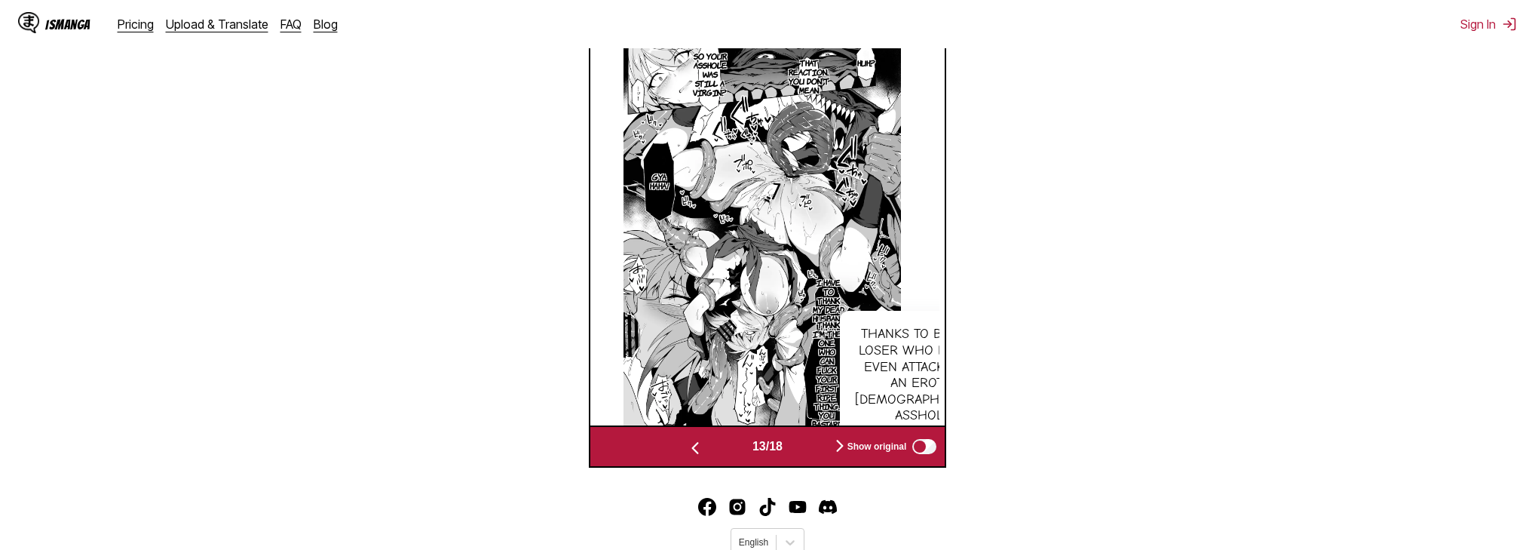
click at [864, 395] on div "Thanks to being a loser who didn」t even attack such an erotic female asshole" at bounding box center [923, 375] width 167 height 128
click at [989, 328] on icon "close-tooltip" at bounding box center [994, 322] width 11 height 11
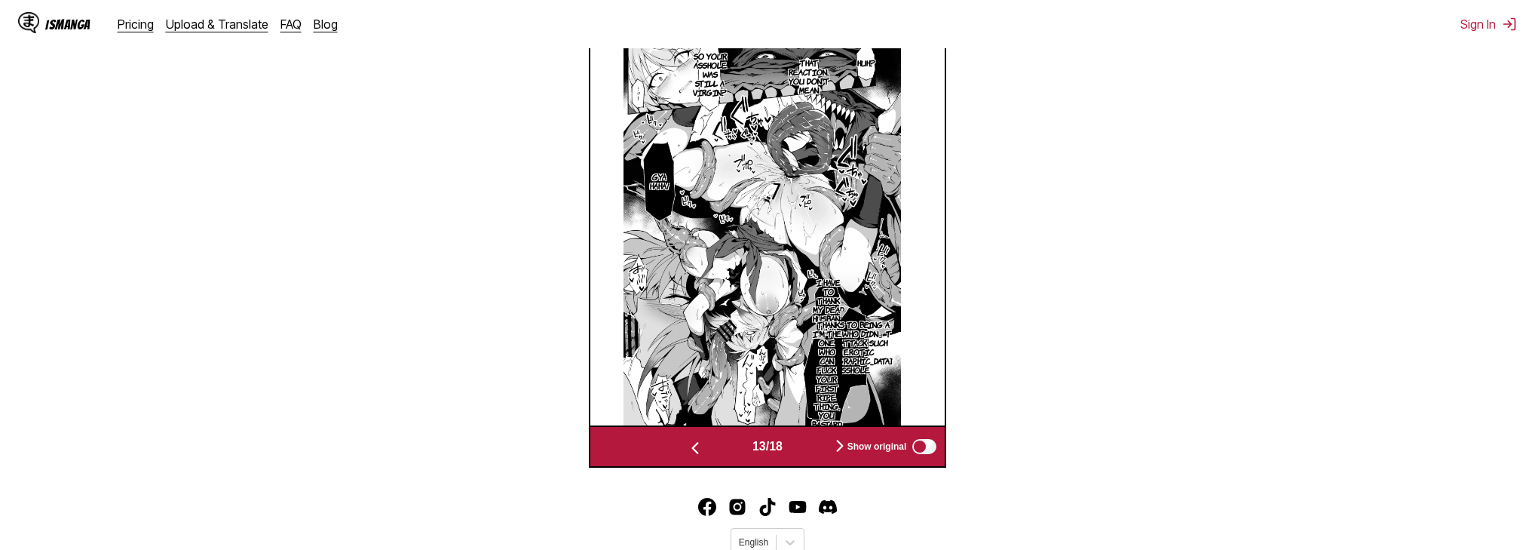
click at [830, 338] on p "I'm the one who can fuck your first ripe thing, you bastard." at bounding box center [827, 379] width 36 height 106
click at [847, 392] on div "I'm the one who can fuck your first ripe thing, you bastard." at bounding box center [857, 441] width 90 height 210
click at [892, 350] on icon "close-tooltip" at bounding box center [890, 347] width 11 height 11
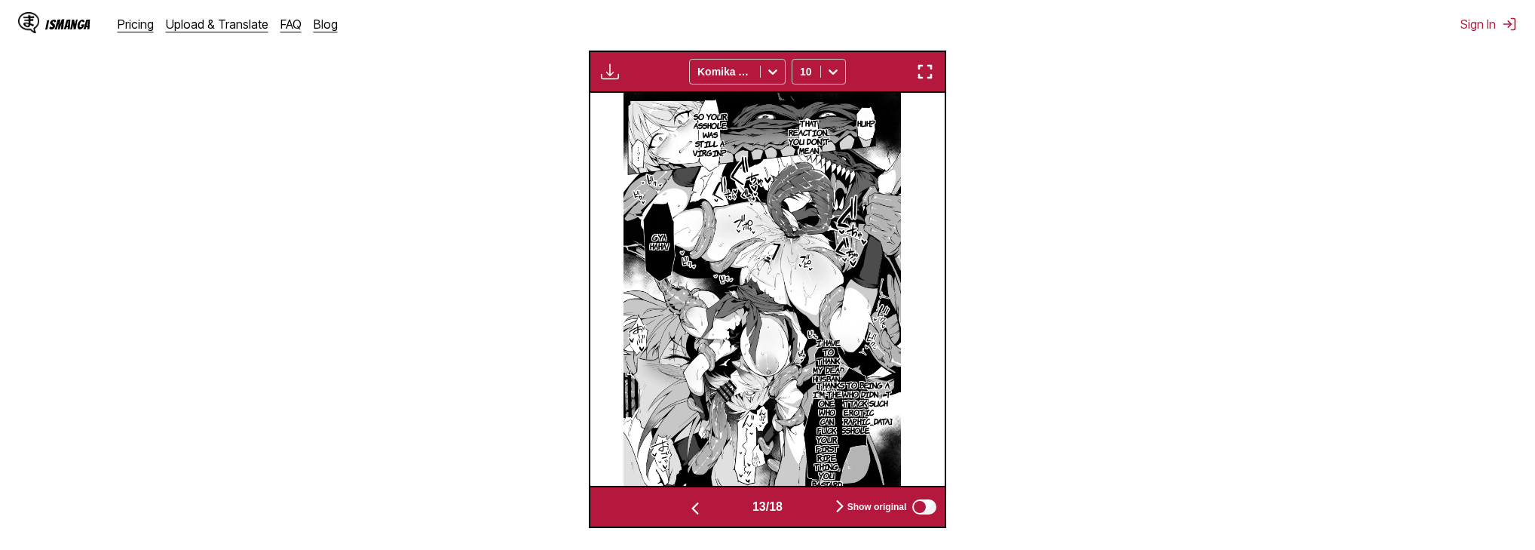
click at [925, 76] on img "button" at bounding box center [925, 72] width 18 height 18
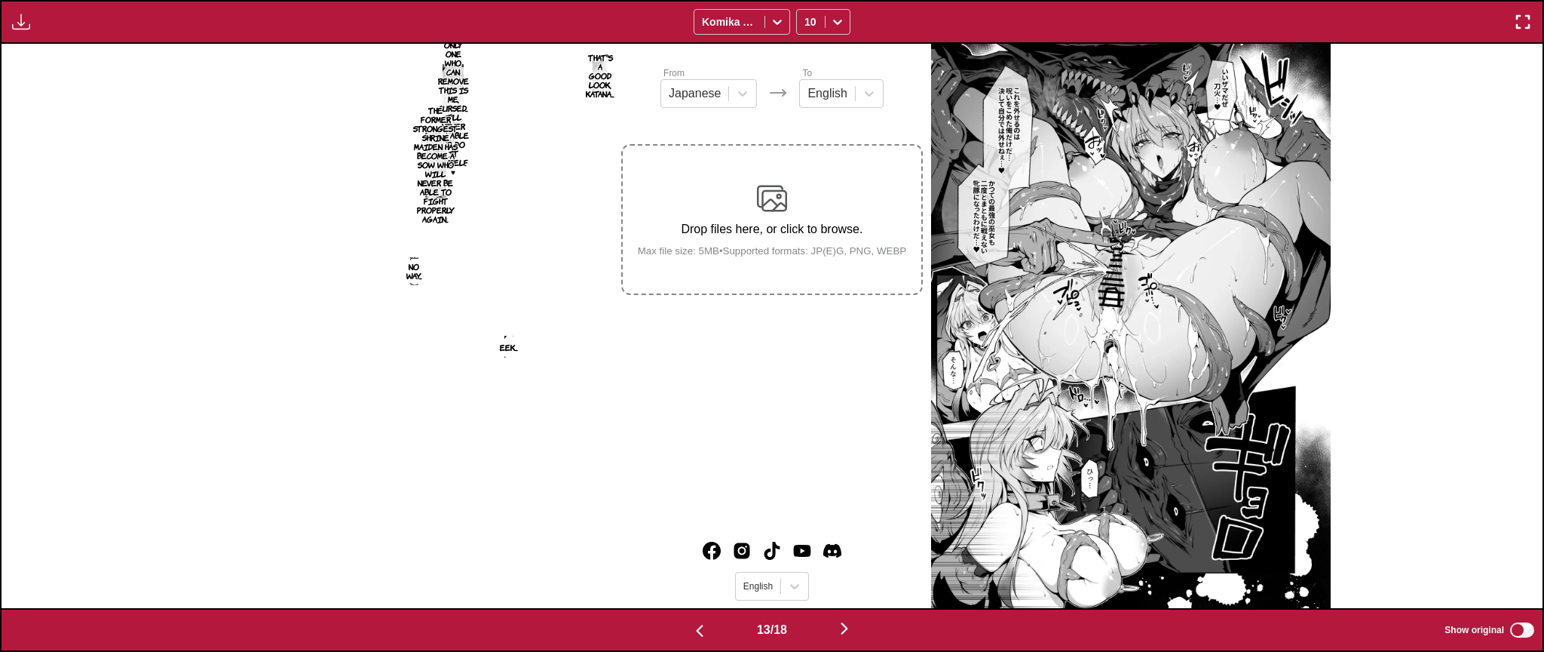
scroll to position [0, 18503]
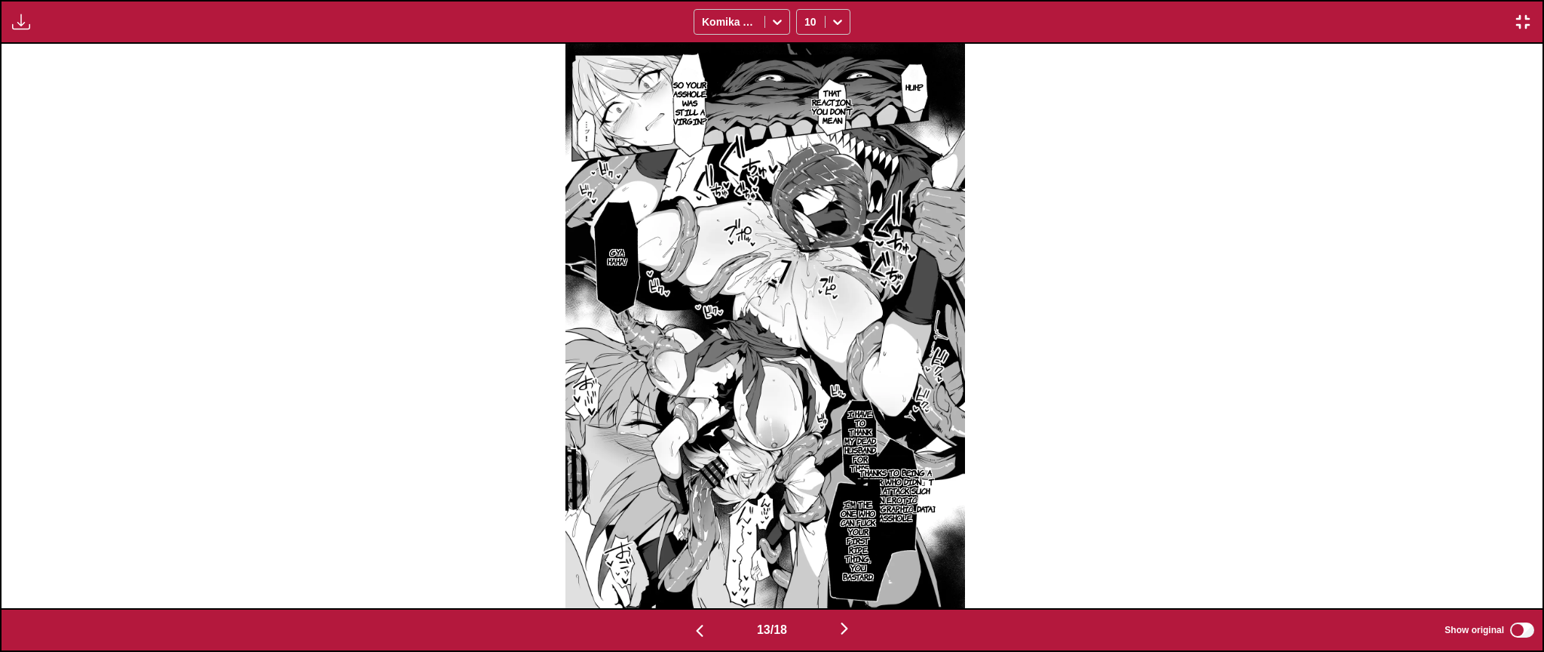
click at [842, 549] on img "button" at bounding box center [845, 628] width 18 height 18
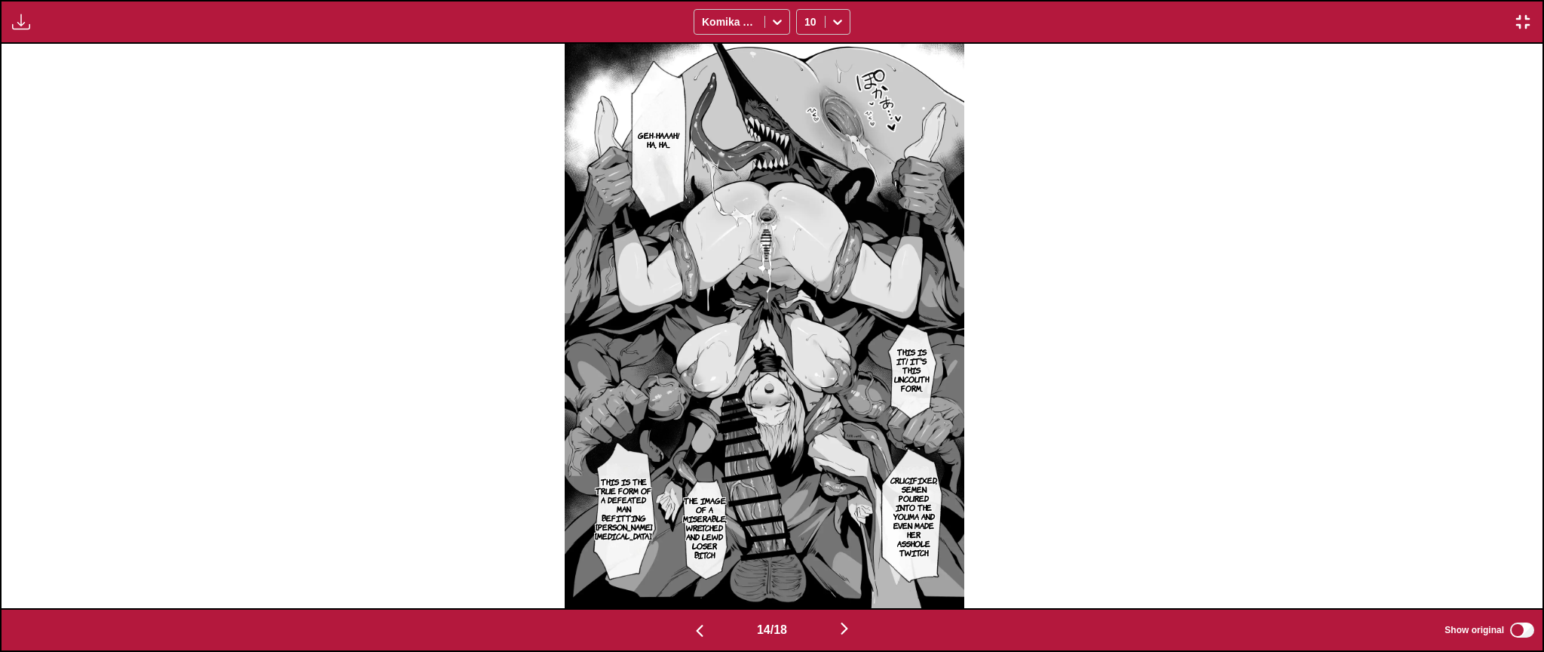
click at [842, 549] on img "button" at bounding box center [845, 628] width 18 height 18
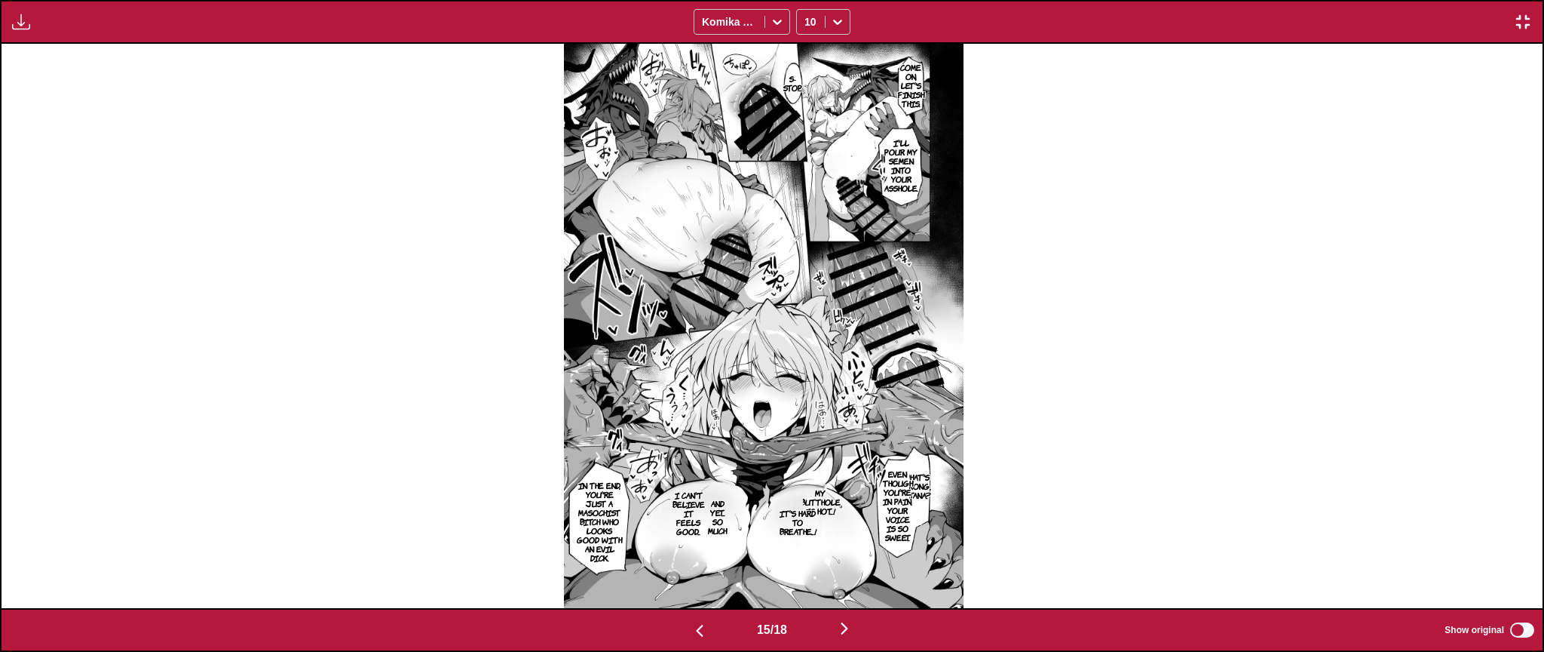
click at [931, 481] on p "What's wrong, katana?" at bounding box center [916, 485] width 36 height 33
click at [983, 455] on icon "close-tooltip" at bounding box center [979, 458] width 11 height 11
click at [838, 502] on p "My butthole is hot...!" at bounding box center [821, 501] width 46 height 33
click at [955, 474] on icon "close-tooltip" at bounding box center [952, 473] width 8 height 8
click at [849, 549] on img "button" at bounding box center [845, 628] width 18 height 18
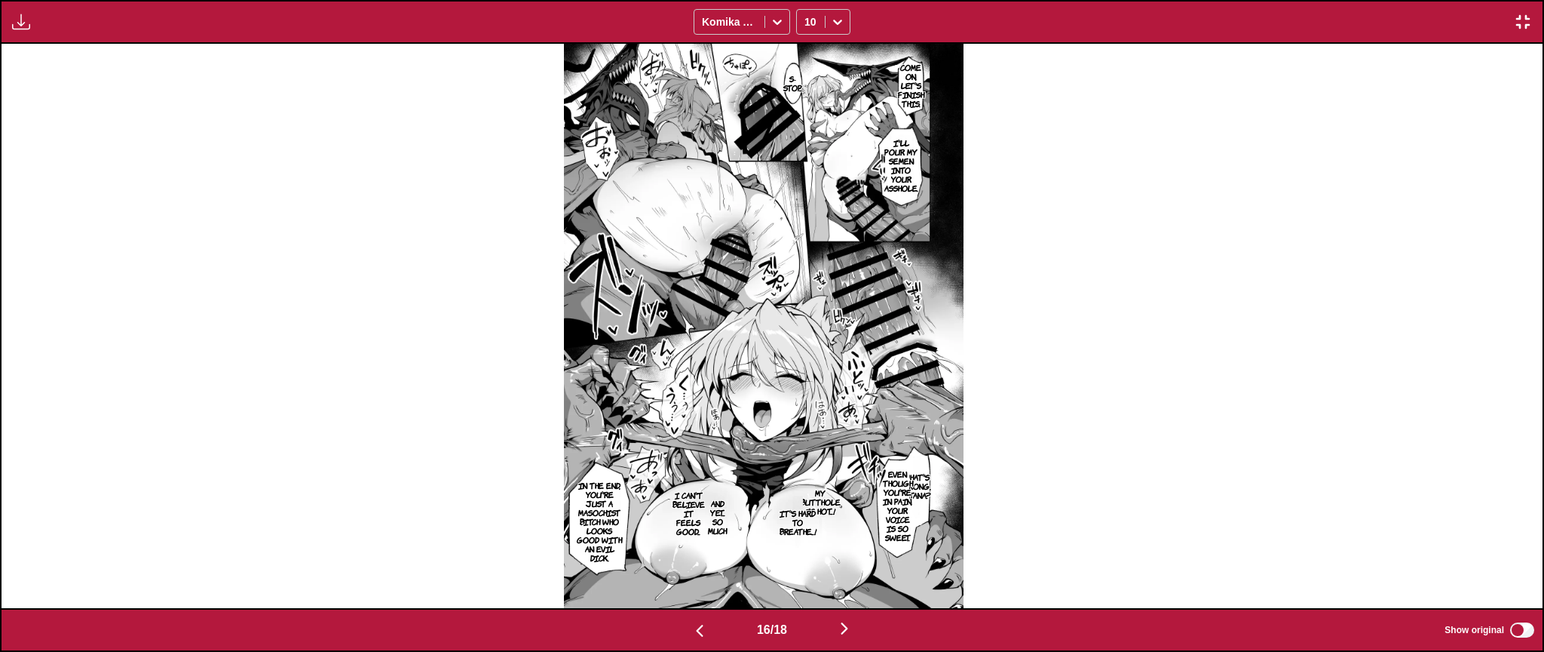
scroll to position [0, 23130]
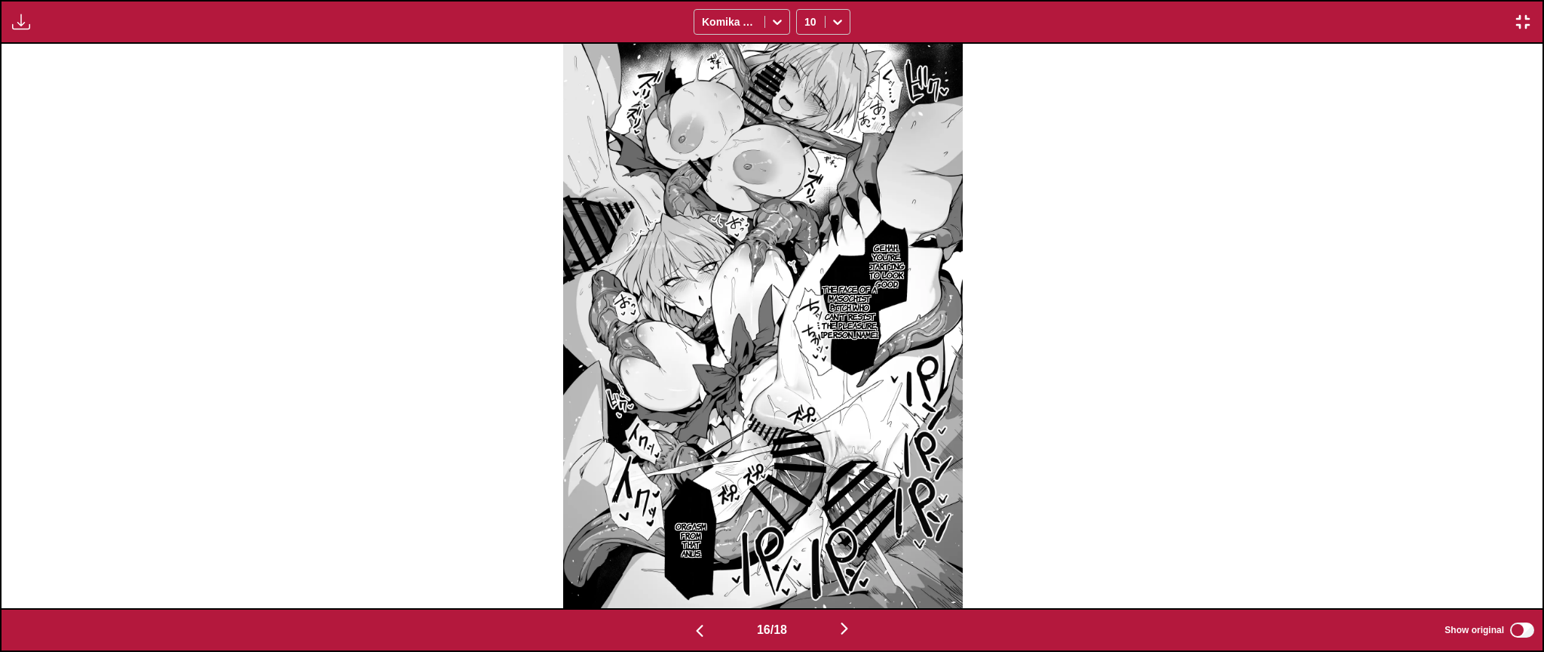
click at [849, 549] on img "button" at bounding box center [845, 628] width 18 height 18
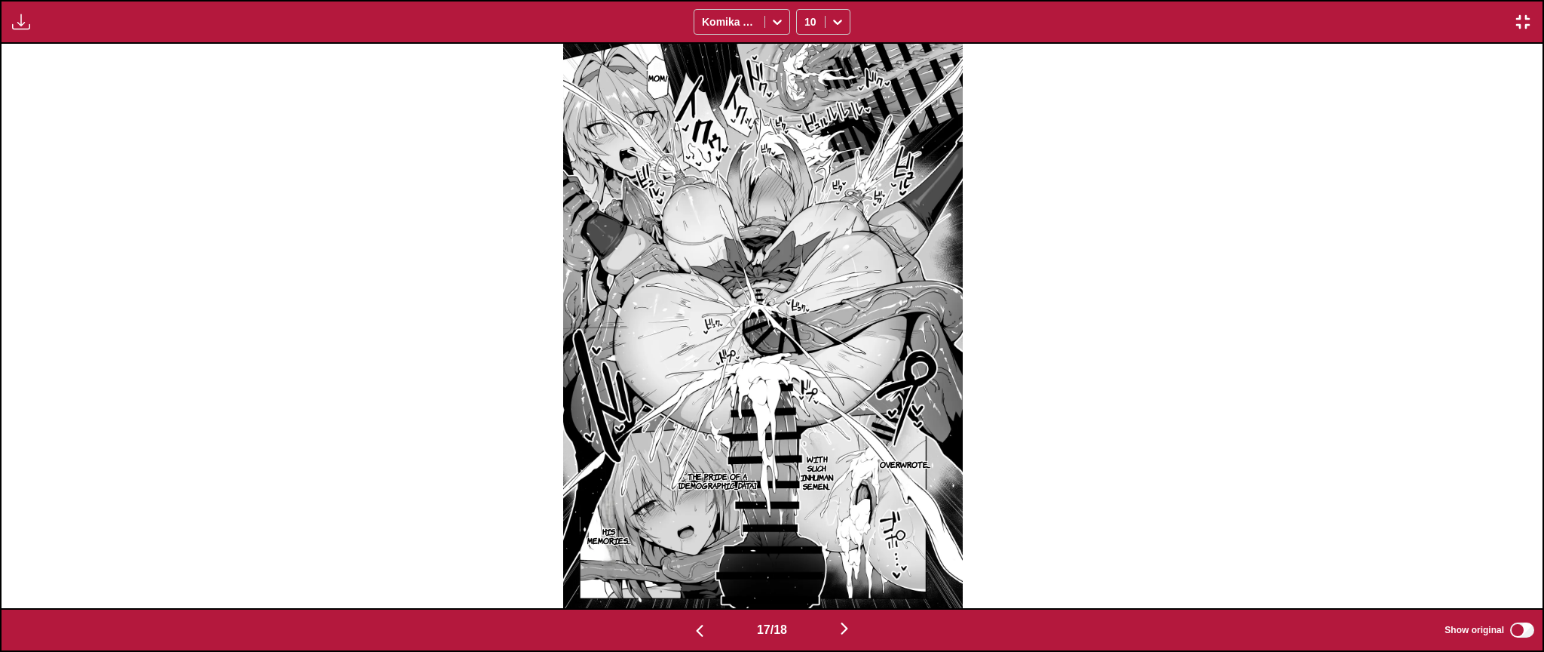
click at [849, 549] on img "button" at bounding box center [845, 628] width 18 height 18
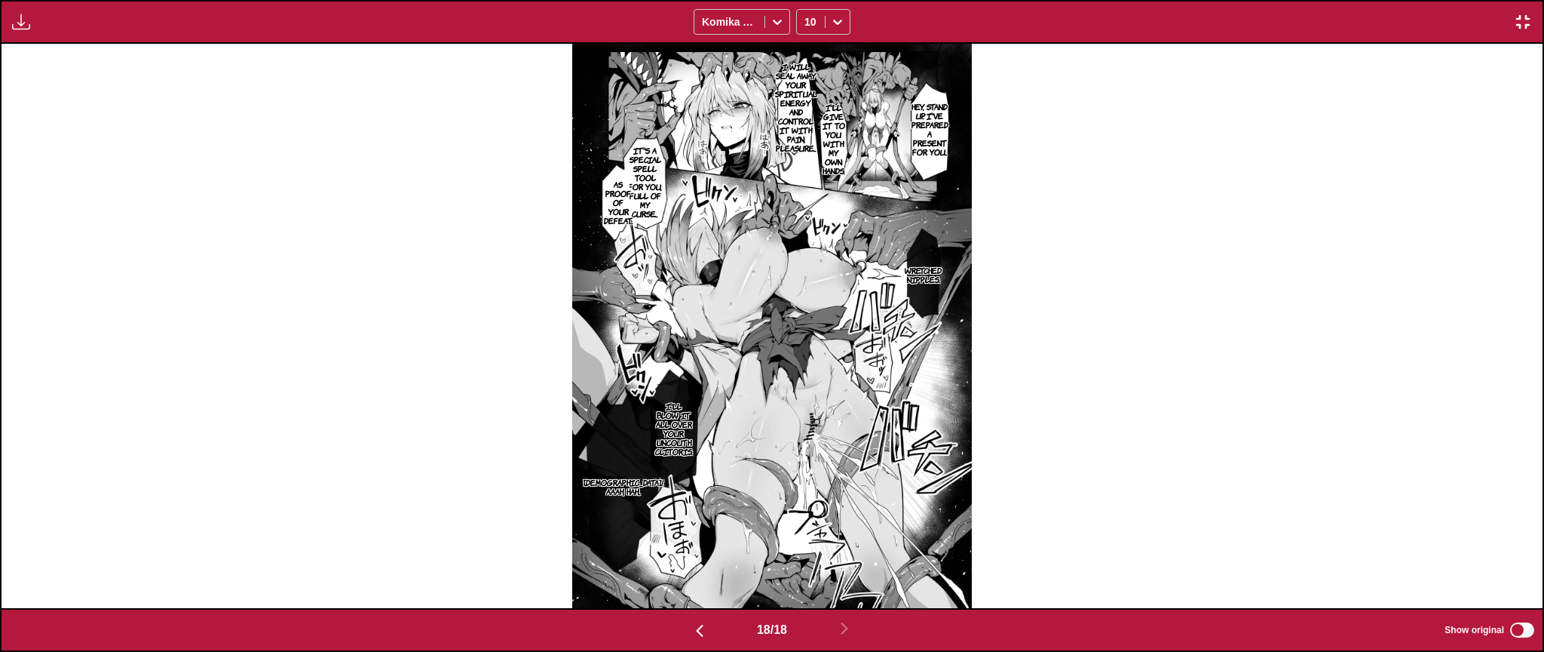
click at [695, 549] on img "button" at bounding box center [700, 630] width 18 height 18
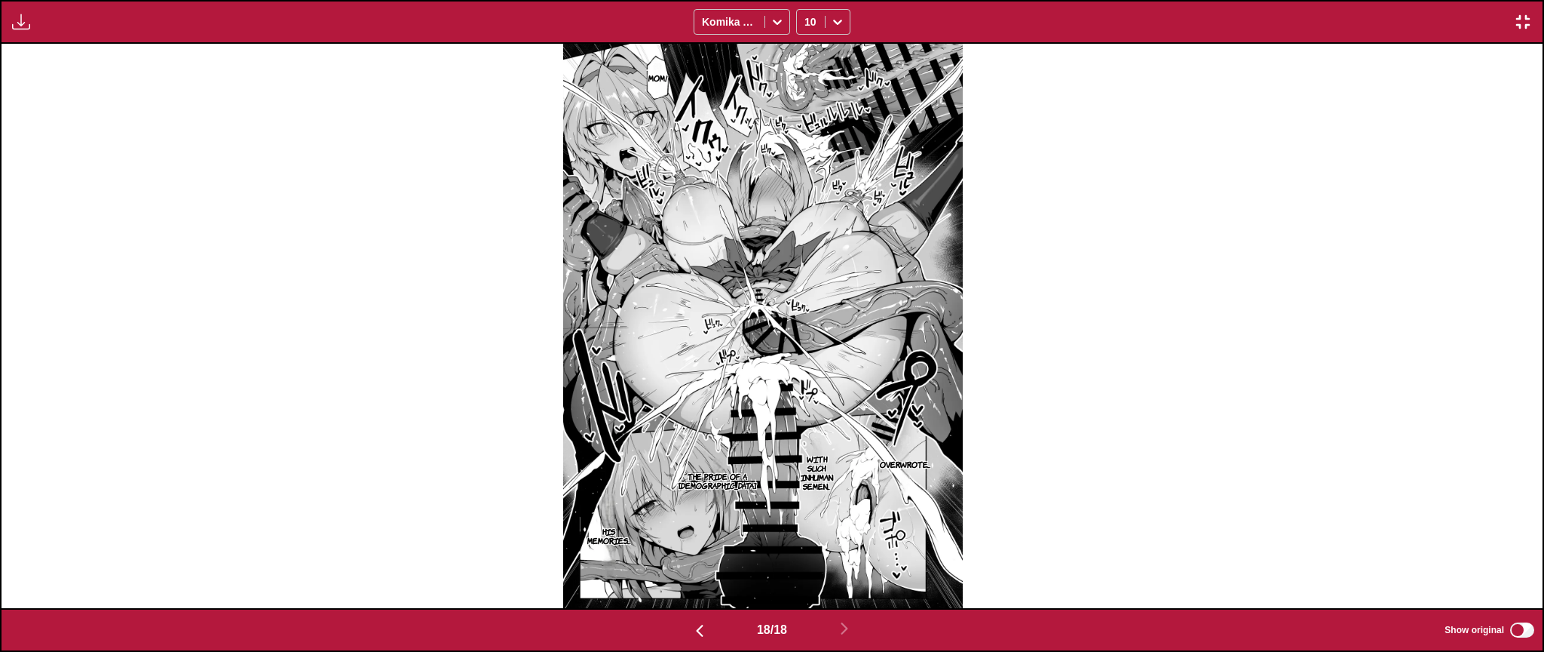
click at [695, 549] on img "button" at bounding box center [700, 630] width 18 height 18
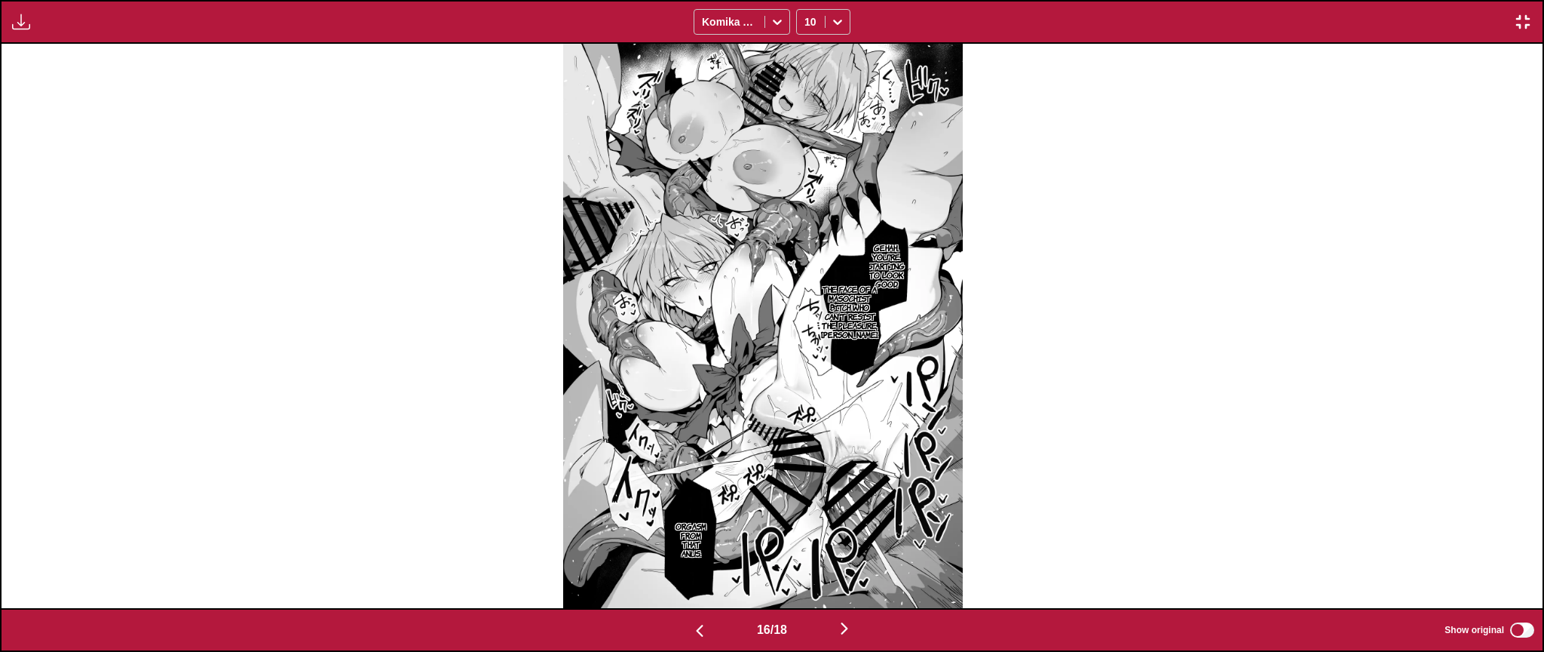
click at [695, 549] on img "button" at bounding box center [700, 630] width 18 height 18
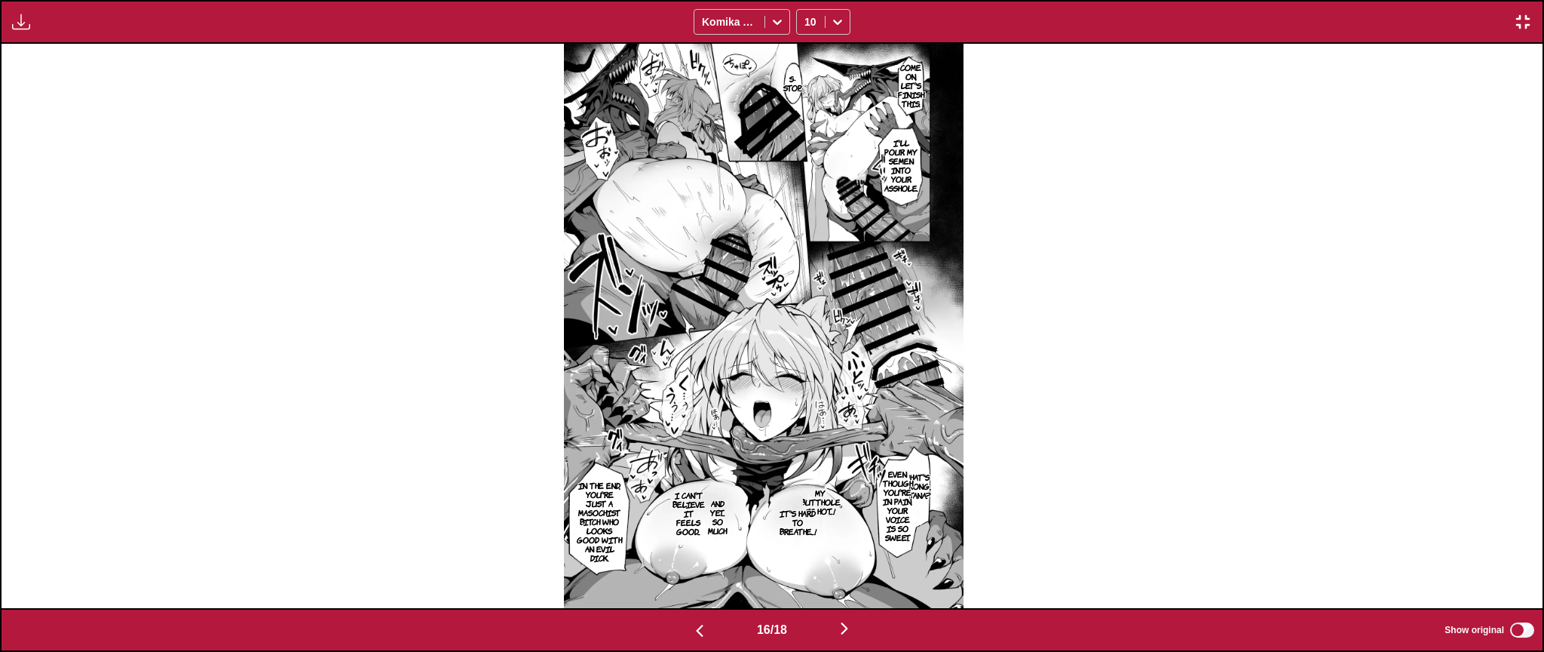
click at [695, 549] on img "button" at bounding box center [700, 630] width 18 height 18
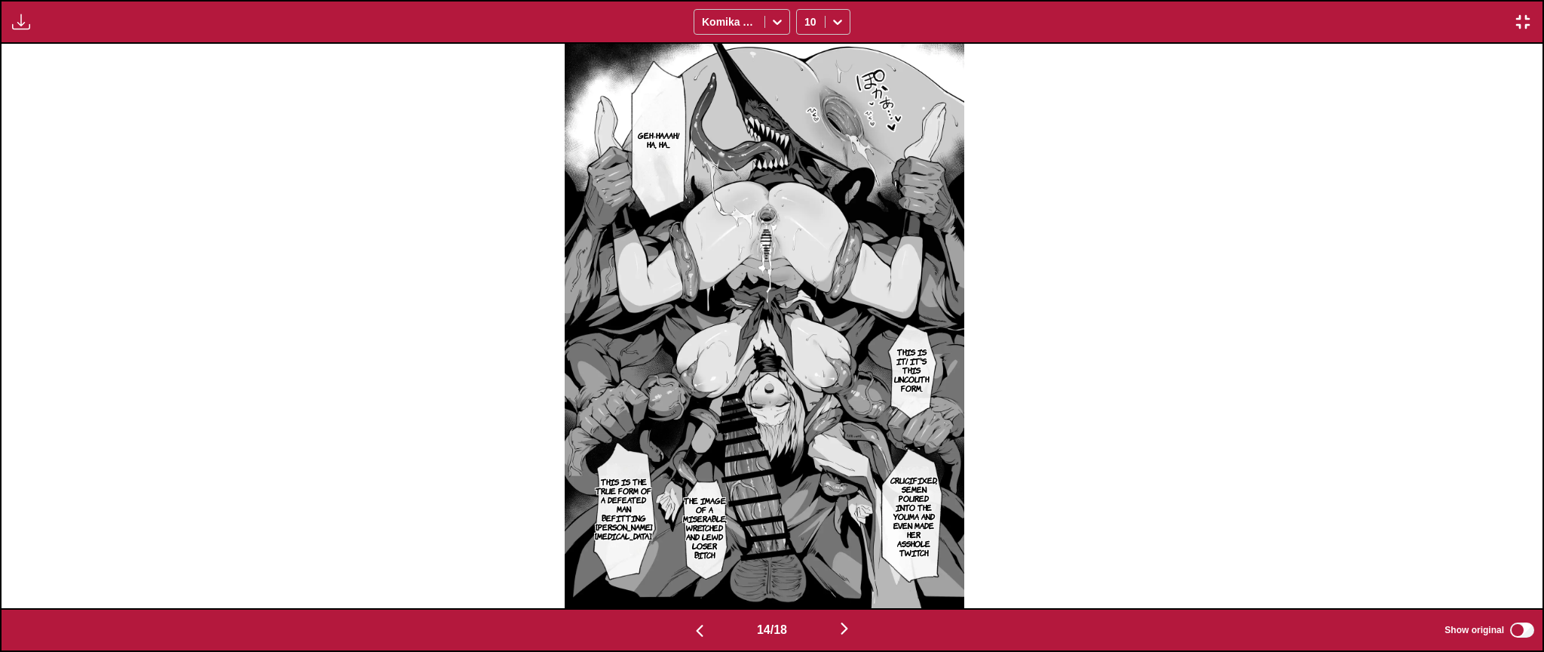
click at [695, 549] on img "button" at bounding box center [700, 630] width 18 height 18
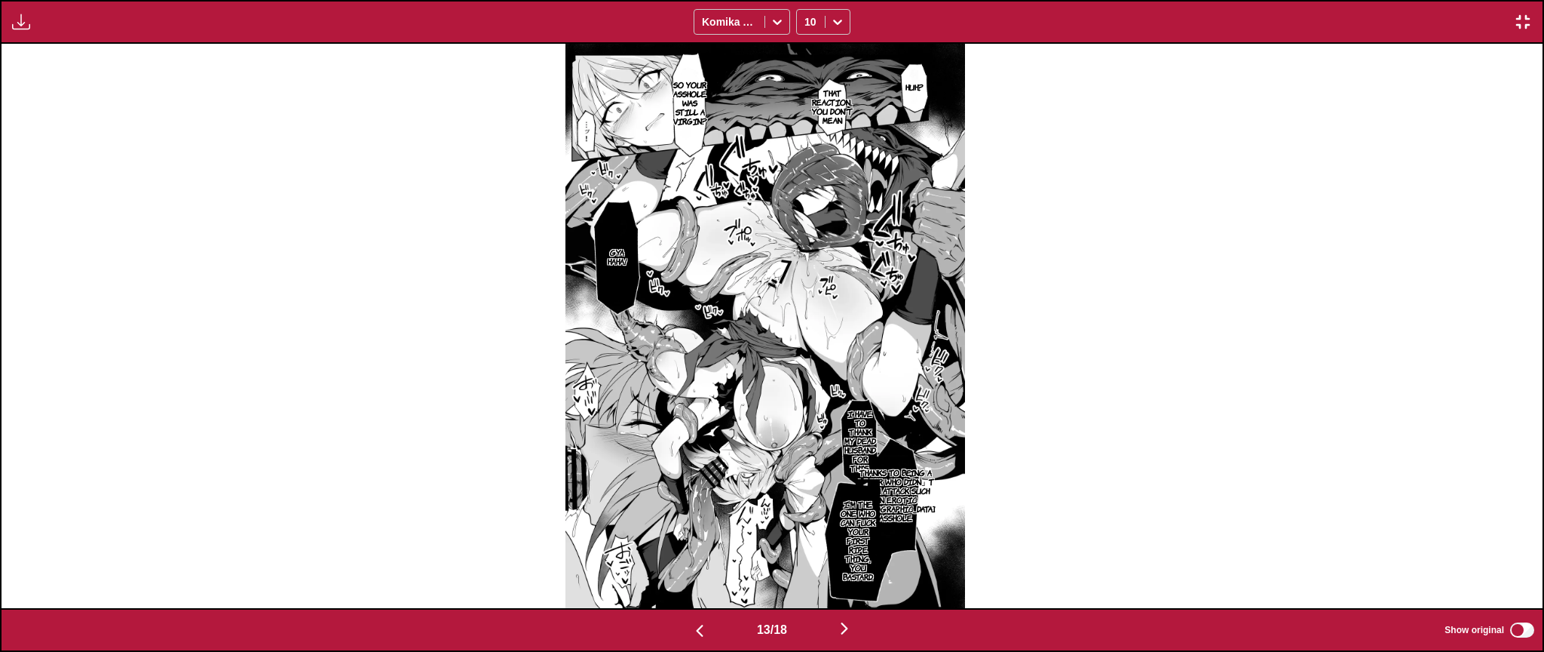
click at [695, 549] on img "button" at bounding box center [700, 630] width 18 height 18
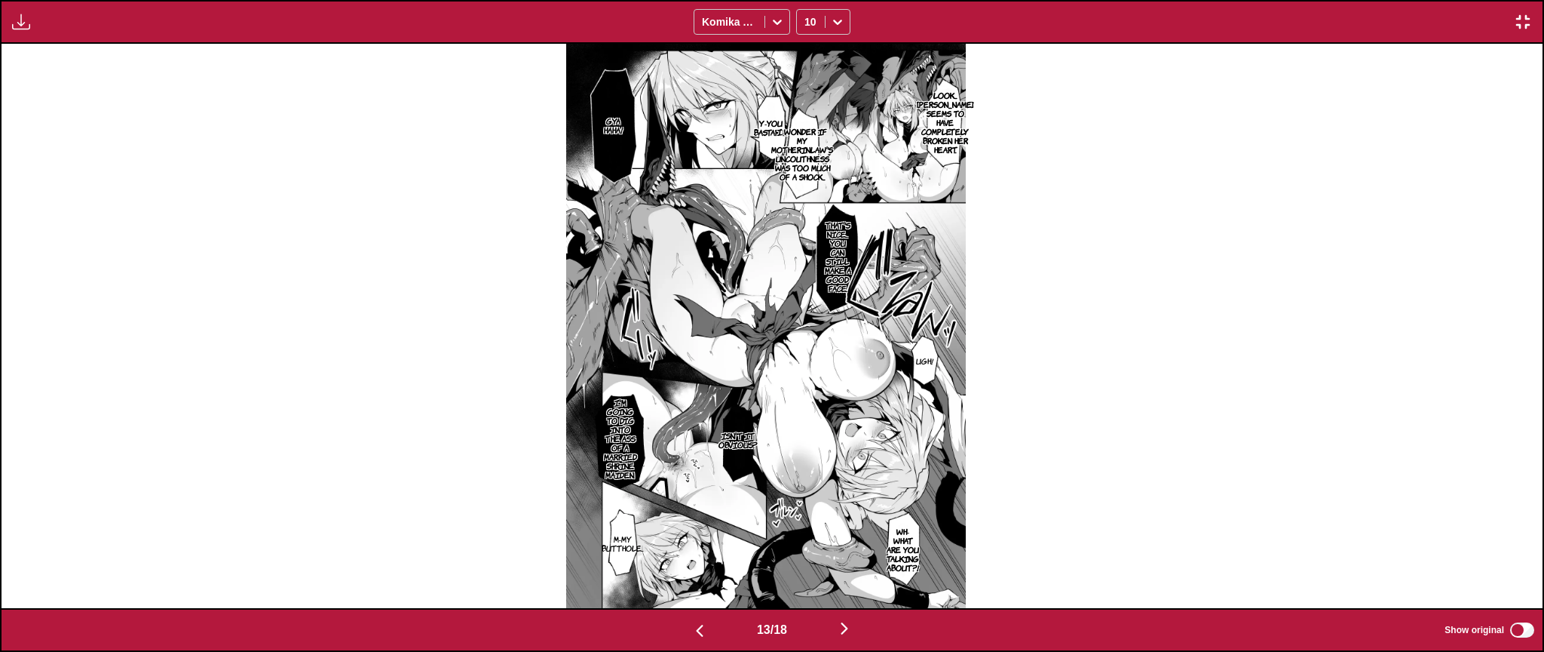
click at [695, 549] on img "button" at bounding box center [700, 630] width 18 height 18
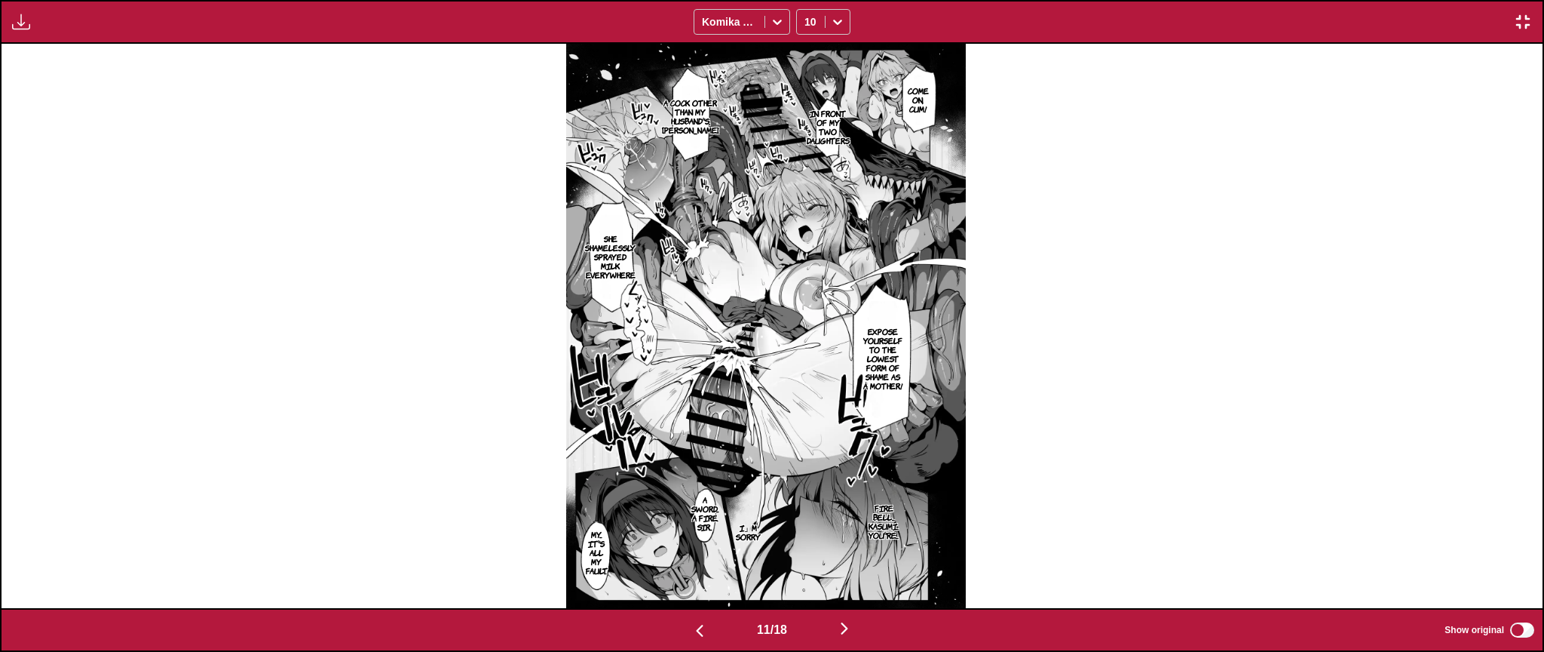
click at [695, 549] on img "button" at bounding box center [700, 630] width 18 height 18
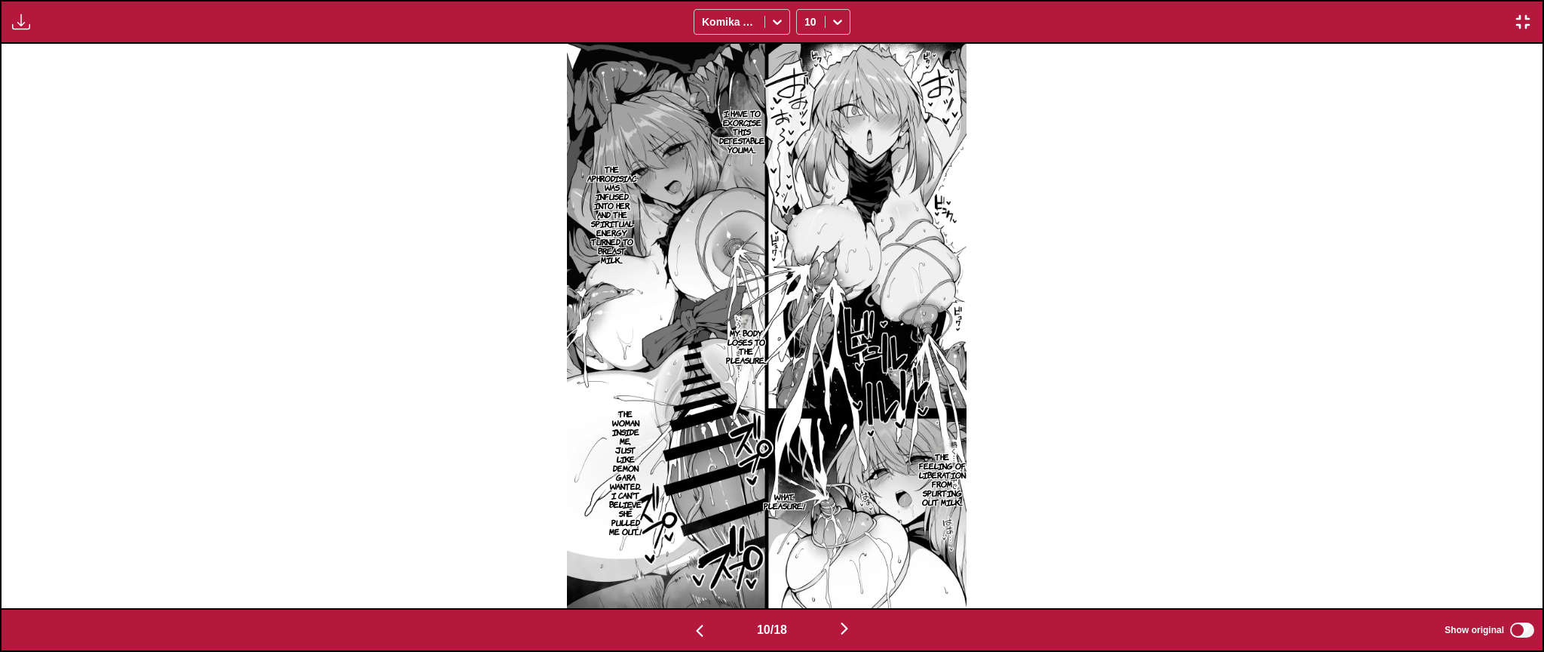
click at [695, 549] on img "button" at bounding box center [700, 630] width 18 height 18
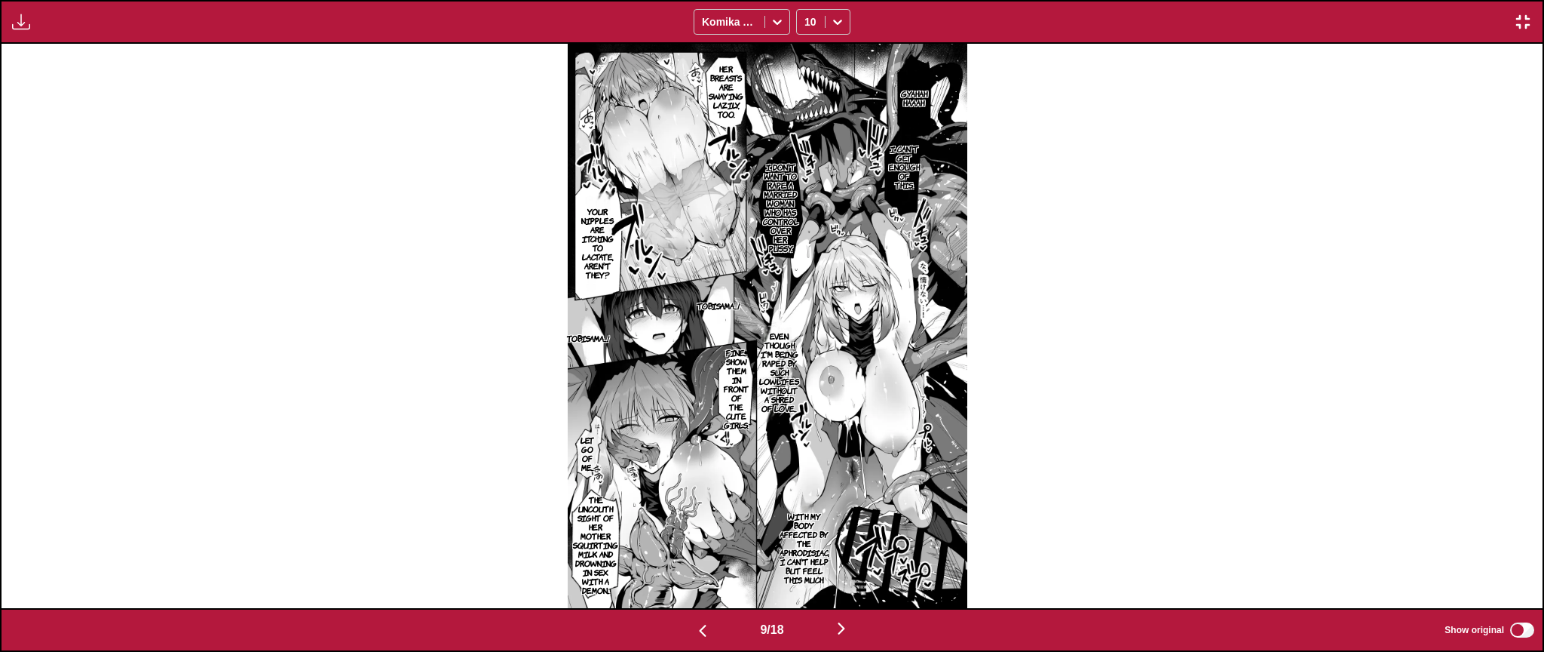
click at [695, 549] on img "button" at bounding box center [703, 630] width 18 height 18
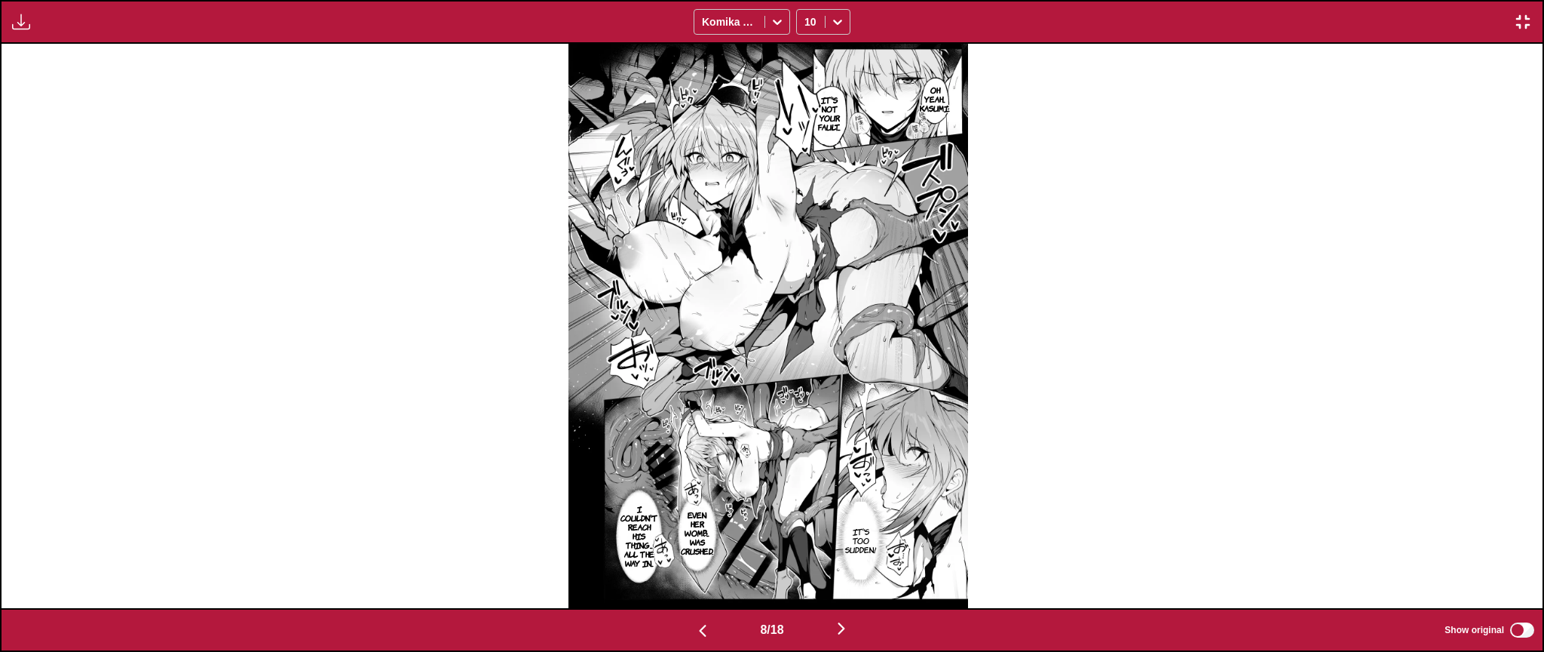
click at [695, 549] on img "button" at bounding box center [703, 630] width 18 height 18
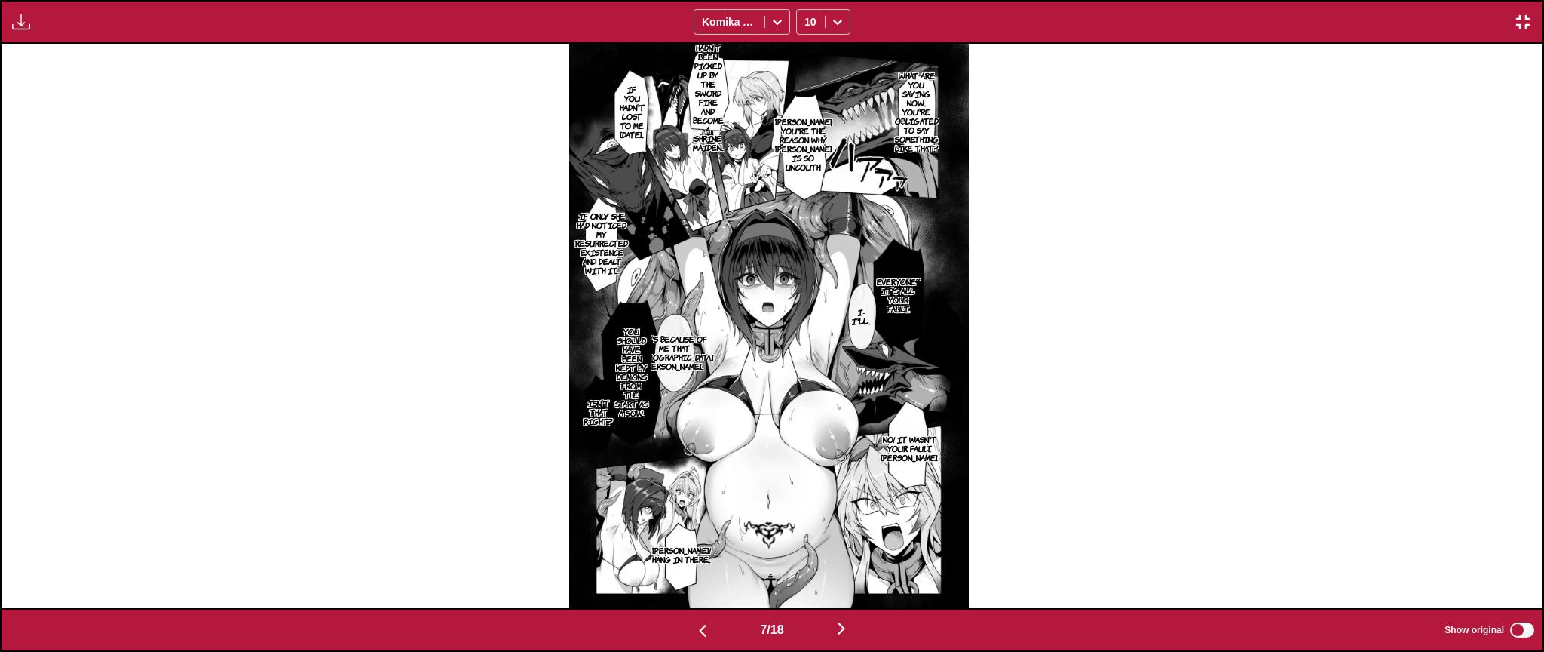
click at [695, 549] on img "button" at bounding box center [703, 630] width 18 height 18
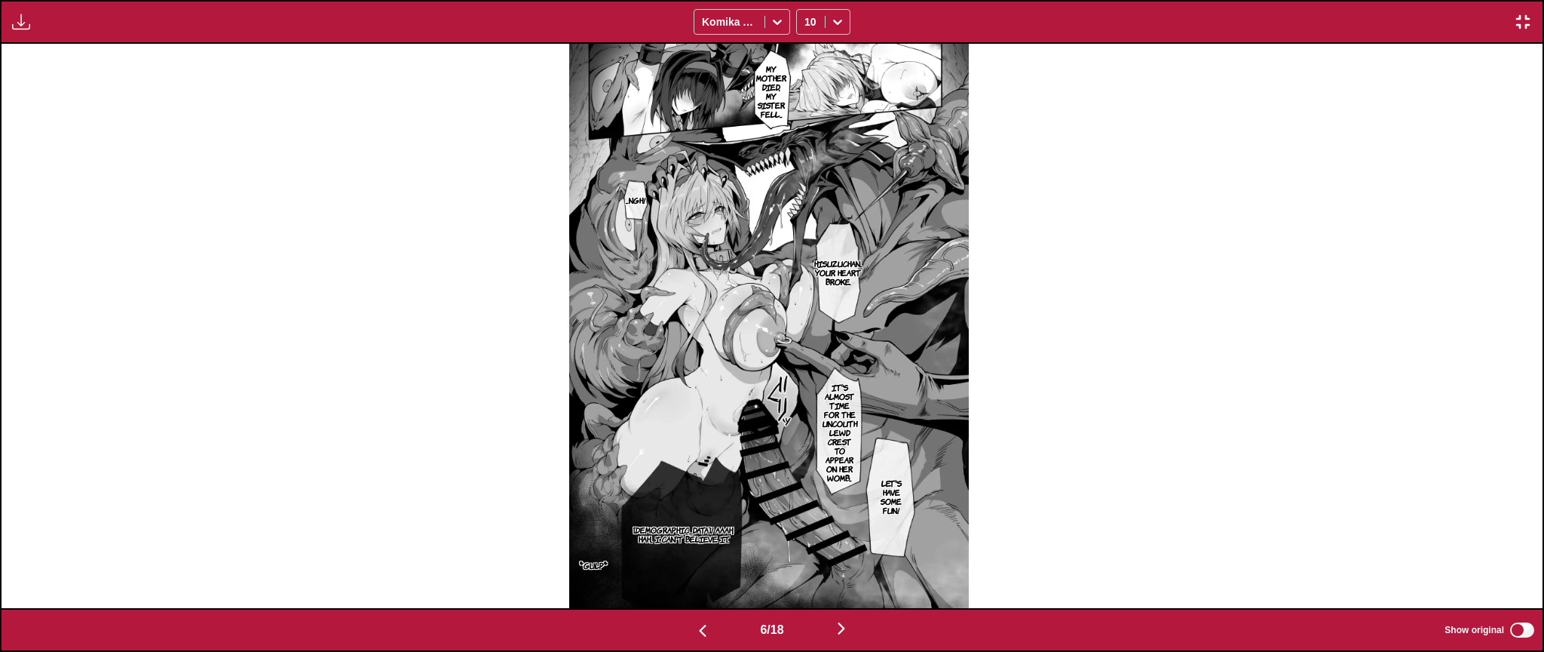
click at [695, 549] on img "button" at bounding box center [703, 630] width 18 height 18
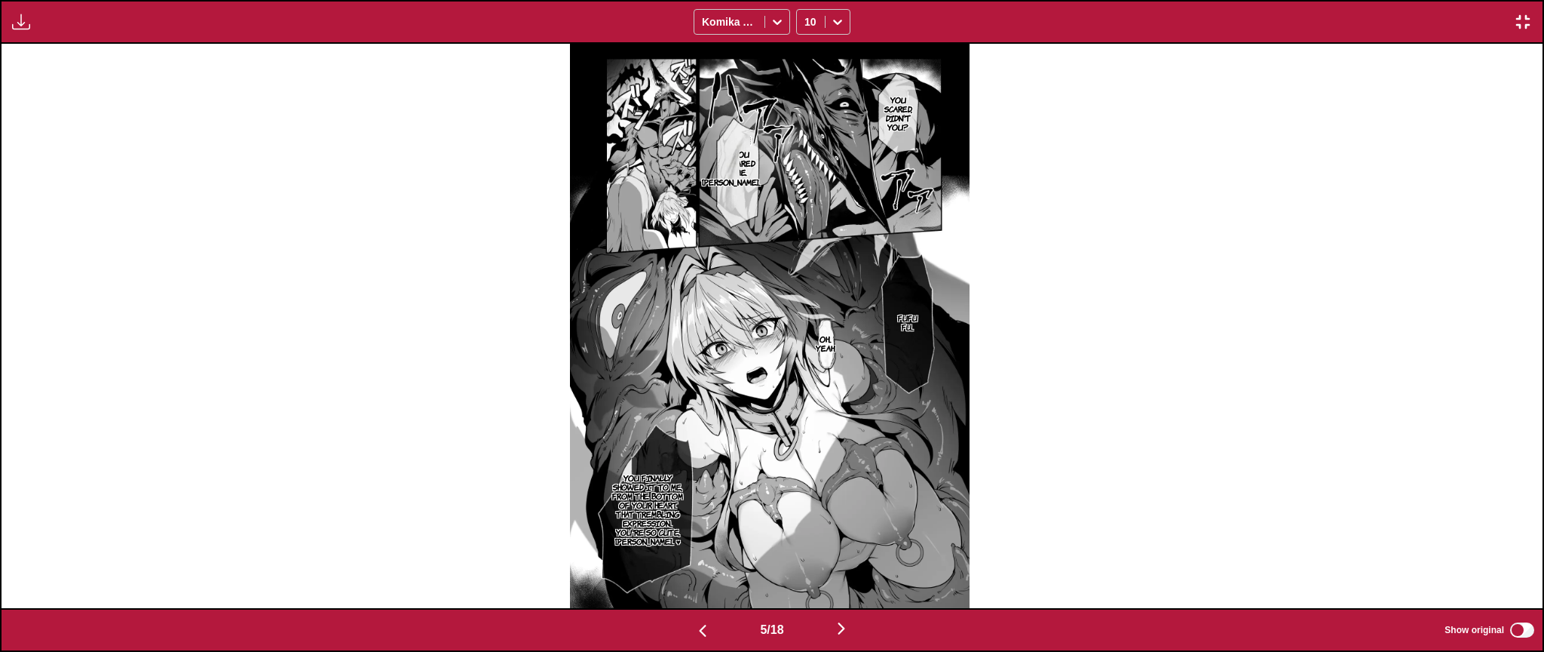
click at [695, 549] on img "button" at bounding box center [703, 630] width 18 height 18
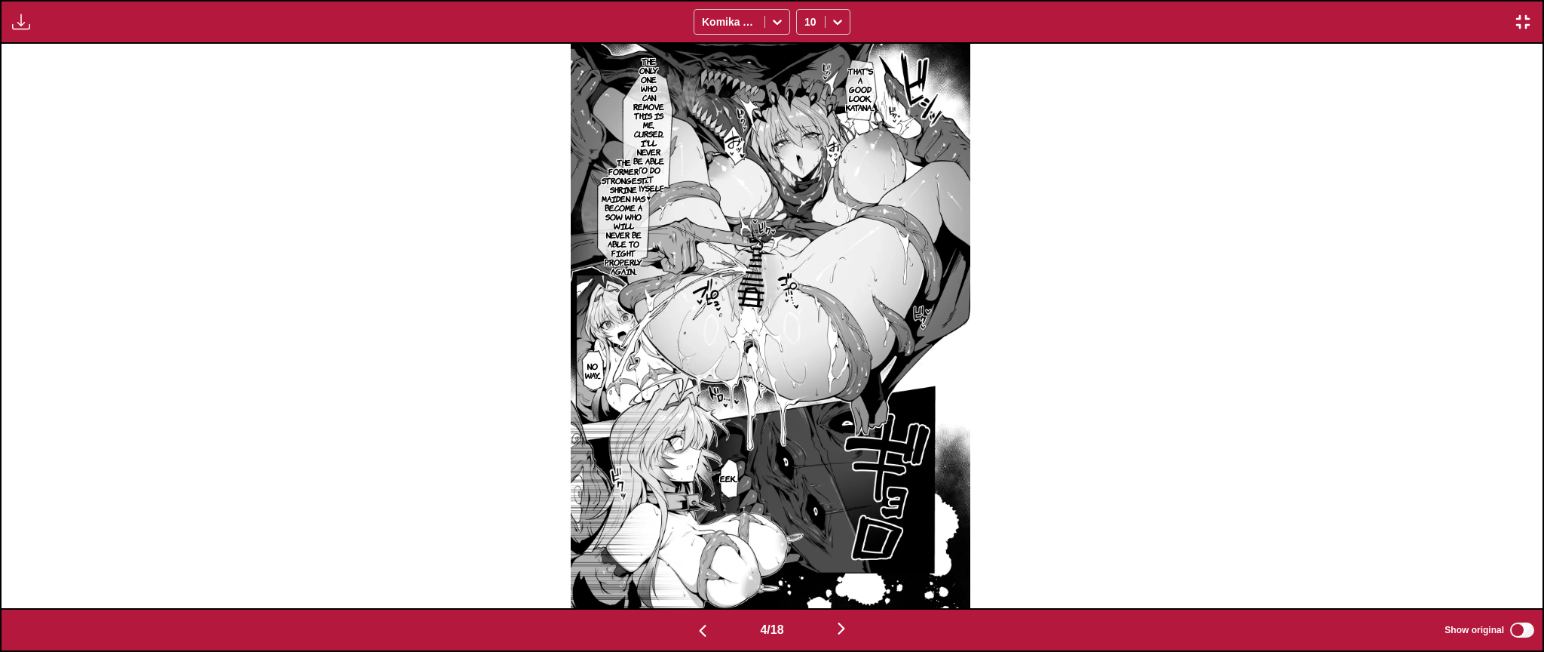
click at [844, 549] on img "button" at bounding box center [842, 628] width 18 height 18
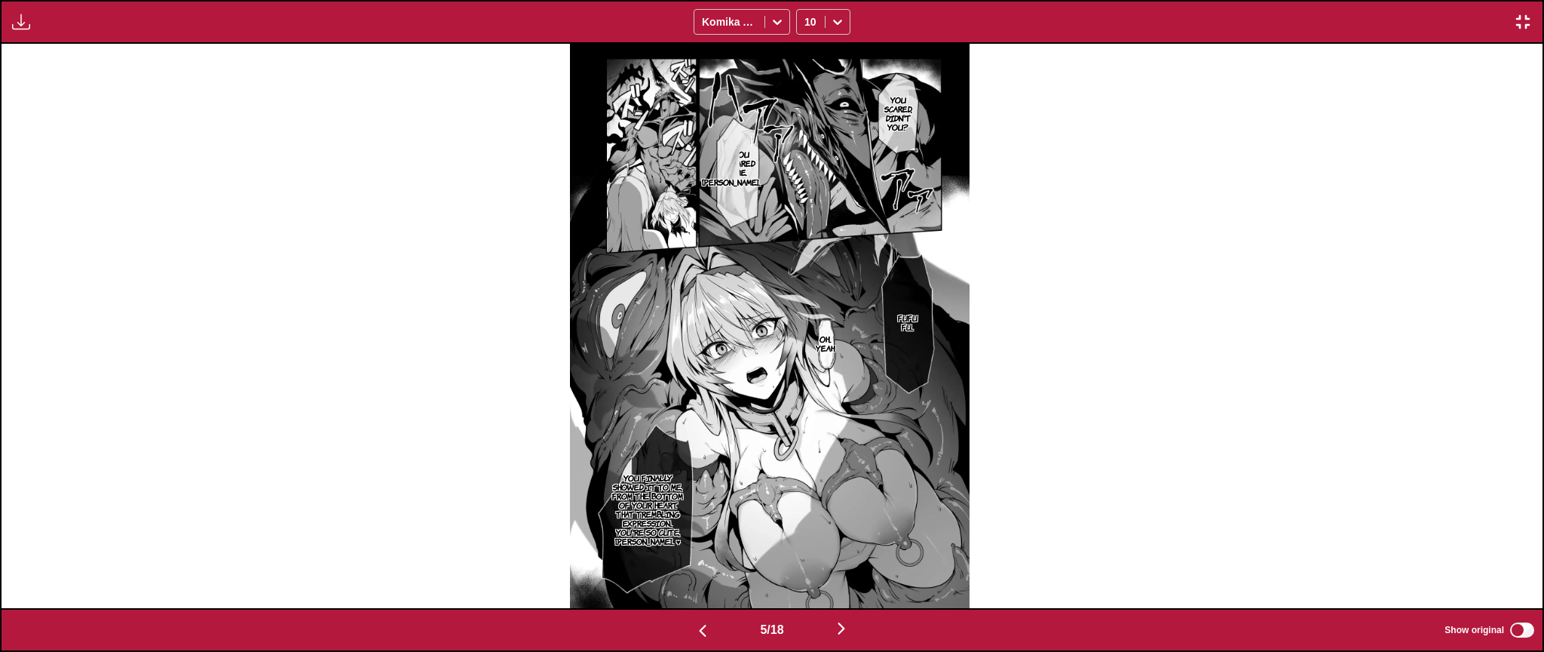
click at [842, 549] on img "button" at bounding box center [842, 628] width 18 height 18
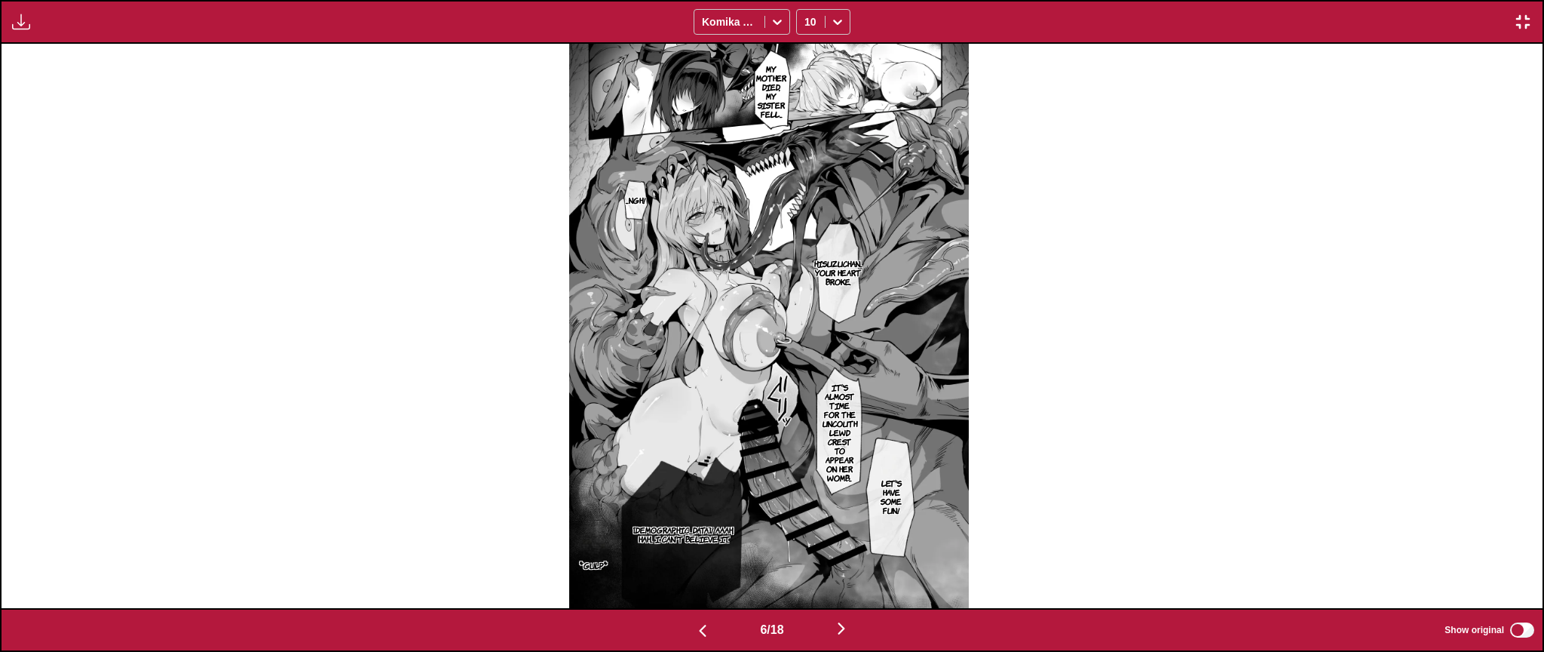
click at [695, 549] on img "button" at bounding box center [703, 630] width 18 height 18
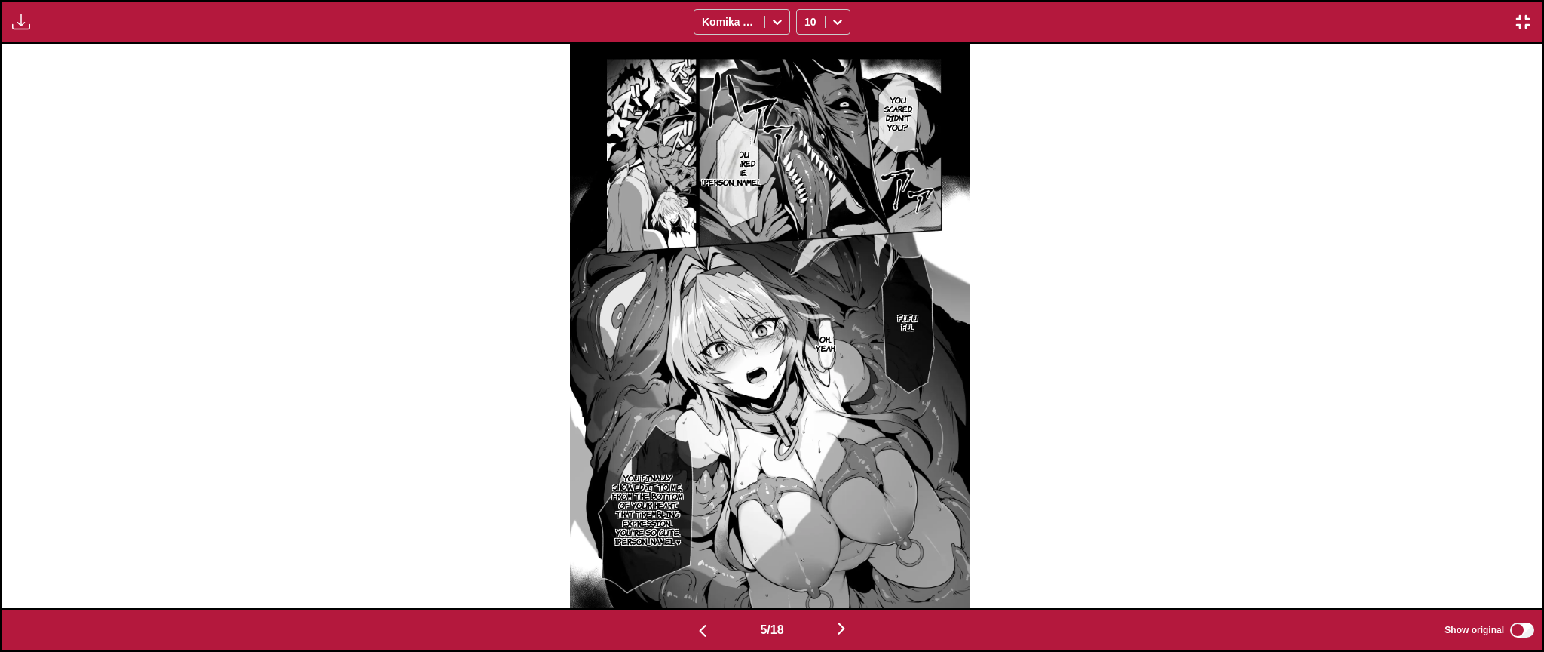
click at [747, 165] on p "You scared me." at bounding box center [742, 162] width 34 height 33
click at [768, 211] on img at bounding box center [770, 326] width 400 height 564
click at [787, 214] on img at bounding box center [770, 326] width 400 height 564
click at [860, 130] on button "close-tooltip" at bounding box center [856, 136] width 24 height 24
click at [845, 549] on img "button" at bounding box center [842, 628] width 18 height 18
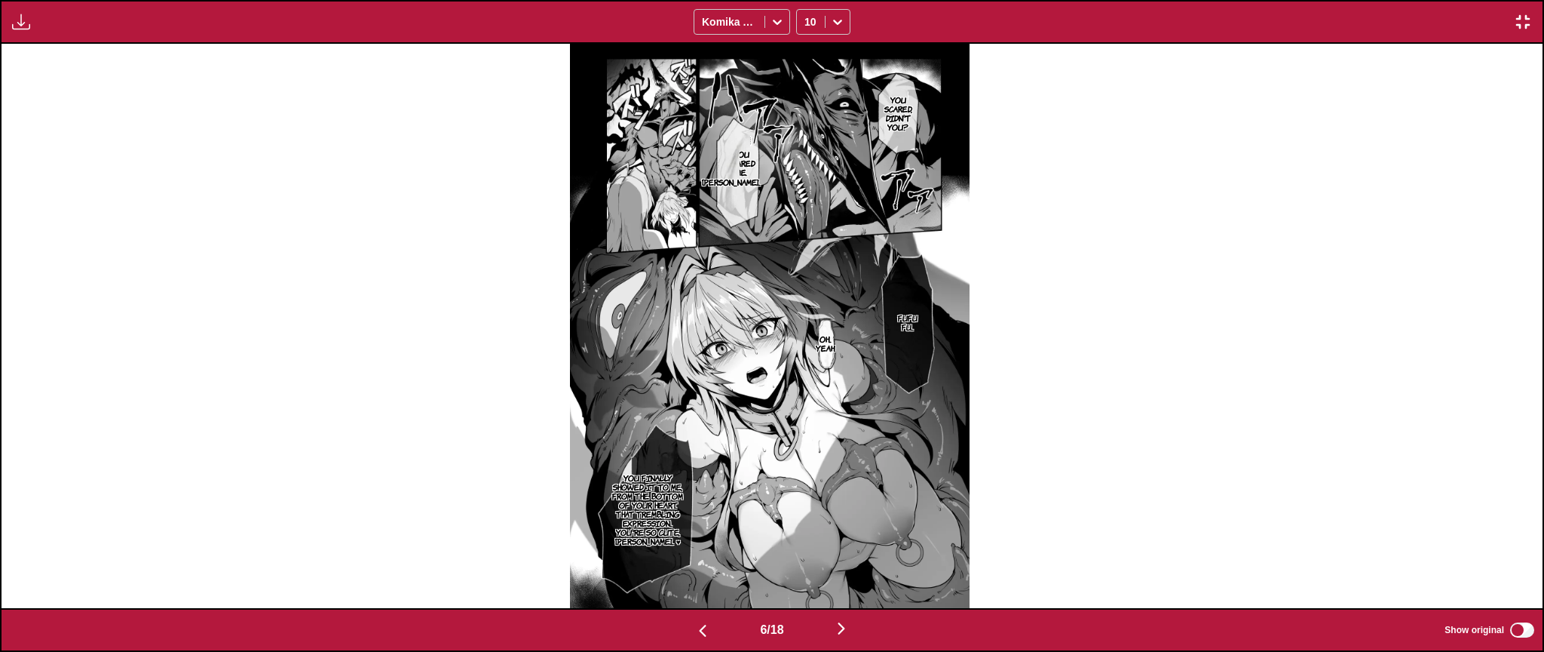
scroll to position [0, 7710]
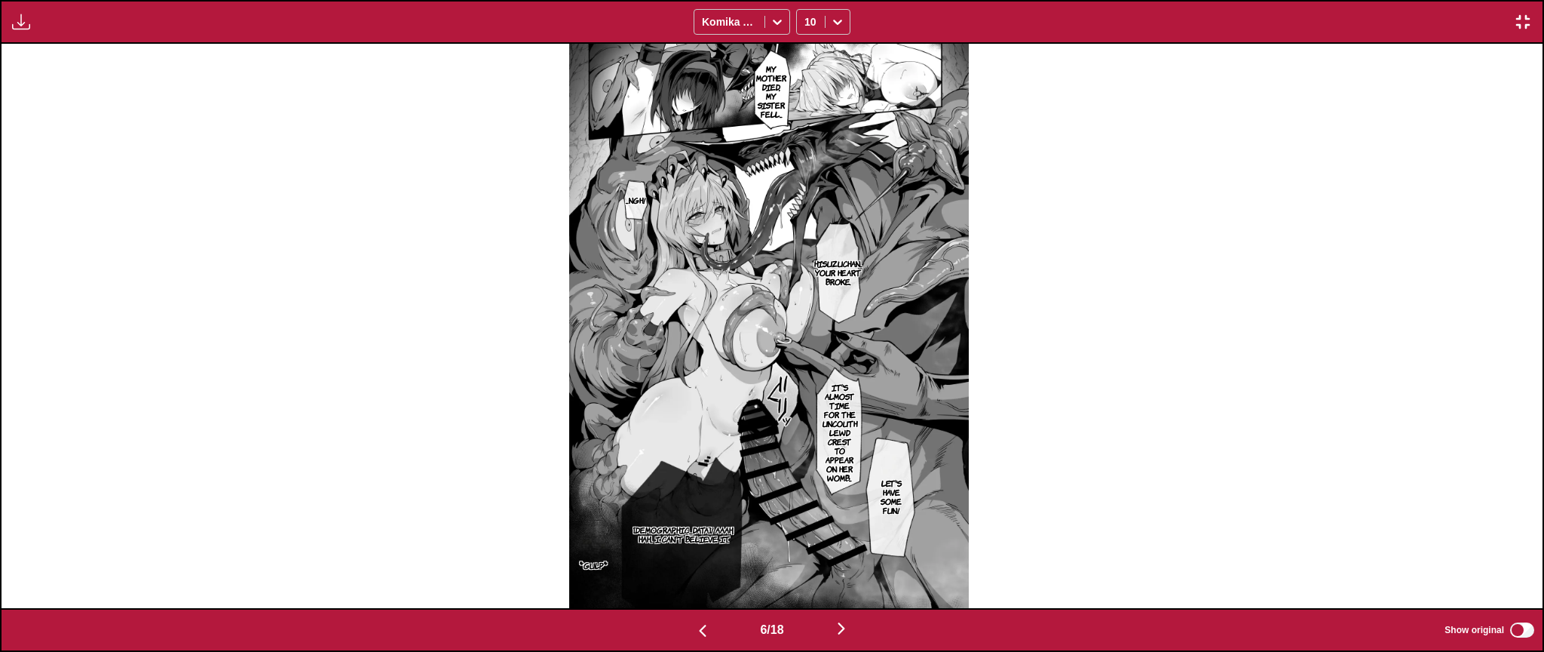
click at [844, 549] on img "button" at bounding box center [842, 628] width 18 height 18
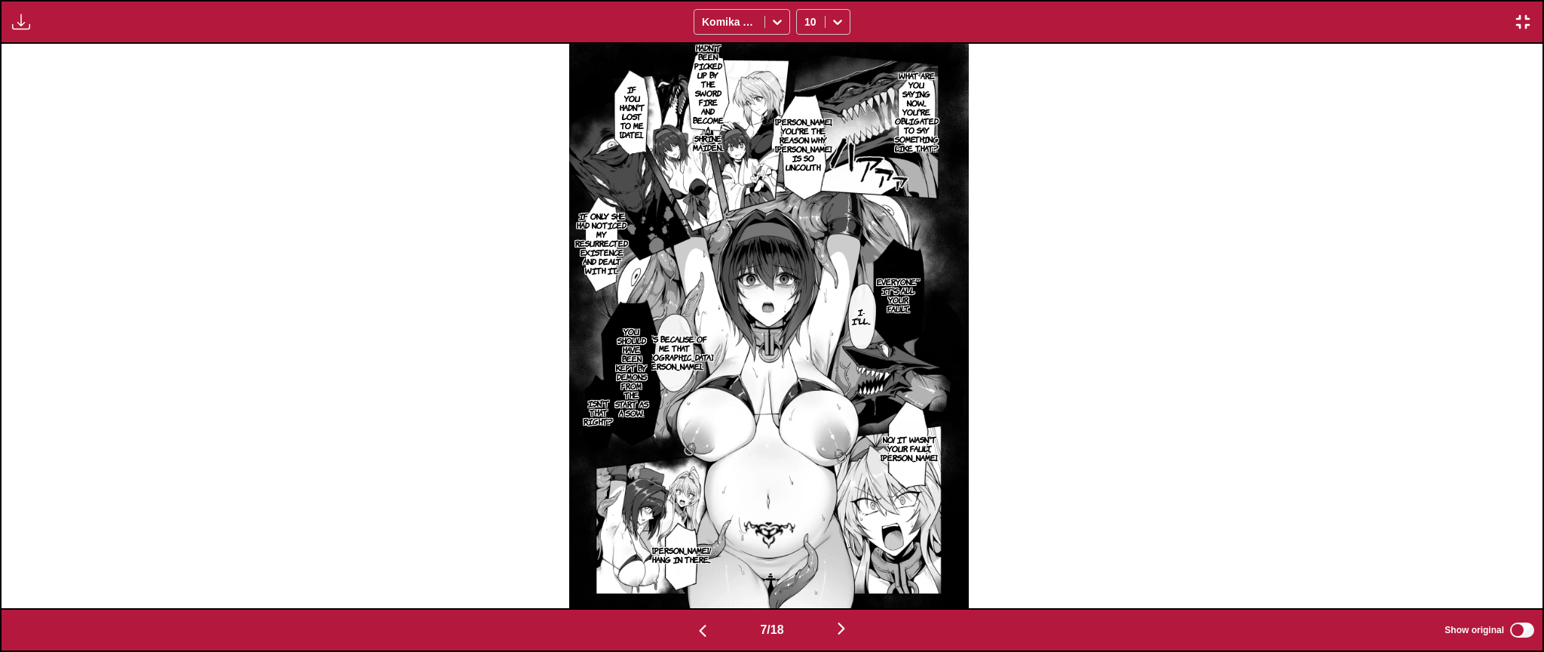
click at [844, 549] on img "button" at bounding box center [842, 628] width 18 height 18
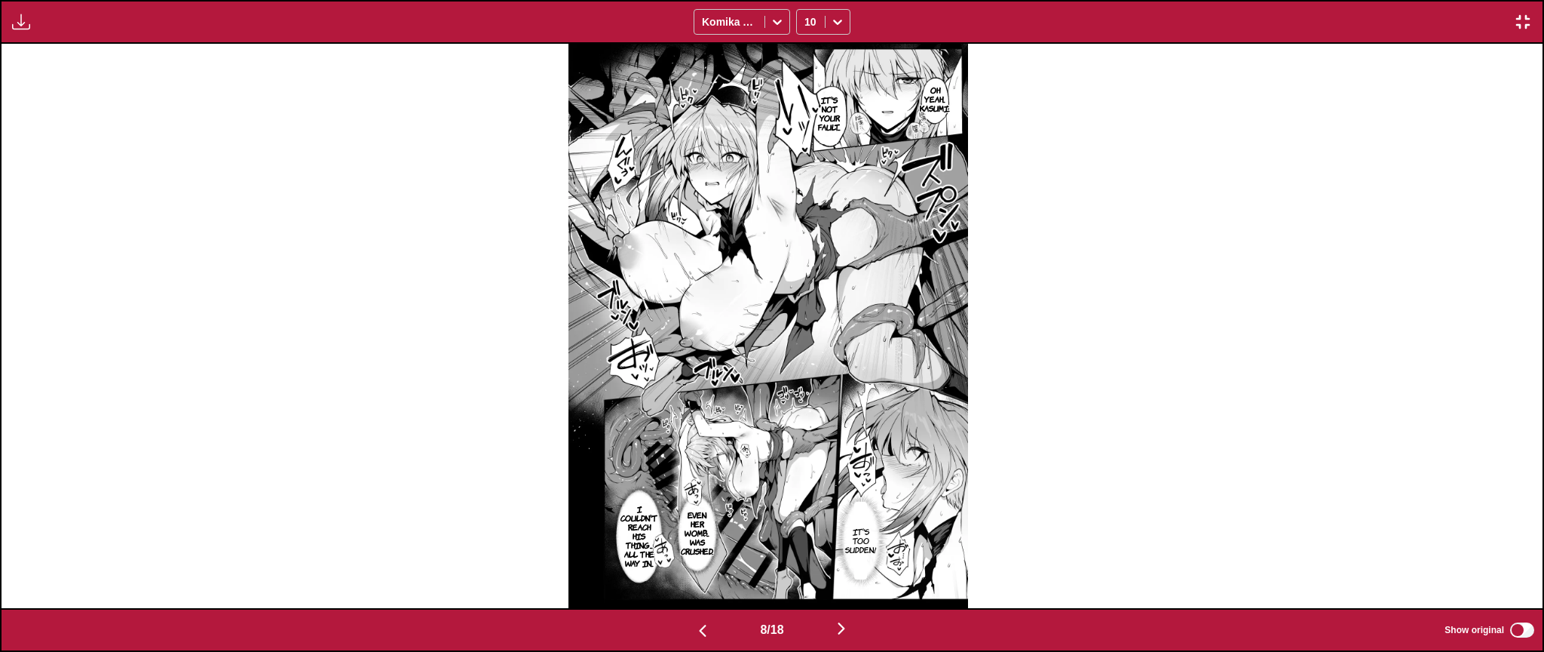
click at [1528, 18] on img "button" at bounding box center [1523, 22] width 18 height 18
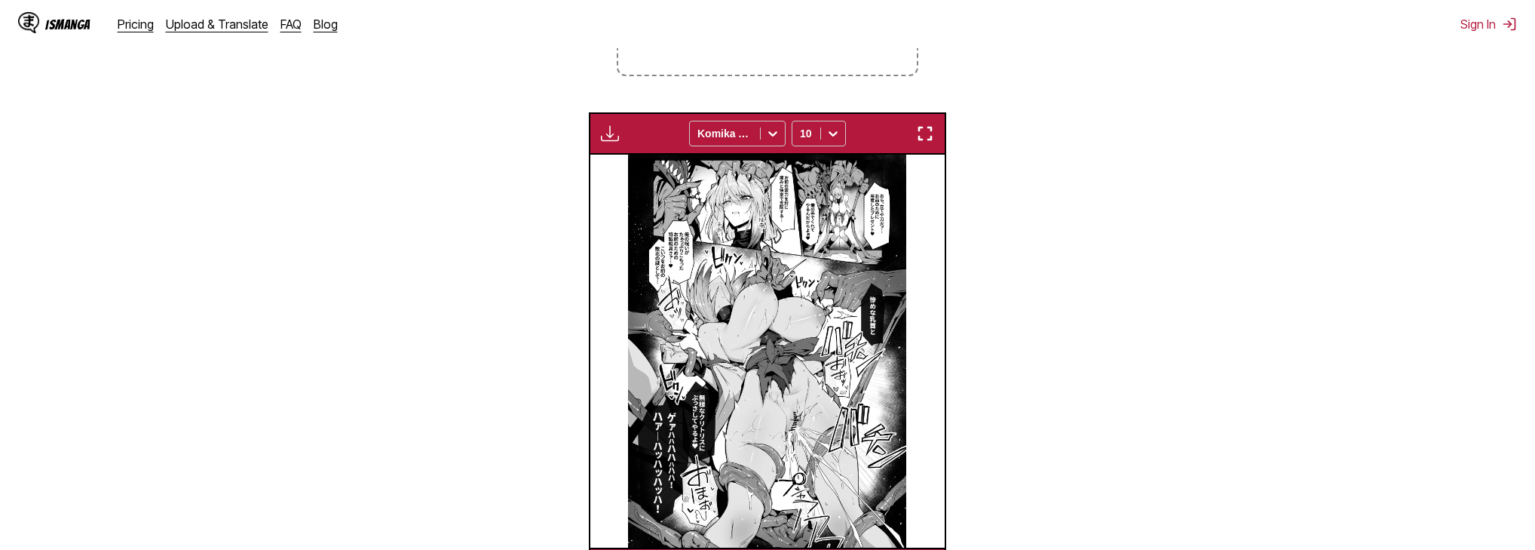
scroll to position [0, 2489]
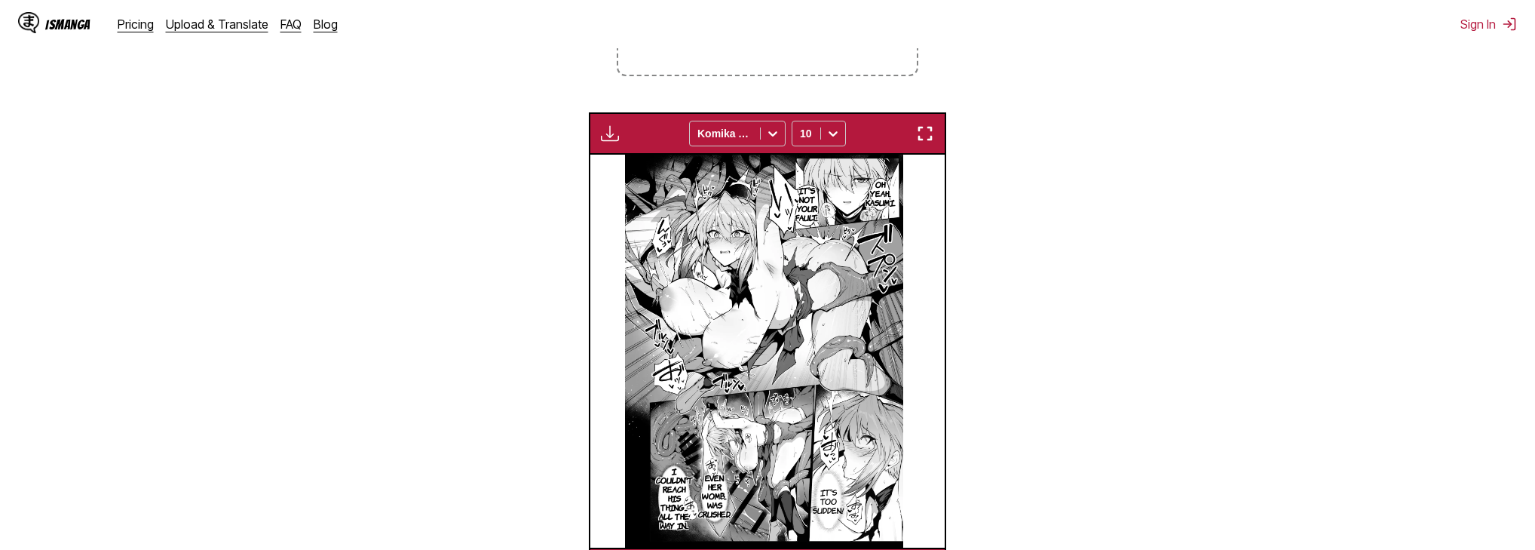
click at [593, 139] on div "Available for premium users only Komika Axis 10" at bounding box center [768, 133] width 358 height 42
click at [612, 139] on img "button" at bounding box center [610, 133] width 18 height 18
click at [466, 217] on section "From Japanese To English Drop files here, or click to browse. Max file size: 5M…" at bounding box center [767, 218] width 1511 height 743
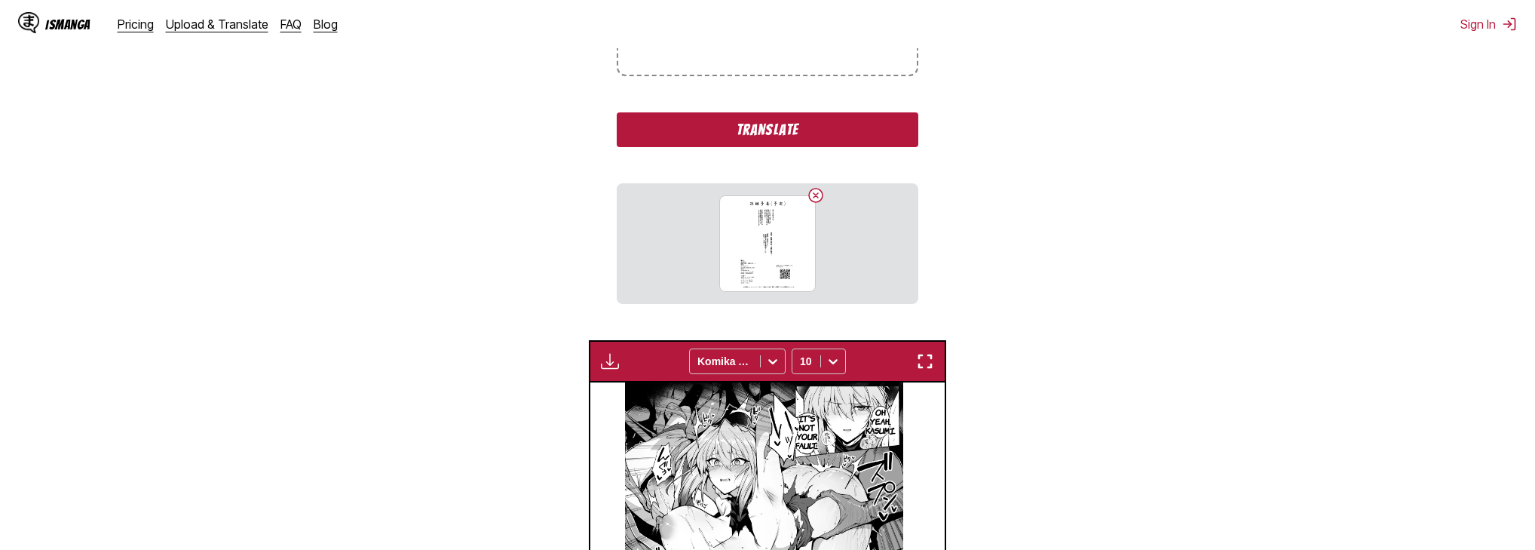
click at [748, 115] on button "Translate" at bounding box center [768, 129] width 302 height 35
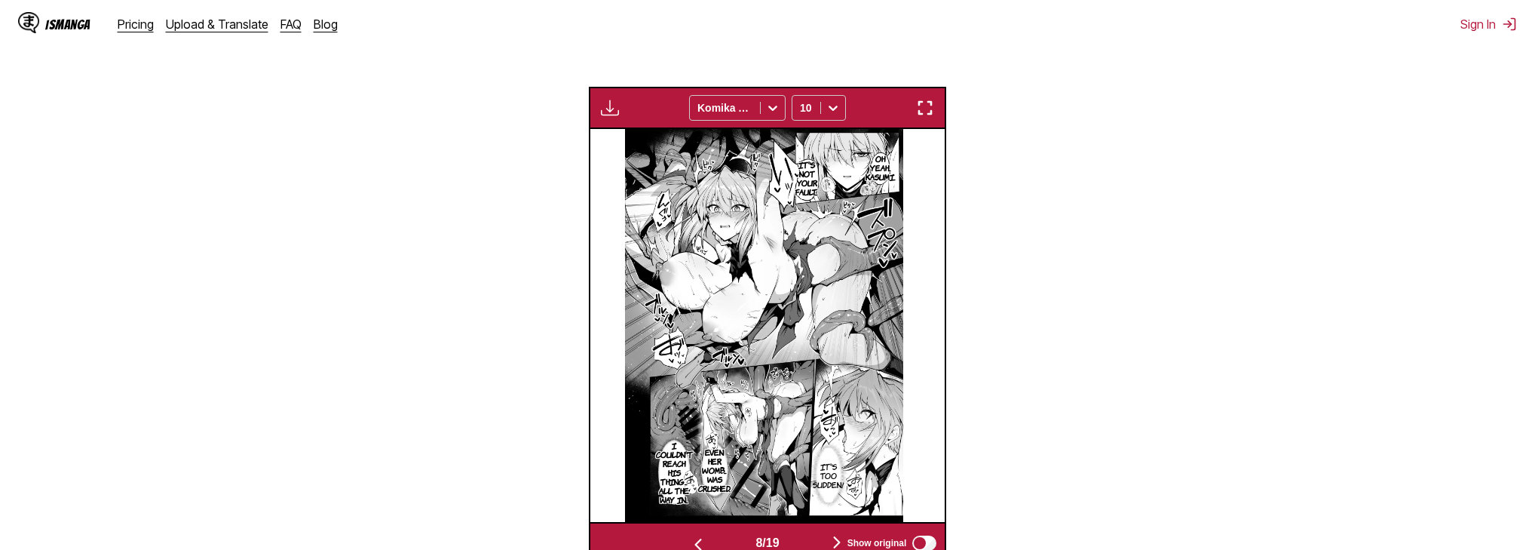
scroll to position [630, 0]
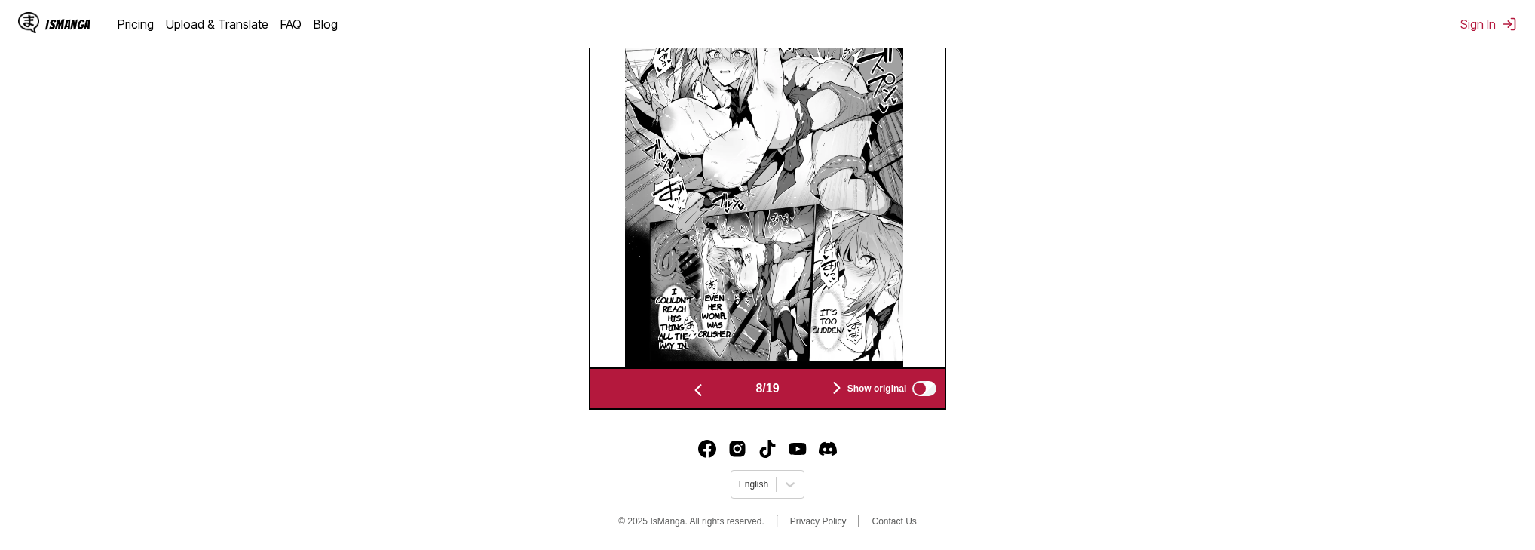
click at [842, 382] on div "8 / 19 Show original" at bounding box center [768, 388] width 358 height 42
click at [842, 382] on div "Show original" at bounding box center [889, 389] width 101 height 20
click at [840, 382] on div "8 / 19 Show original" at bounding box center [768, 388] width 358 height 42
click at [836, 387] on img "button" at bounding box center [837, 388] width 18 height 18
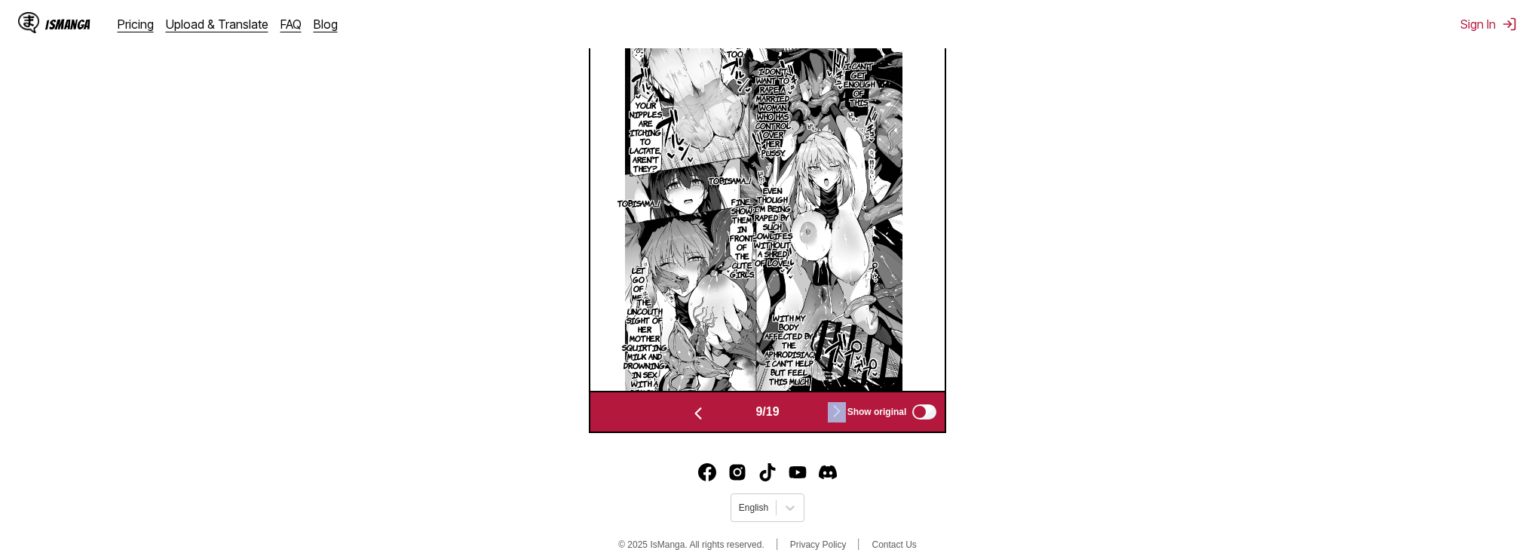
click at [836, 387] on img at bounding box center [764, 194] width 278 height 393
click at [833, 412] on img "button" at bounding box center [837, 411] width 18 height 18
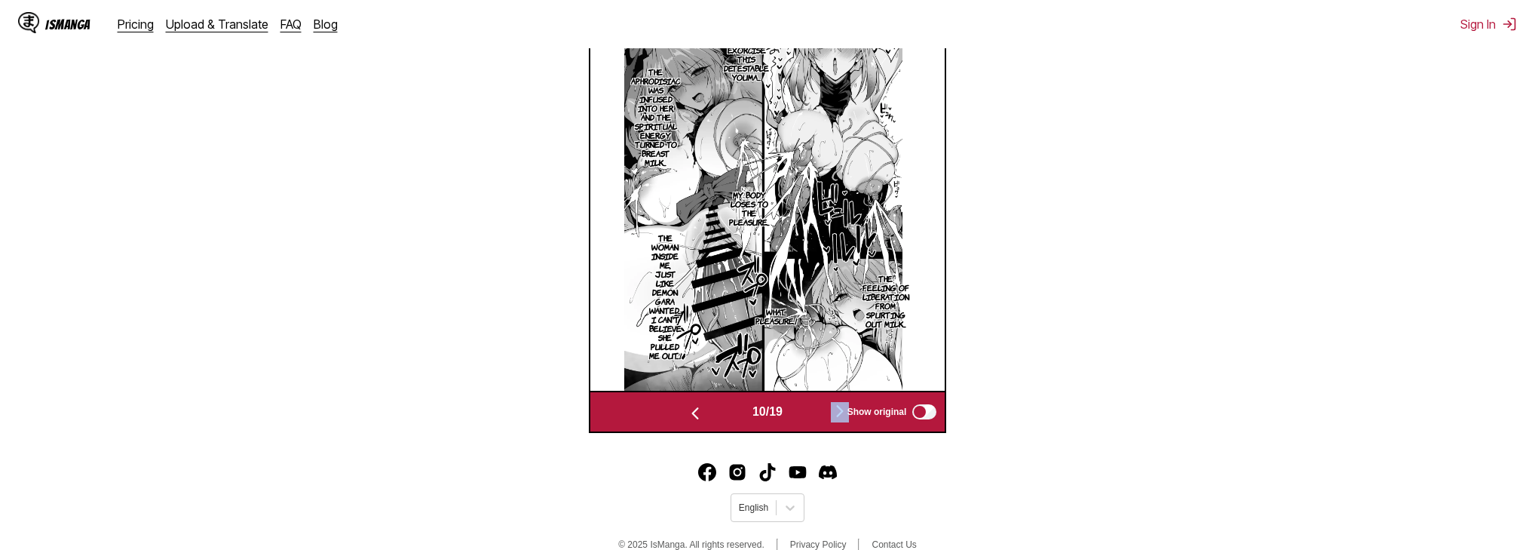
click at [835, 412] on button "button" at bounding box center [840, 412] width 90 height 22
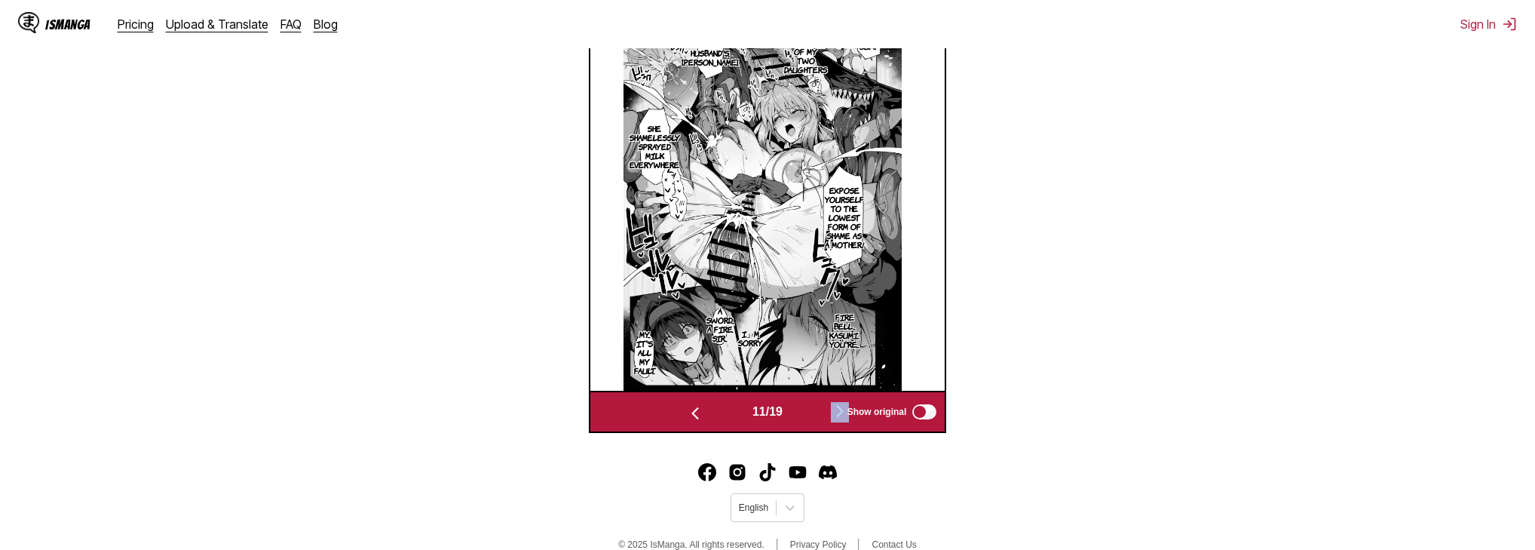
click at [835, 412] on button "button" at bounding box center [840, 412] width 90 height 22
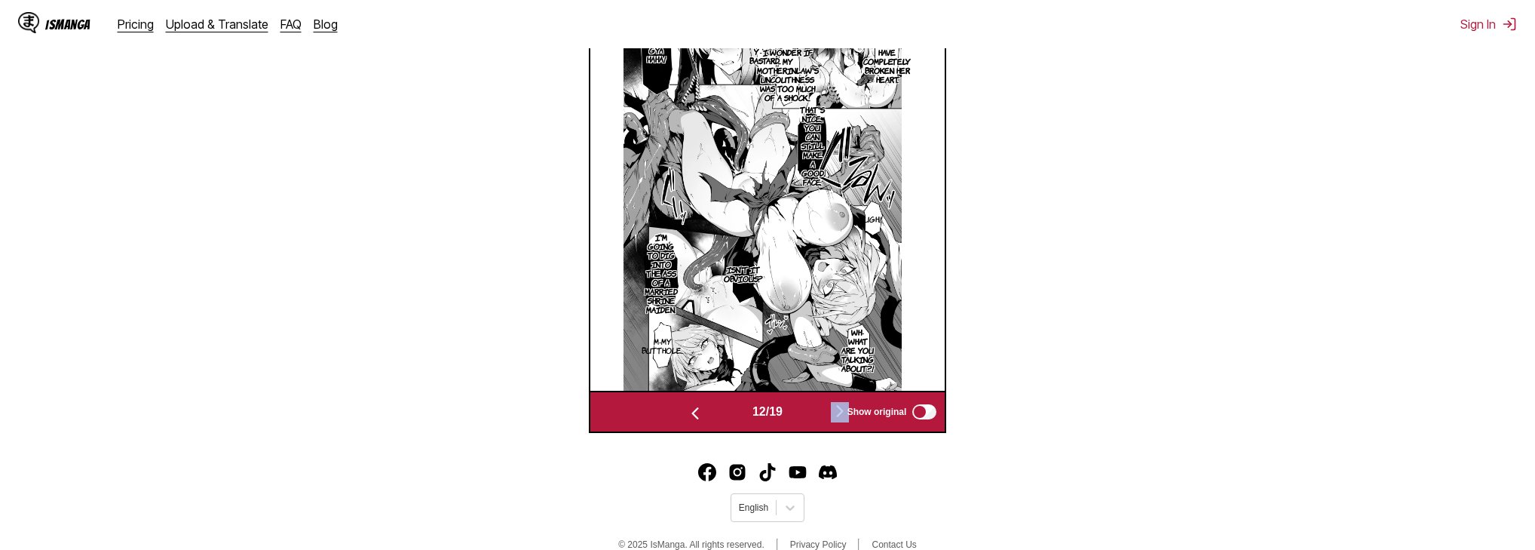
click at [835, 412] on button "button" at bounding box center [840, 412] width 90 height 22
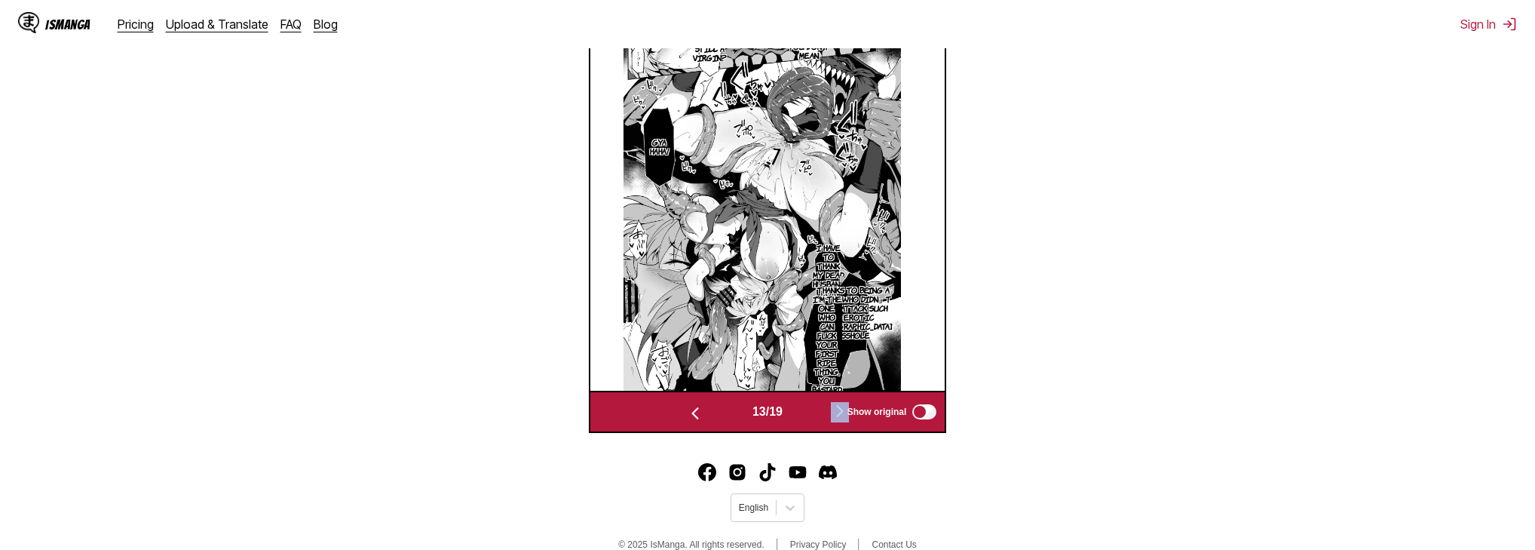
click at [835, 412] on button "button" at bounding box center [840, 412] width 90 height 22
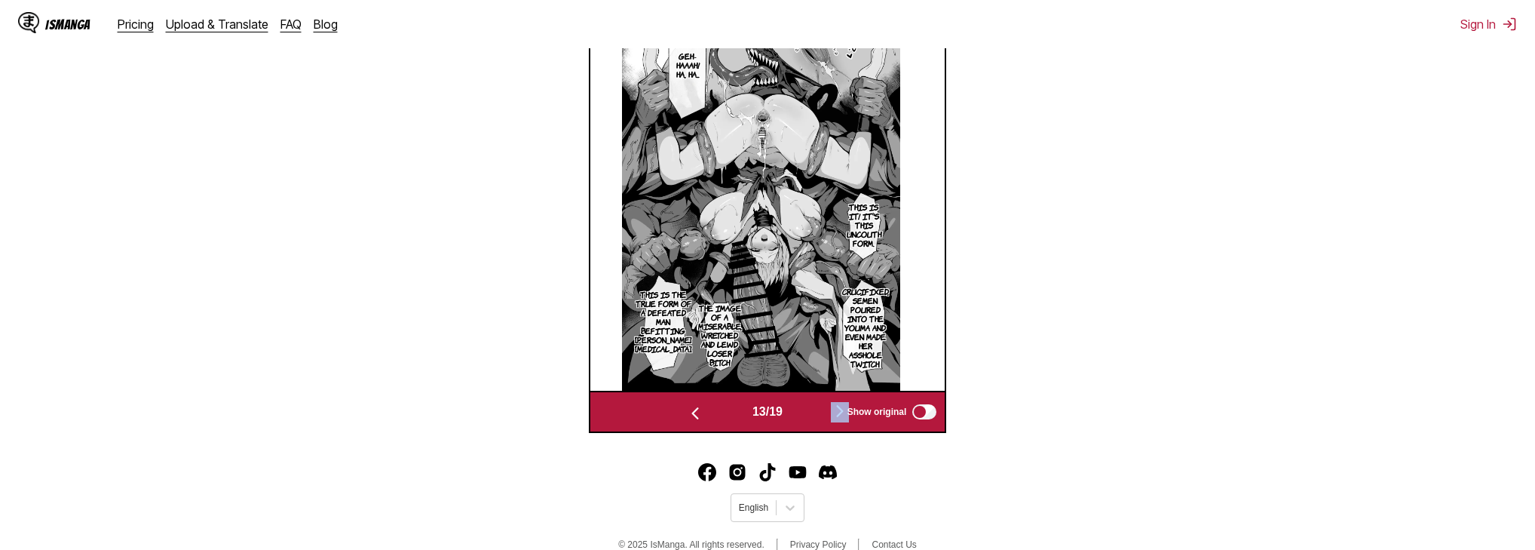
click at [835, 412] on button "button" at bounding box center [840, 412] width 90 height 22
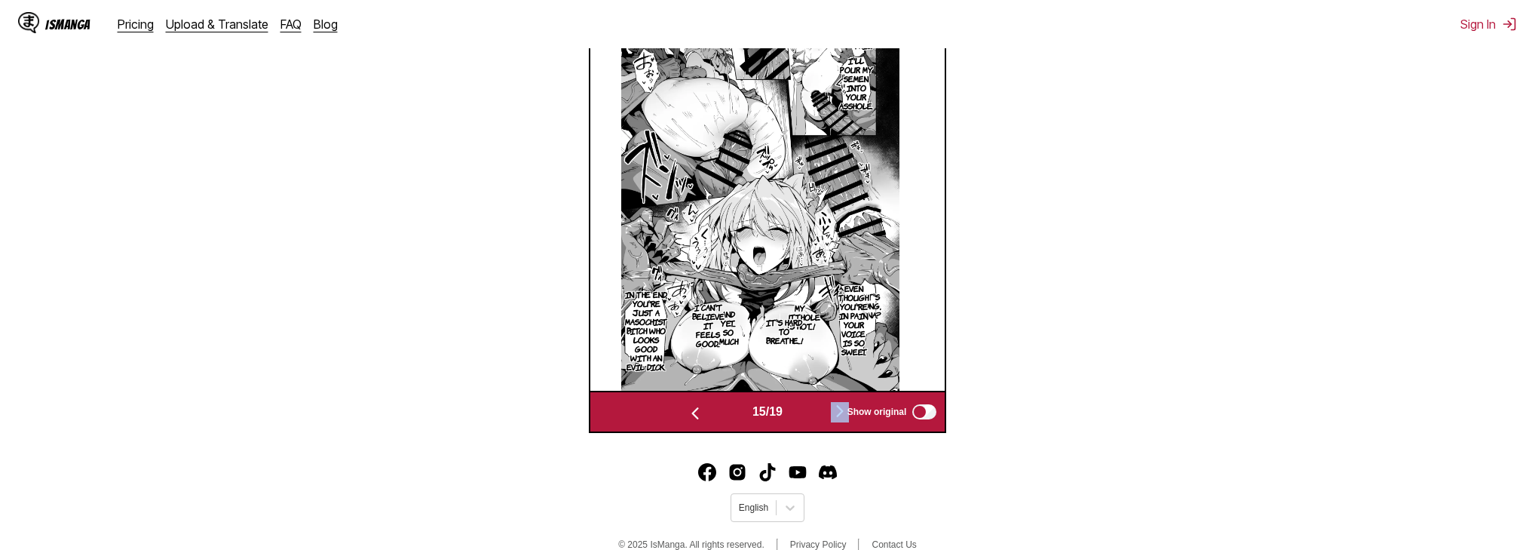
click at [835, 412] on button "button" at bounding box center [840, 412] width 90 height 22
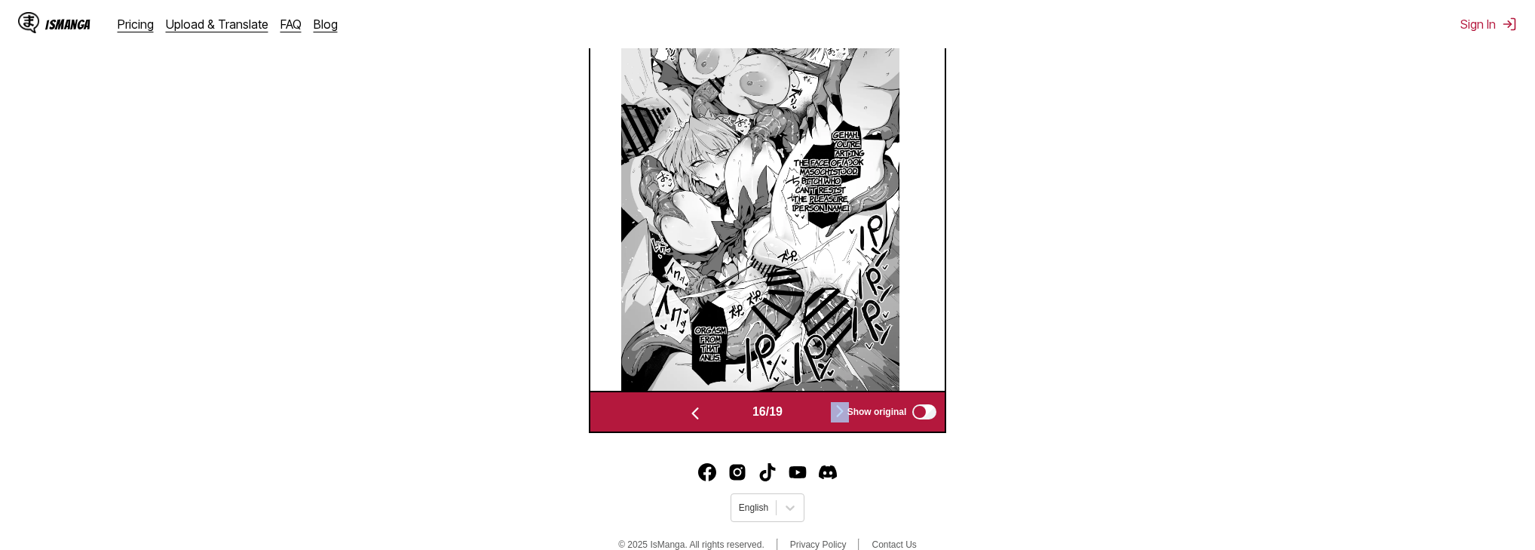
click at [835, 412] on button "button" at bounding box center [840, 412] width 90 height 22
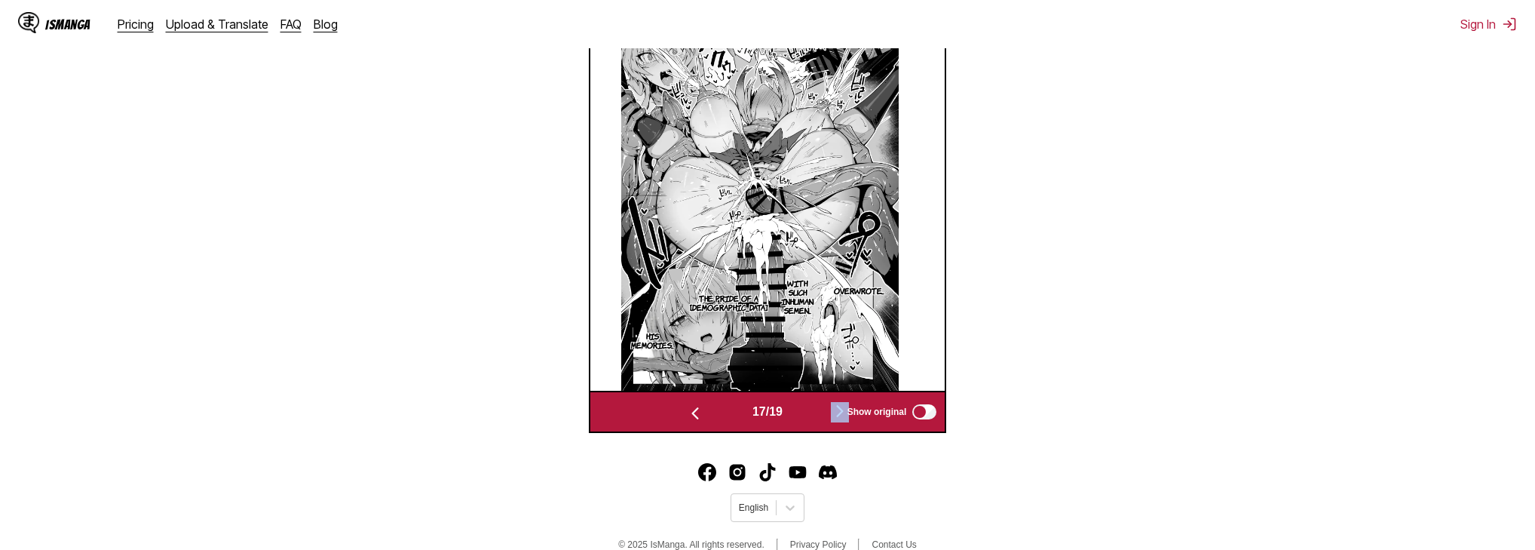
click at [835, 412] on button "button" at bounding box center [840, 412] width 90 height 22
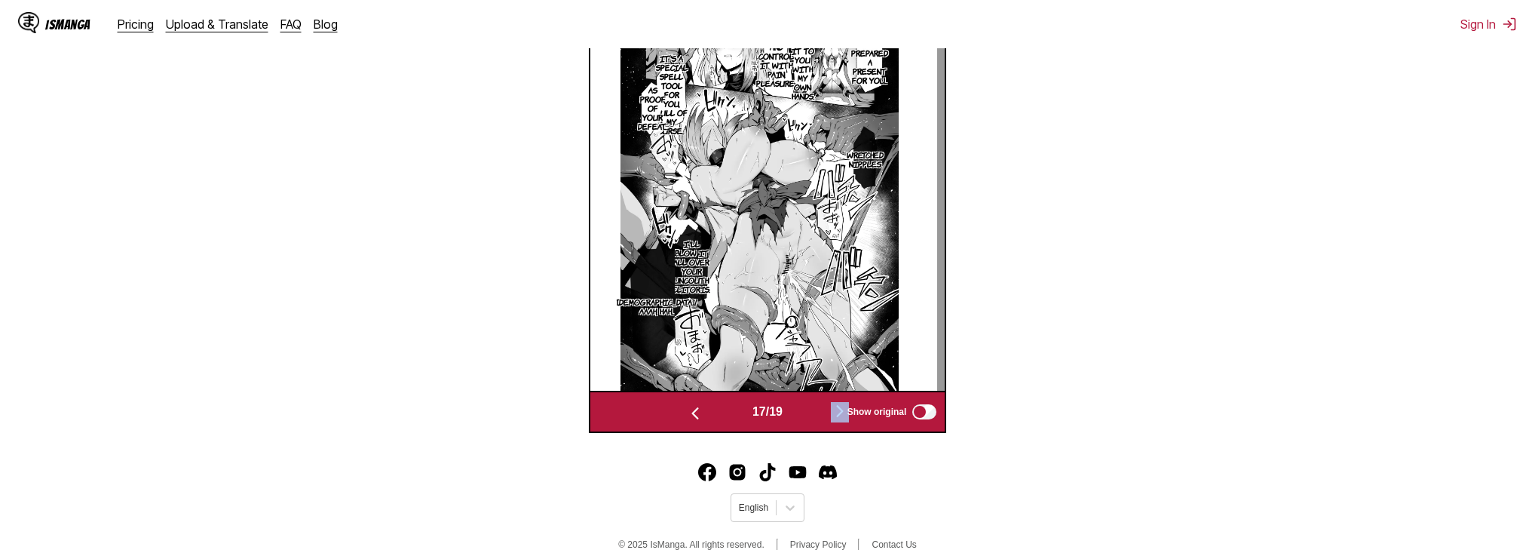
click at [835, 412] on button "button" at bounding box center [840, 412] width 90 height 22
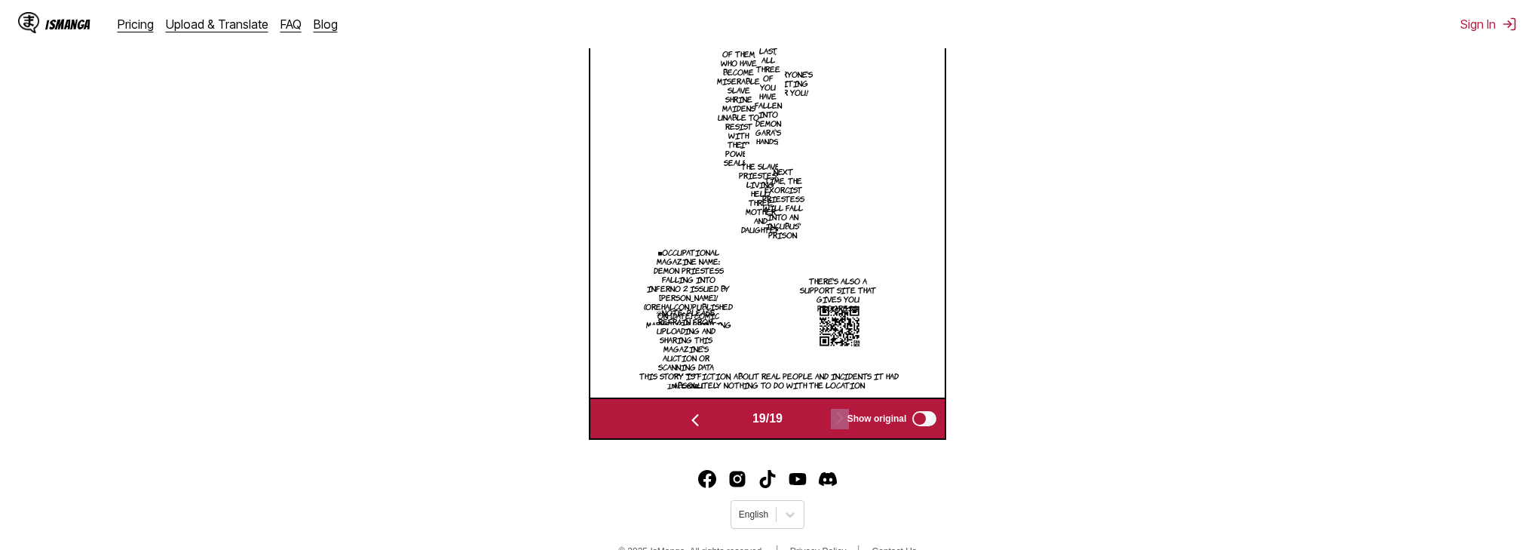
scroll to position [490, 0]
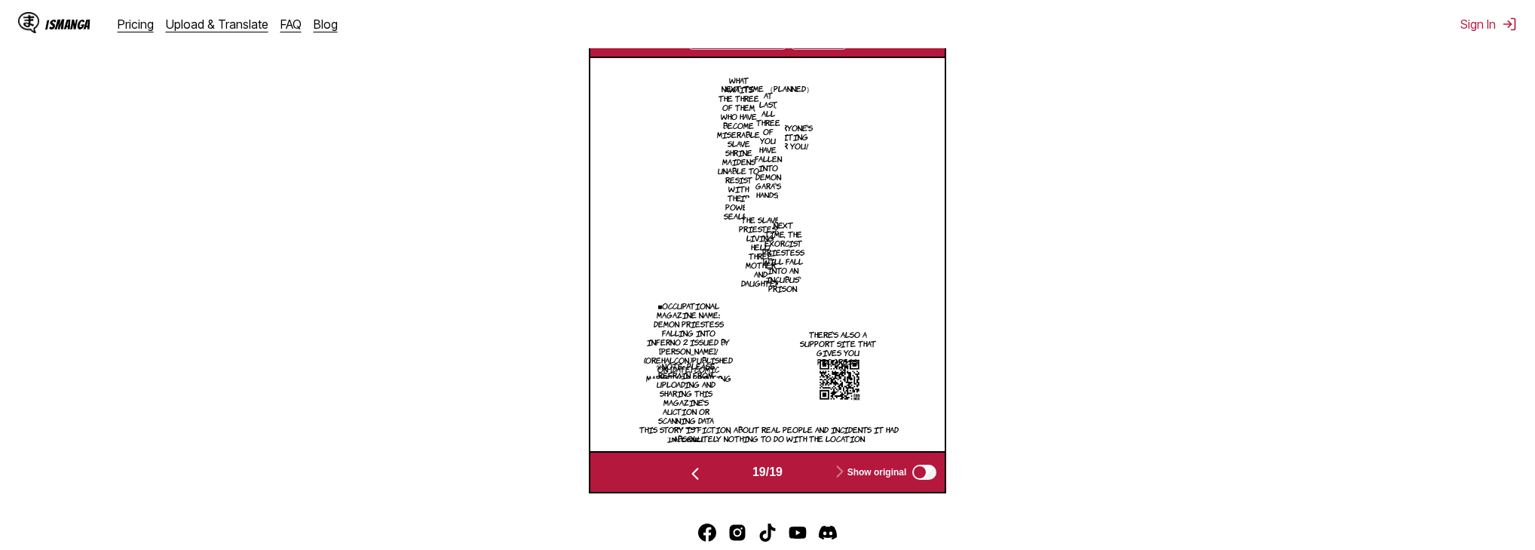
click at [781, 89] on p "At last, all three of you have fallen into Demon Gara's hands!" at bounding box center [768, 144] width 33 height 115
click at [894, 109] on button "close-tooltip" at bounding box center [895, 115] width 24 height 24
click at [796, 136] on p "Everyone's waiting for you!" at bounding box center [790, 136] width 51 height 33
click at [890, 121] on icon "close-tooltip" at bounding box center [895, 117] width 11 height 11
click at [765, 144] on p "At last, all three of you have fallen into Demon Gara's hands!" at bounding box center [768, 144] width 33 height 115
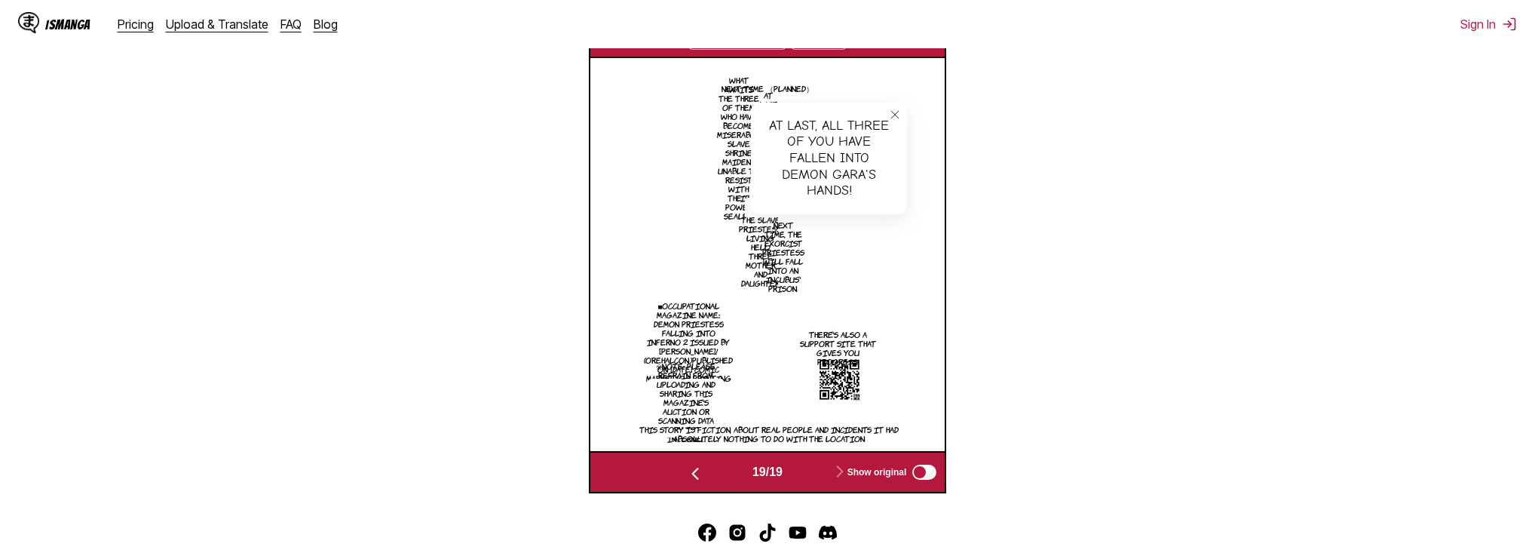
click at [895, 113] on icon "close-tooltip" at bounding box center [895, 114] width 11 height 11
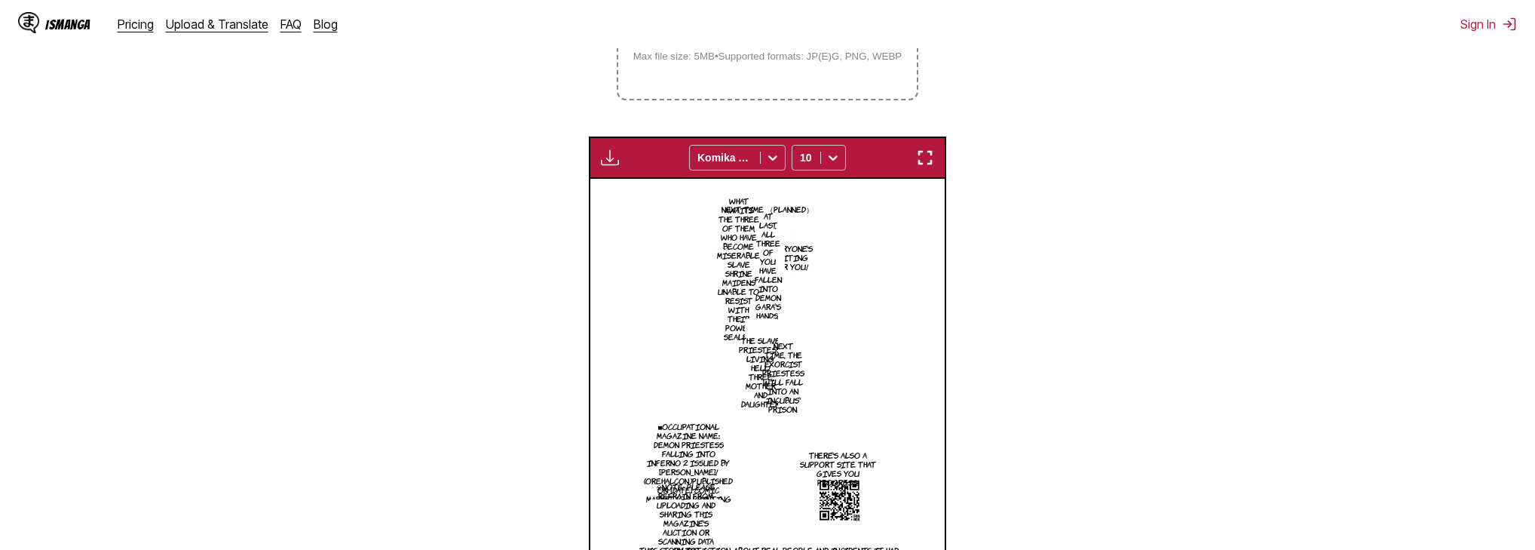
click at [926, 165] on img "button" at bounding box center [925, 158] width 18 height 18
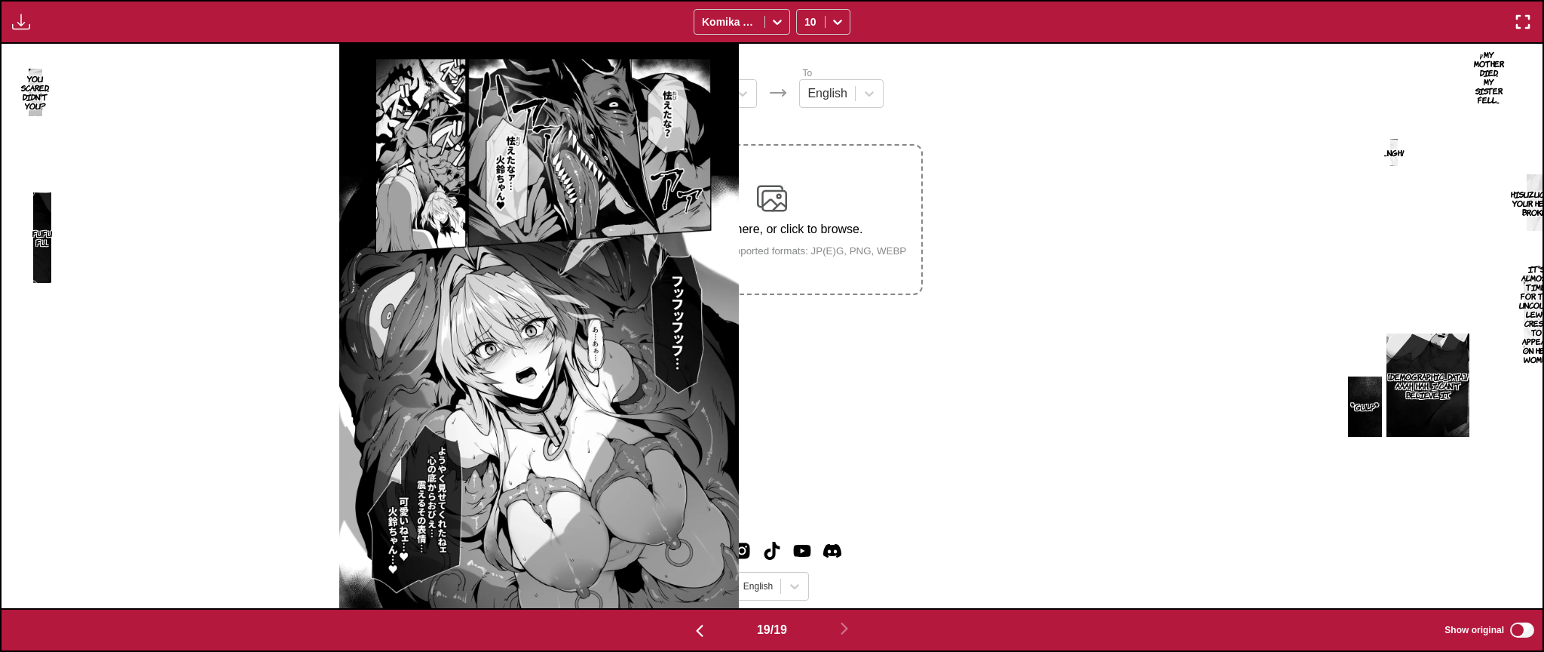
scroll to position [0, 27755]
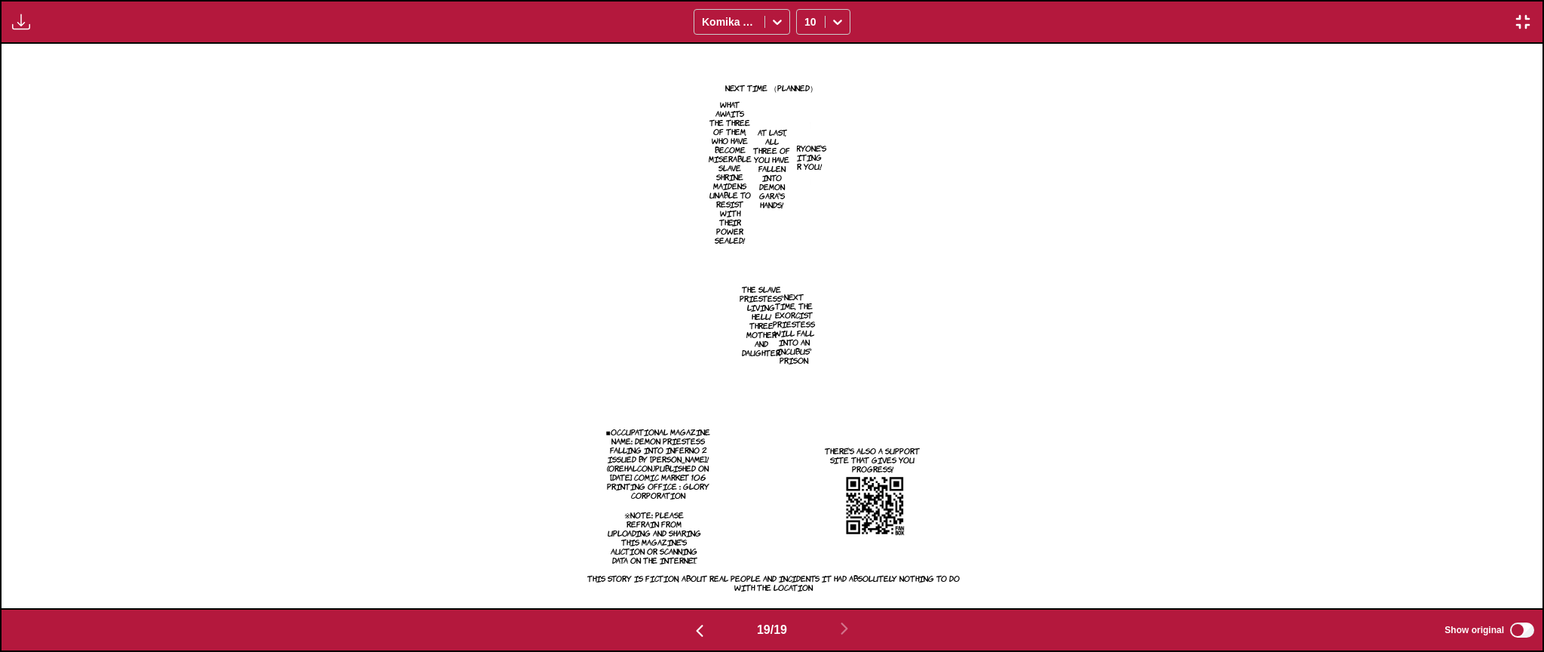
click at [775, 305] on p "Next time, the exorcist priestess will fall into an incubus' prison." at bounding box center [794, 328] width 48 height 78
click at [722, 281] on img at bounding box center [772, 326] width 400 height 564
click at [700, 321] on img at bounding box center [772, 326] width 400 height 564
click at [956, 250] on icon "close-tooltip" at bounding box center [960, 249] width 11 height 11
click at [787, 328] on p "Next time, the exorcist priestess will fall into an incubus' prison." at bounding box center [794, 328] width 48 height 78
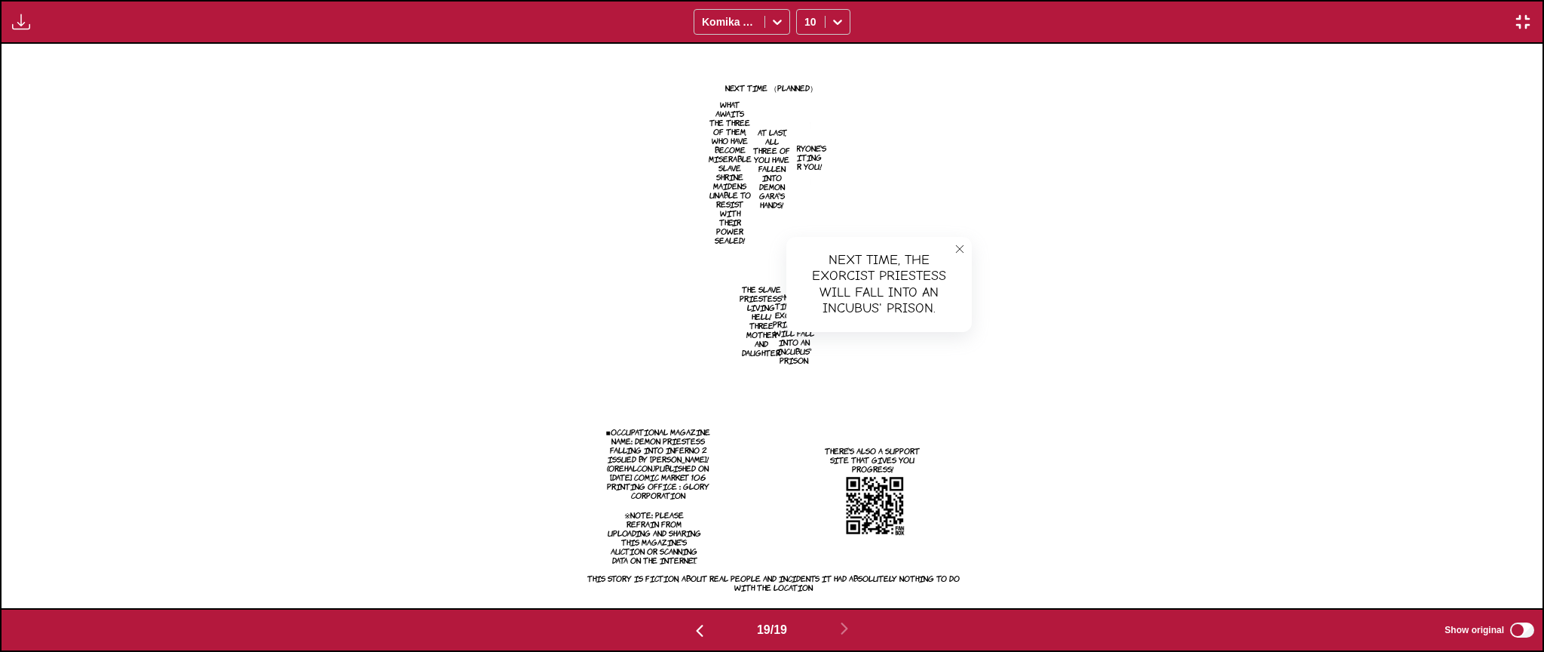
click at [960, 247] on icon "close-tooltip" at bounding box center [960, 249] width 11 height 11
click at [759, 349] on p "The Slave Priestess' living hell! Three mother and daughter." at bounding box center [762, 320] width 50 height 78
click at [960, 256] on icon "close-tooltip" at bounding box center [960, 255] width 11 height 11
click at [760, 347] on p "The Slave Priestess' living hell! Three mother and daughter." at bounding box center [762, 320] width 50 height 78
click at [958, 252] on icon "close-tooltip" at bounding box center [960, 255] width 11 height 11
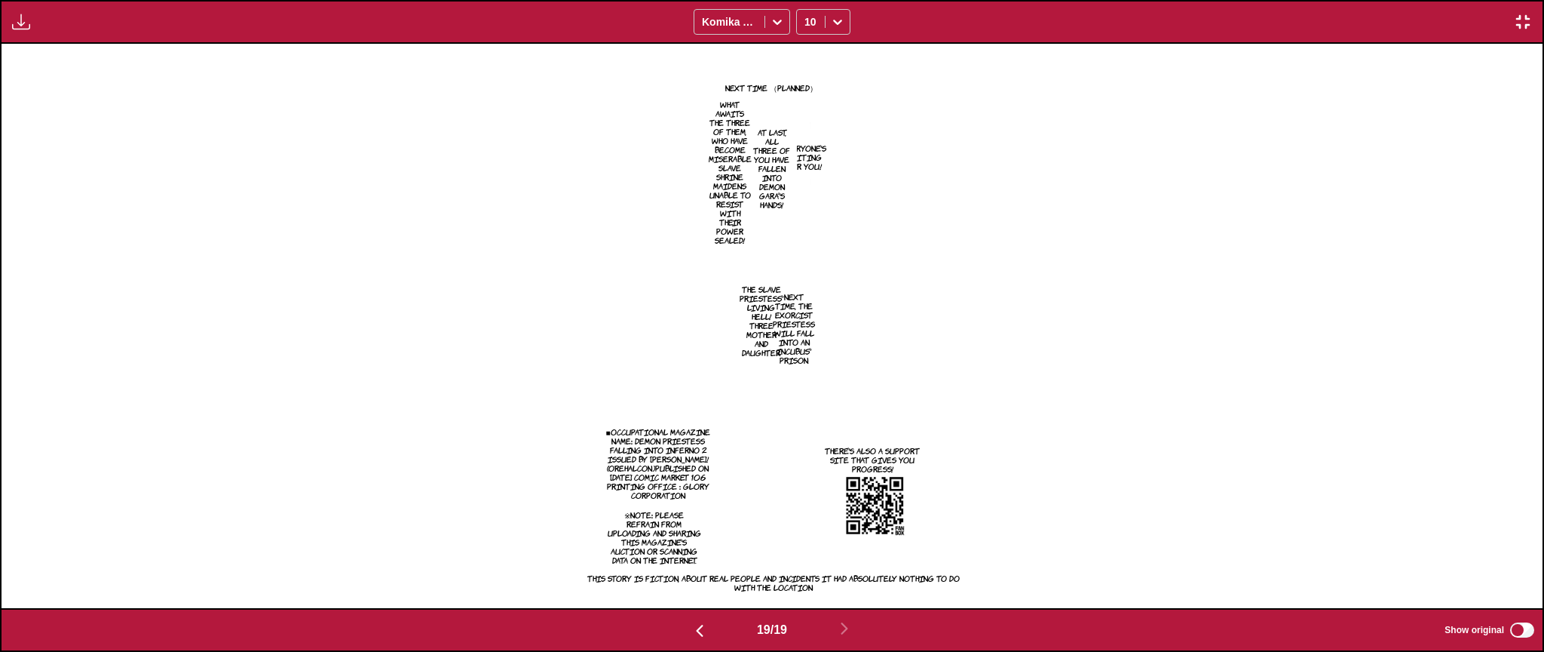
click at [795, 354] on p "Next time, the exorcist priestess will fall into an incubus' prison." at bounding box center [794, 328] width 48 height 78
click at [955, 247] on icon "close-tooltip" at bounding box center [960, 249] width 11 height 11
click at [750, 299] on p "The Slave Priestess' living hell! Three mother and daughter." at bounding box center [762, 320] width 50 height 78
click at [961, 255] on icon "close-tooltip" at bounding box center [960, 255] width 11 height 11
click at [1527, 14] on img "button" at bounding box center [1523, 22] width 18 height 18
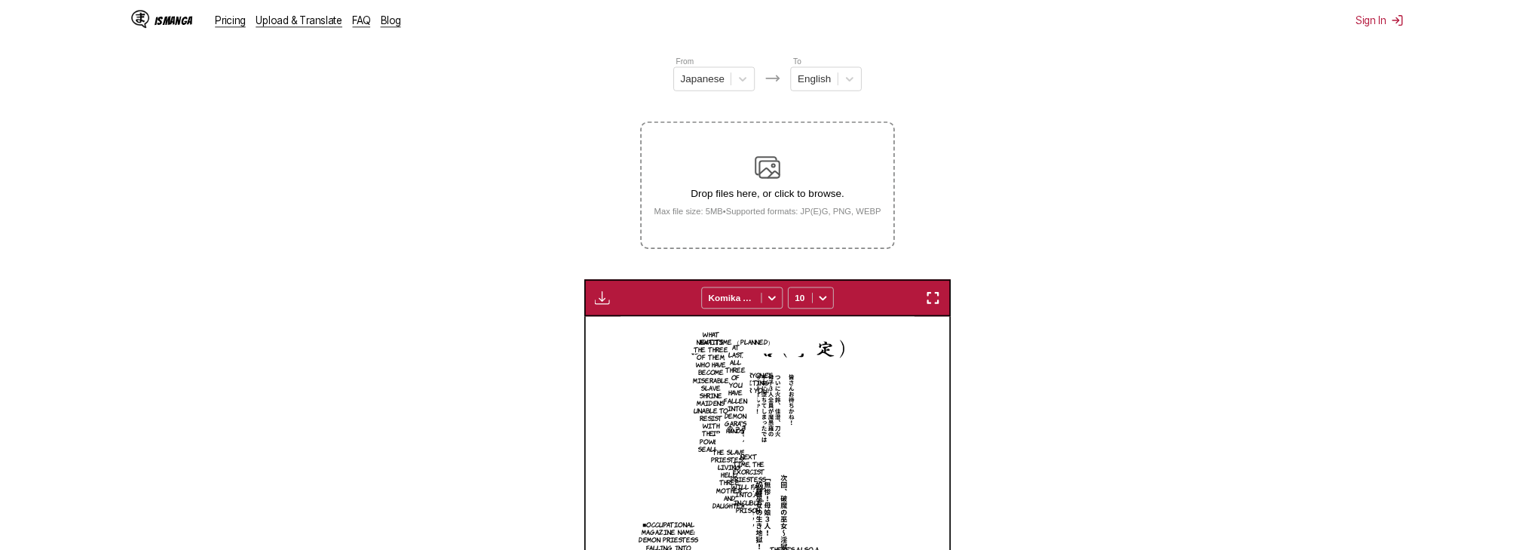
scroll to position [0, 6399]
